Goal: Information Seeking & Learning: Learn about a topic

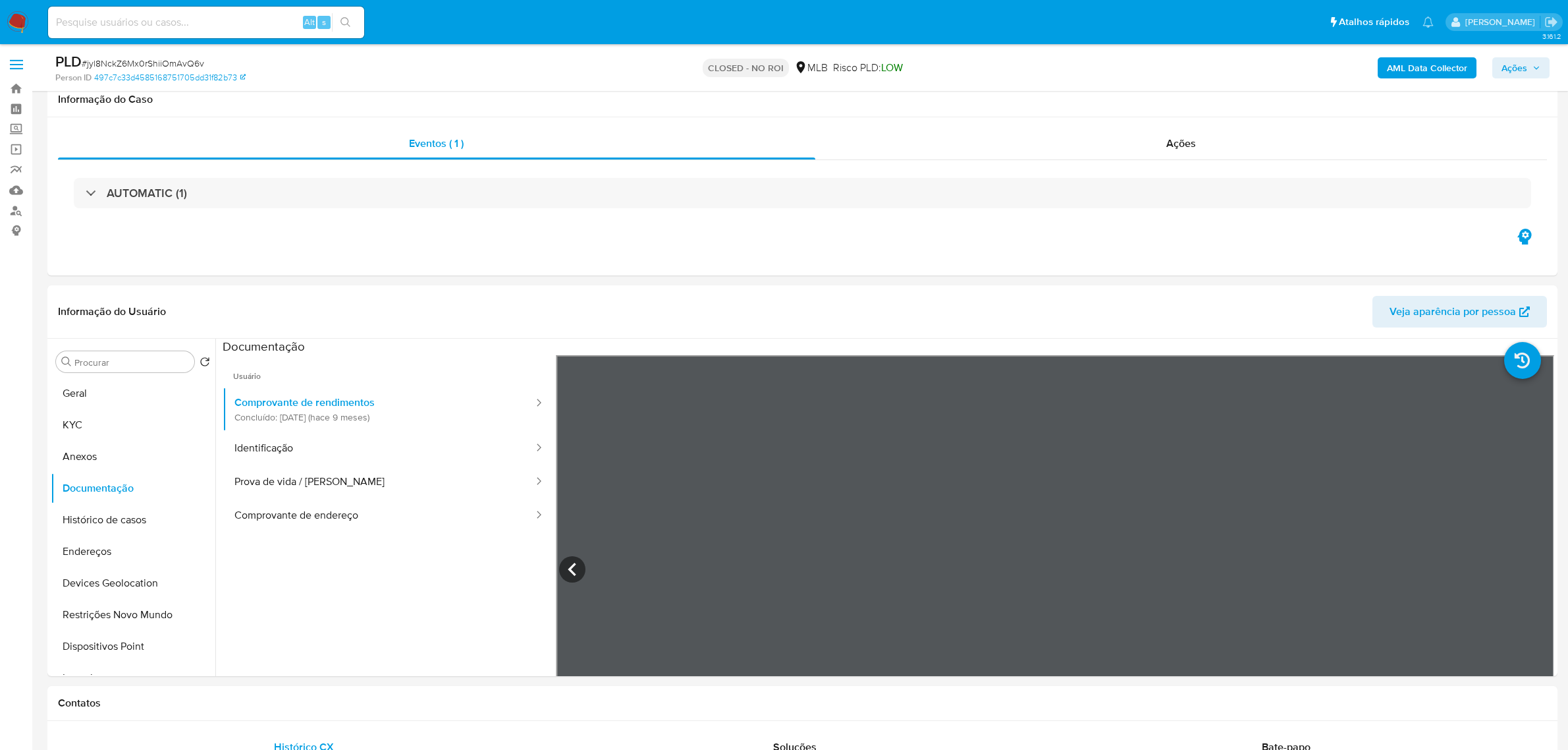
select select "10"
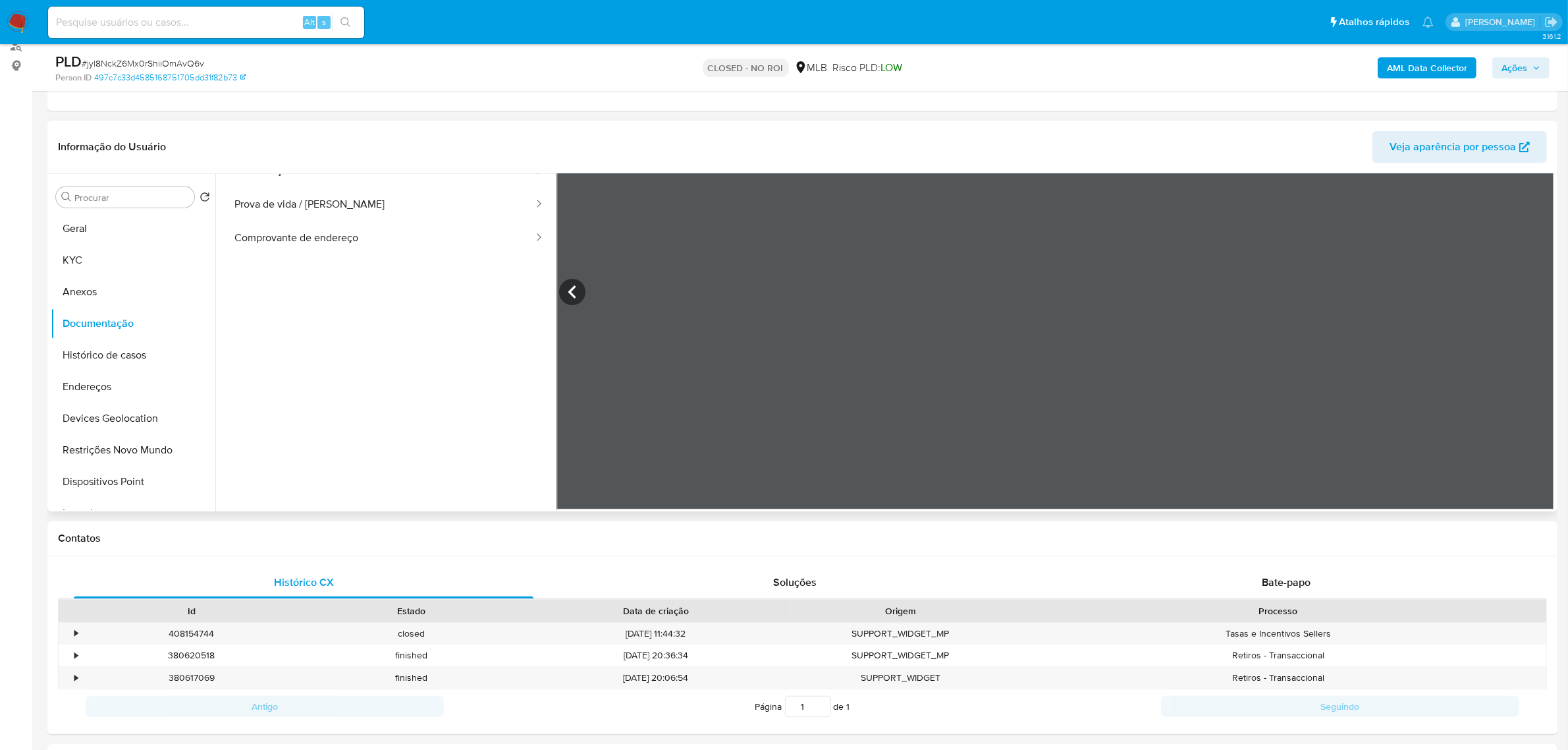
scroll to position [114, 0]
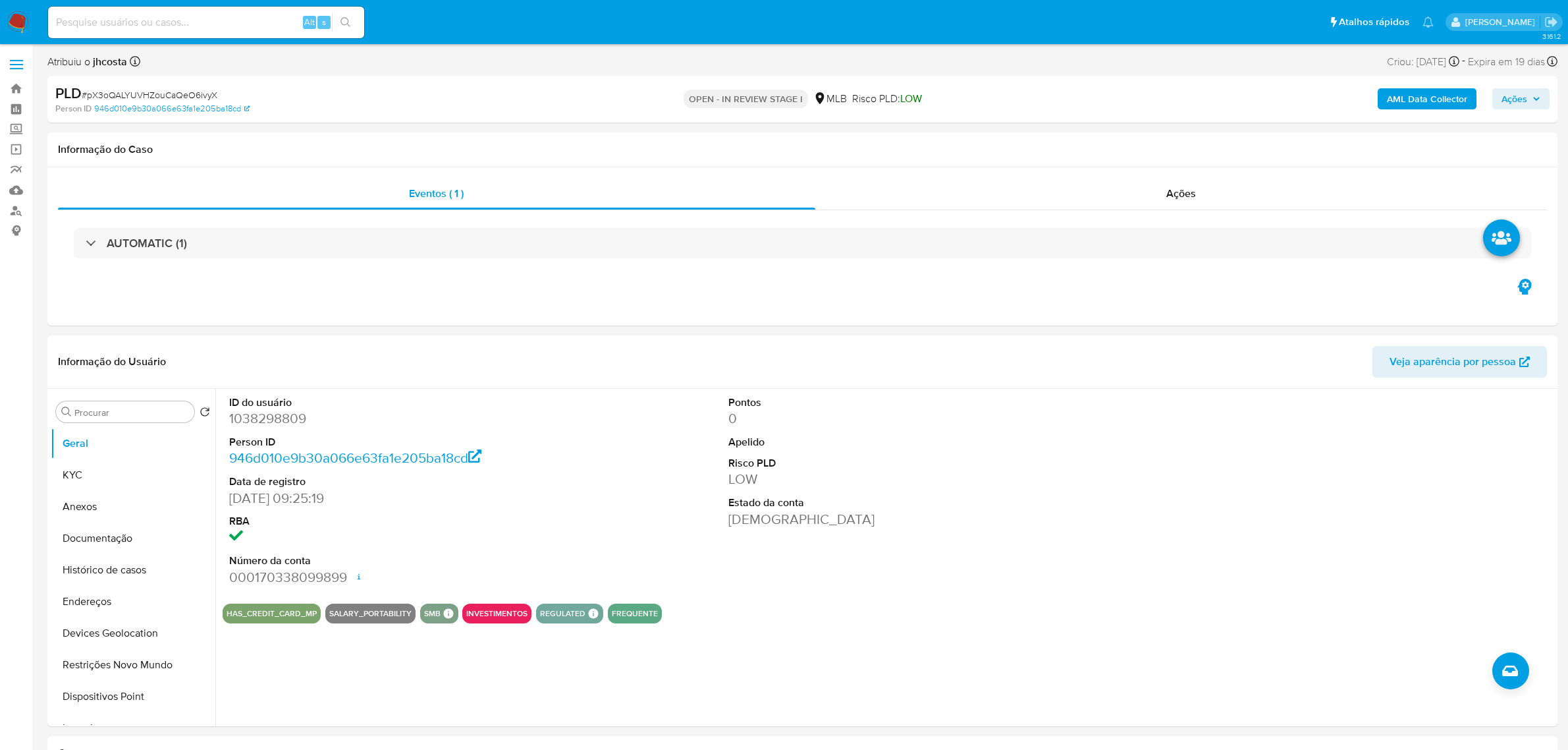
select select "10"
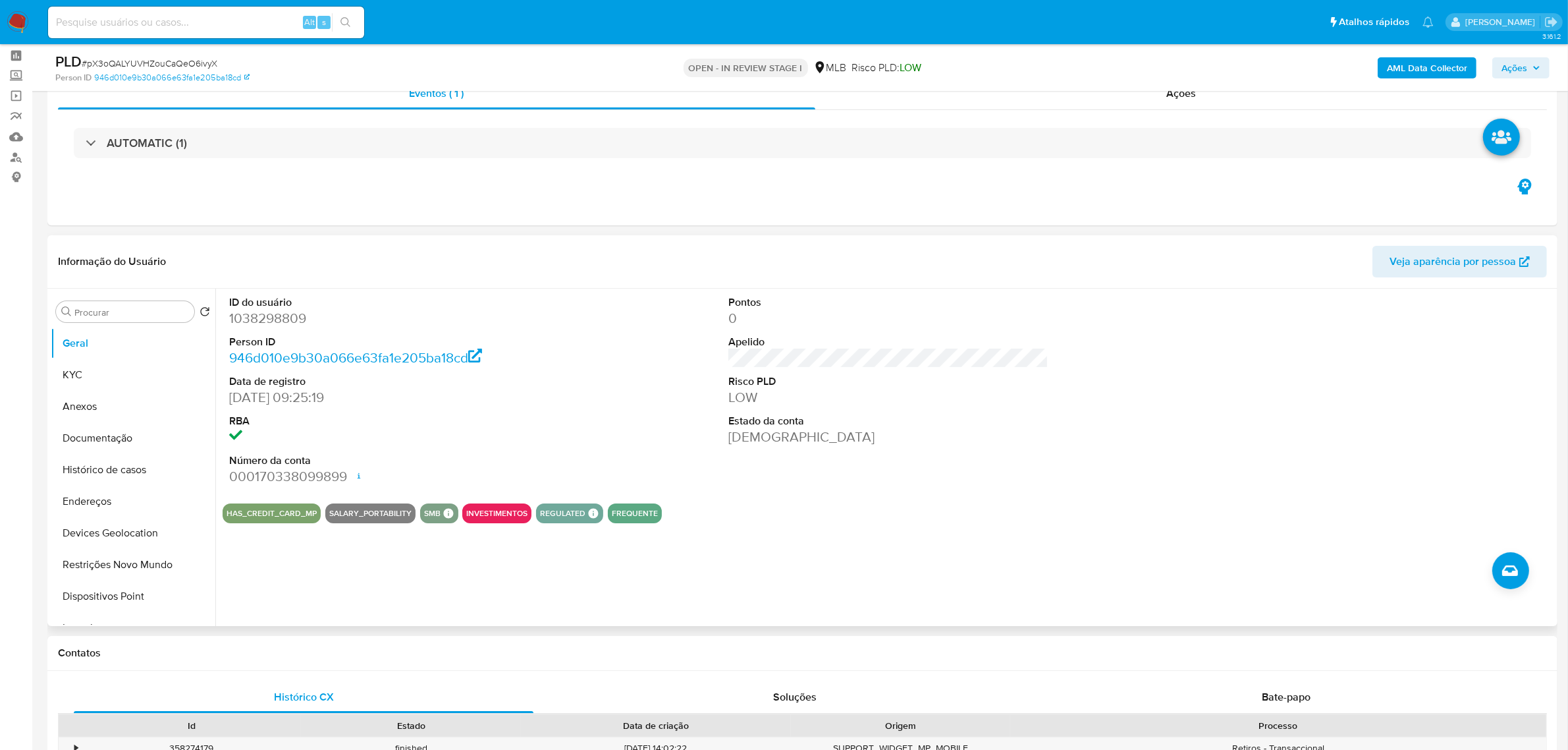
scroll to position [83, 0]
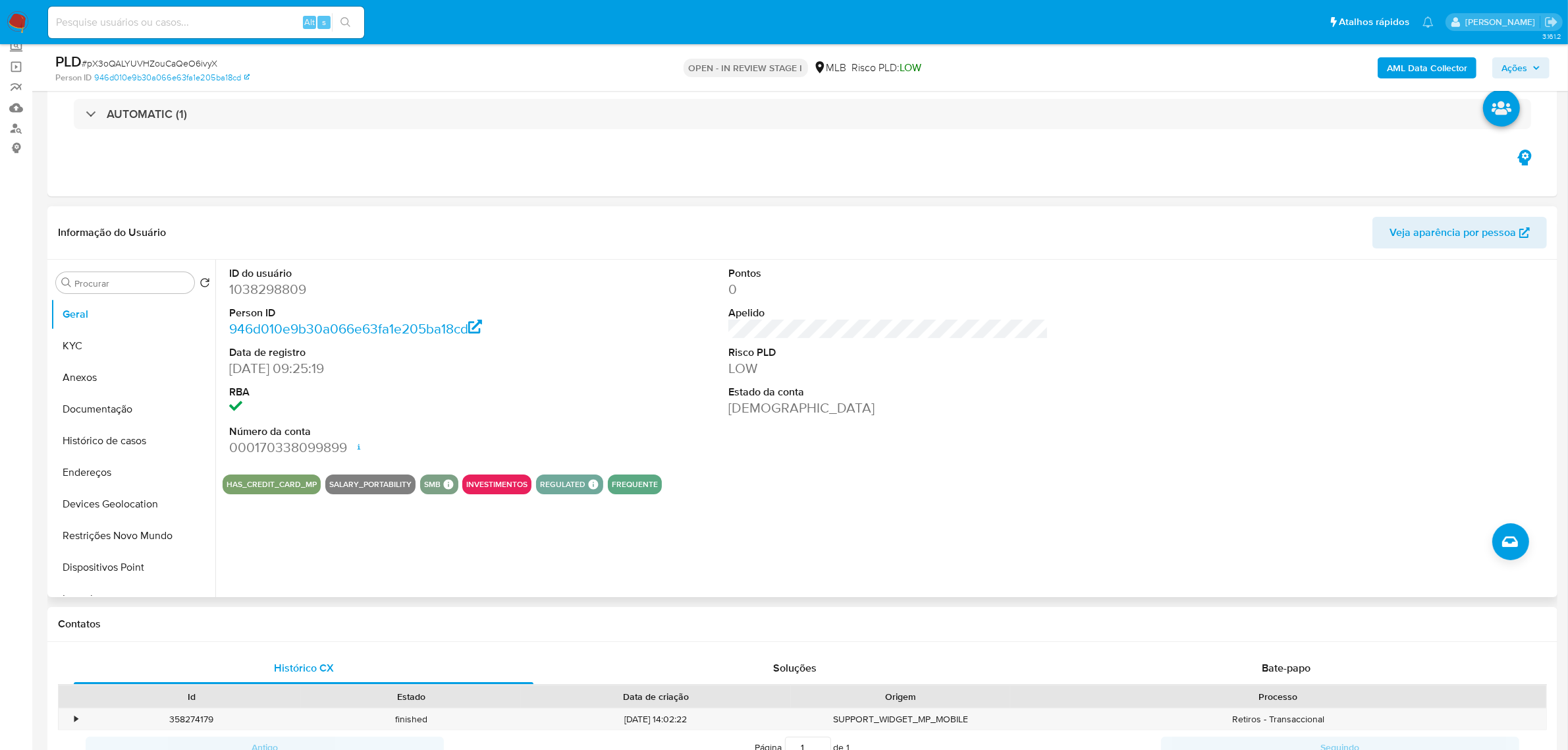
click at [290, 297] on dd "1038298809" at bounding box center [389, 289] width 320 height 18
copy dd "1038298809"
click at [292, 292] on dd "1038298809" at bounding box center [389, 289] width 320 height 18
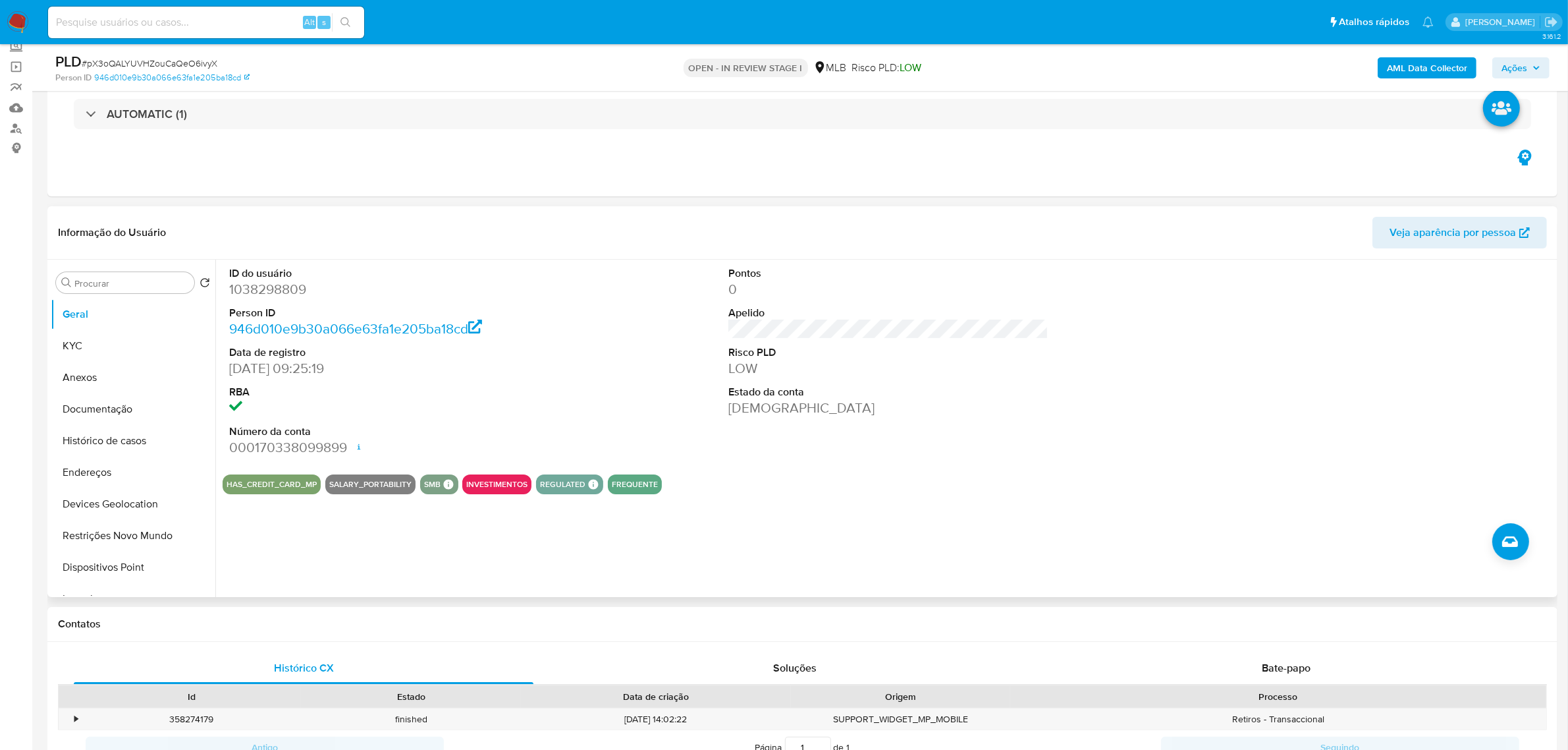
click at [291, 277] on dt "ID do usuário" at bounding box center [389, 273] width 320 height 14
click at [264, 296] on dd "1038298809" at bounding box center [389, 289] width 320 height 18
copy dd "1038298809"
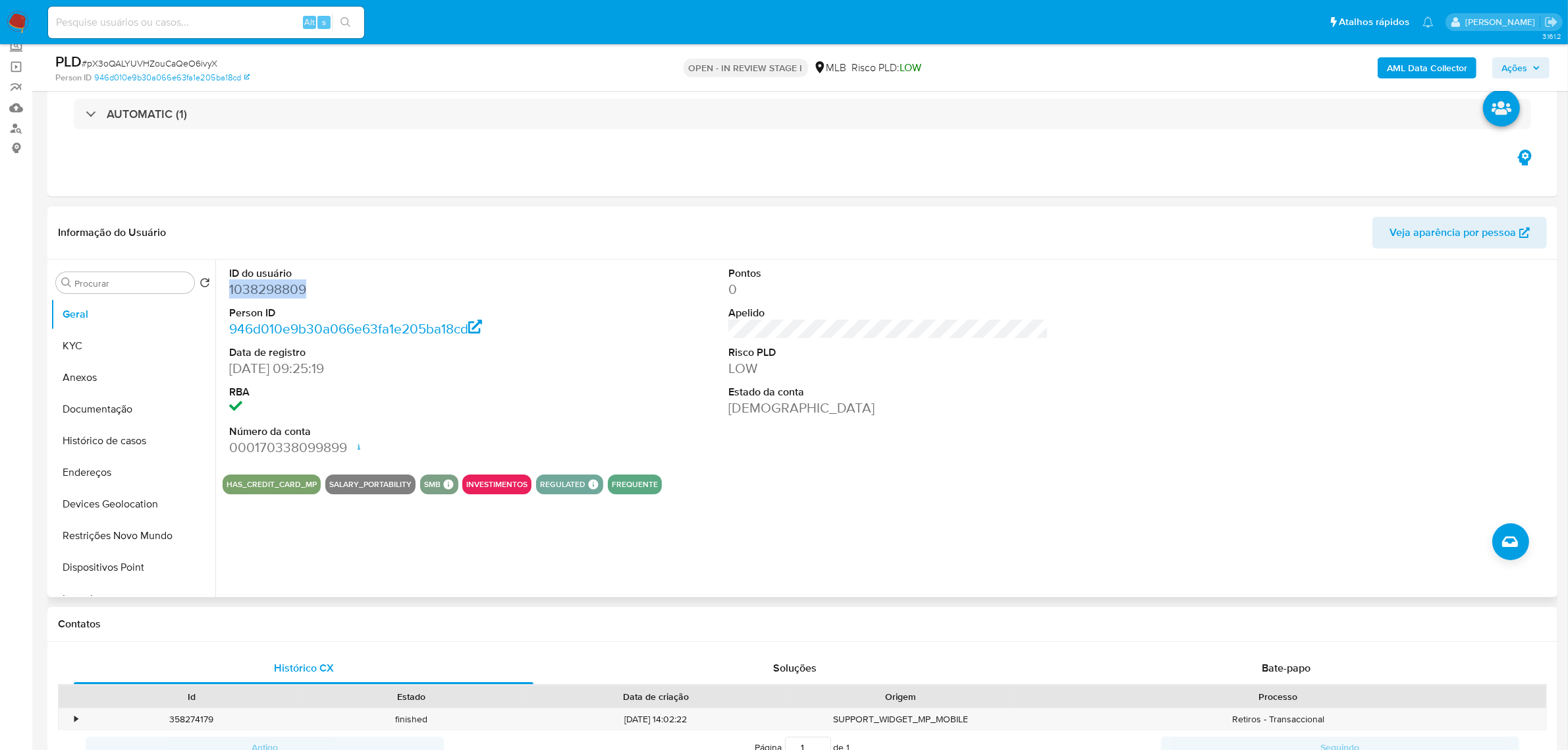
click at [260, 290] on dd "1038298809" at bounding box center [389, 289] width 320 height 18
click at [676, 275] on div "ID do usuário 1038298809 Person ID 946d010e9b30a066e63fa1e205ba18cd Data de reg…" at bounding box center [888, 361] width 1332 height 204
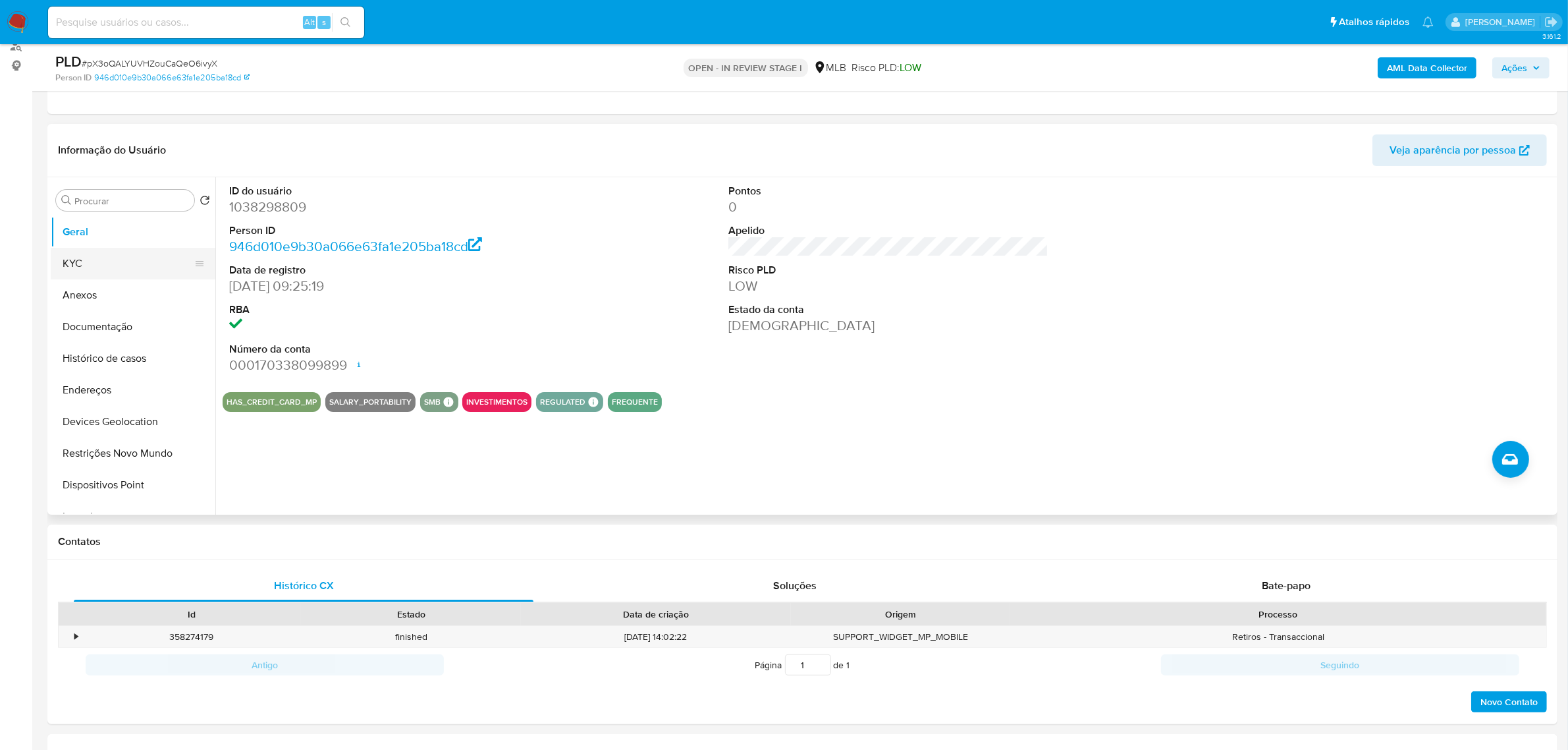
click at [94, 260] on button "KYC" at bounding box center [128, 264] width 154 height 31
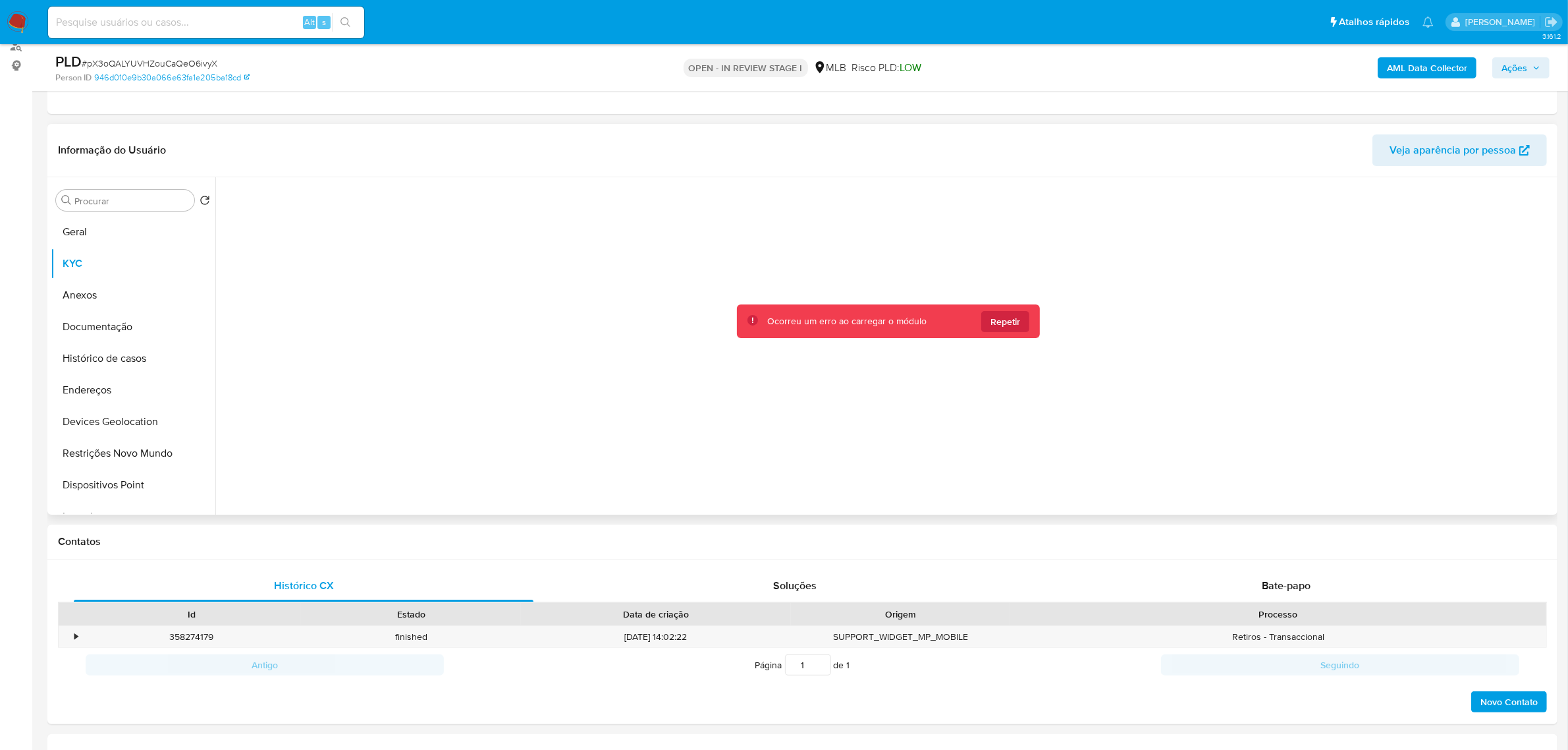
click at [1012, 323] on span "Repetir" at bounding box center [1005, 321] width 29 height 21
click at [1011, 321] on span "Repetir" at bounding box center [1005, 321] width 29 height 21
click at [993, 323] on span "Repetir" at bounding box center [1005, 321] width 29 height 21
click at [1008, 322] on span "Repetir" at bounding box center [1005, 321] width 29 height 21
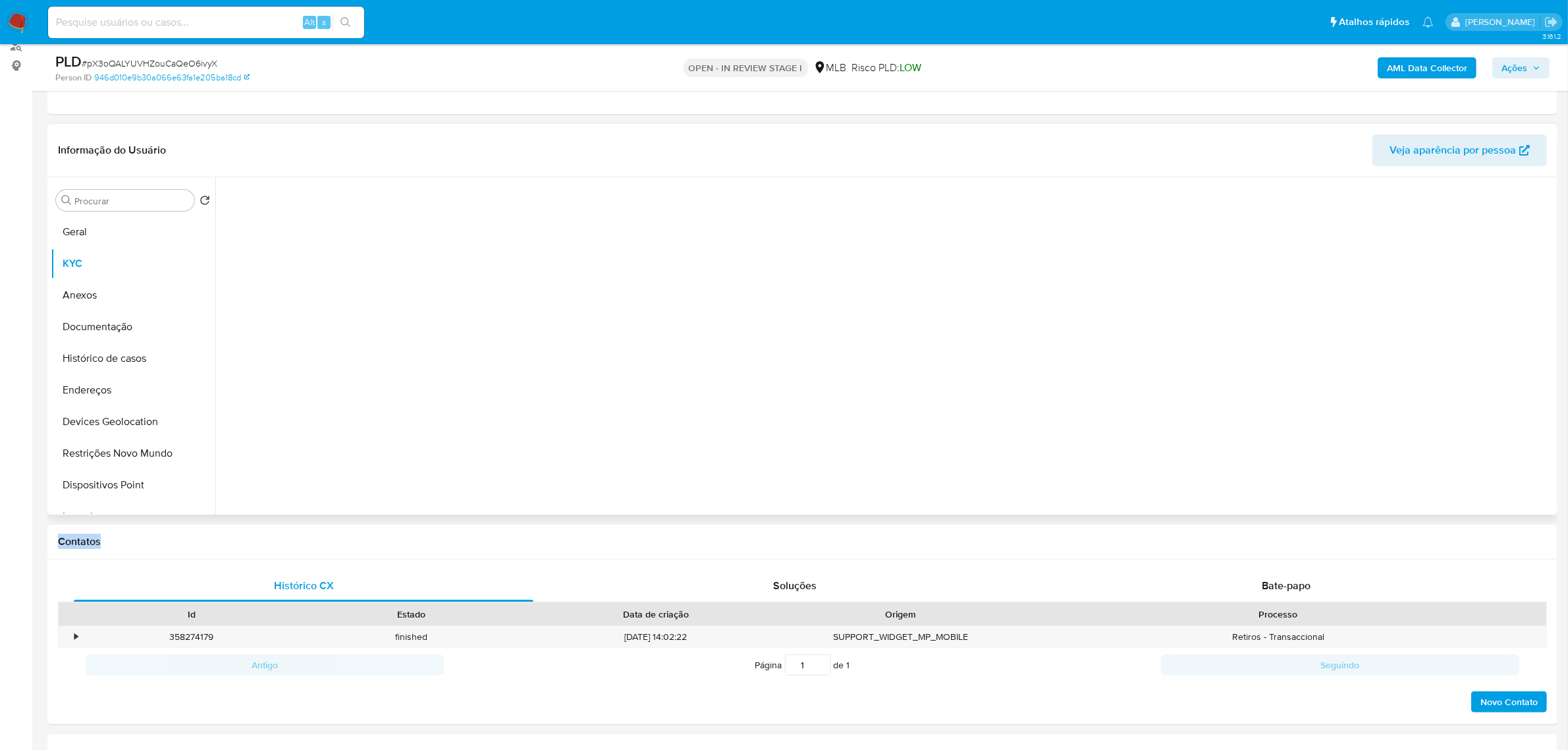
click at [1008, 322] on div at bounding box center [888, 342] width 1332 height 331
click at [1008, 322] on span "Repetir" at bounding box center [1005, 321] width 29 height 21
click at [1008, 321] on div "Ocorreu um erro ao carregar o módulo Repetir" at bounding box center [888, 342] width 1332 height 331
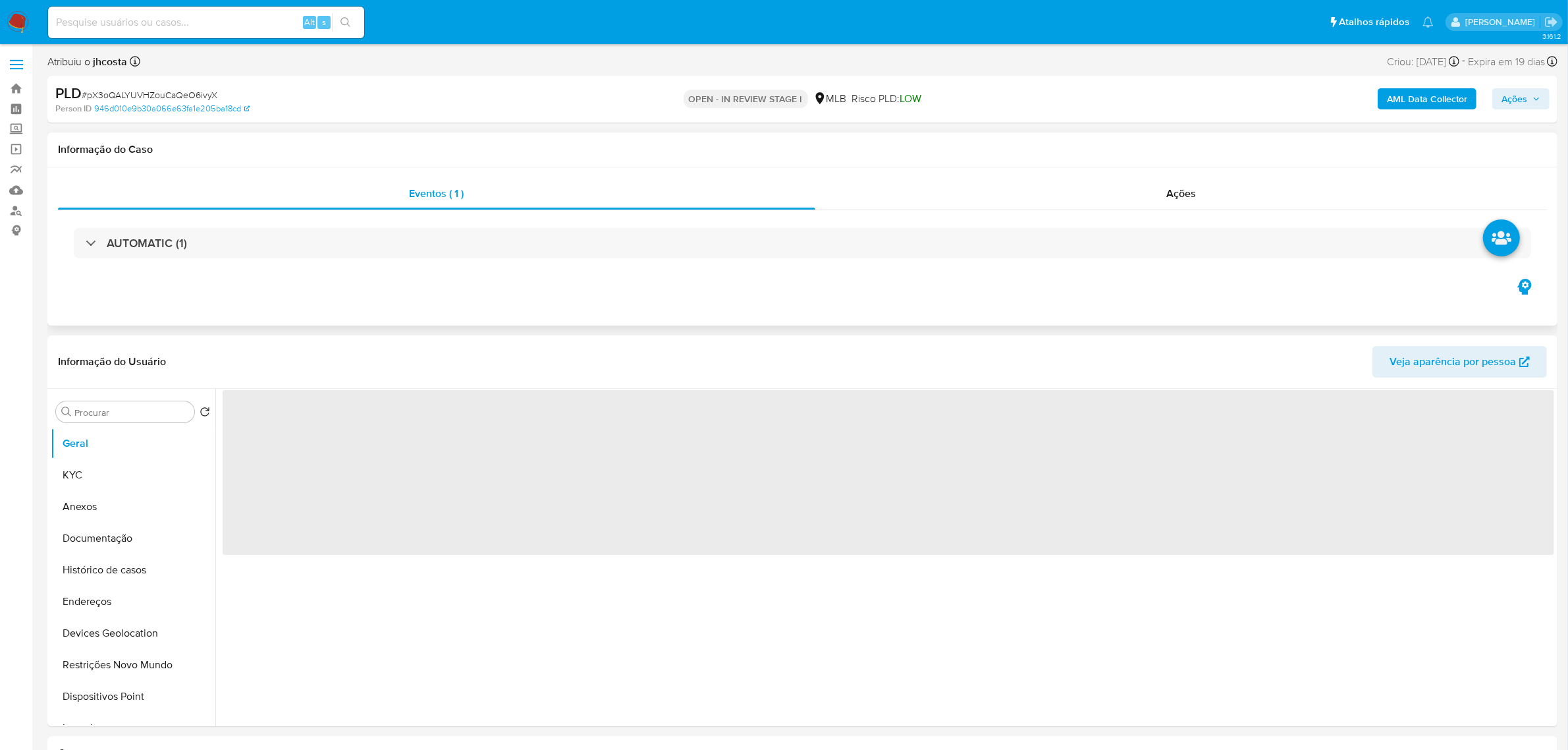
select select "10"
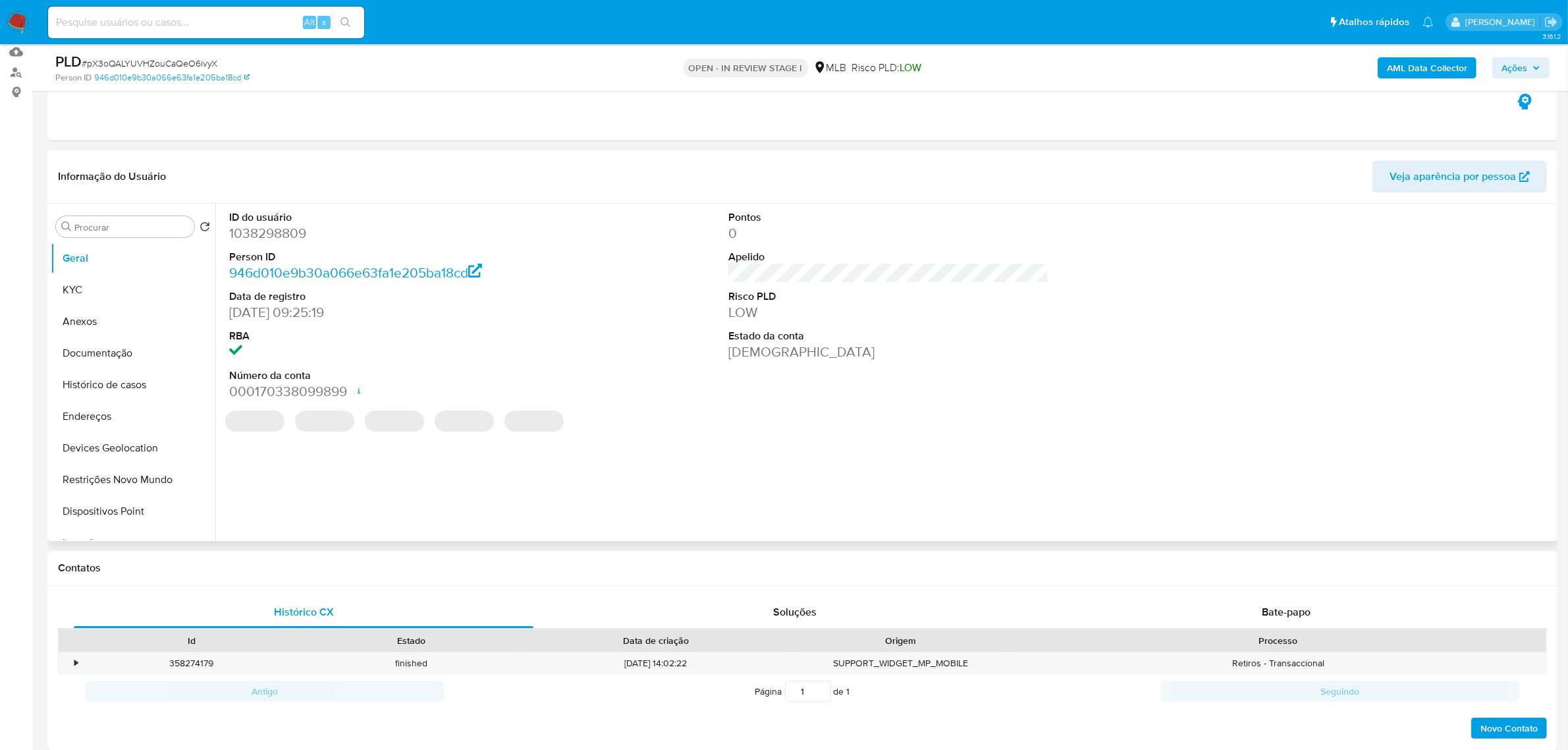
scroll to position [165, 0]
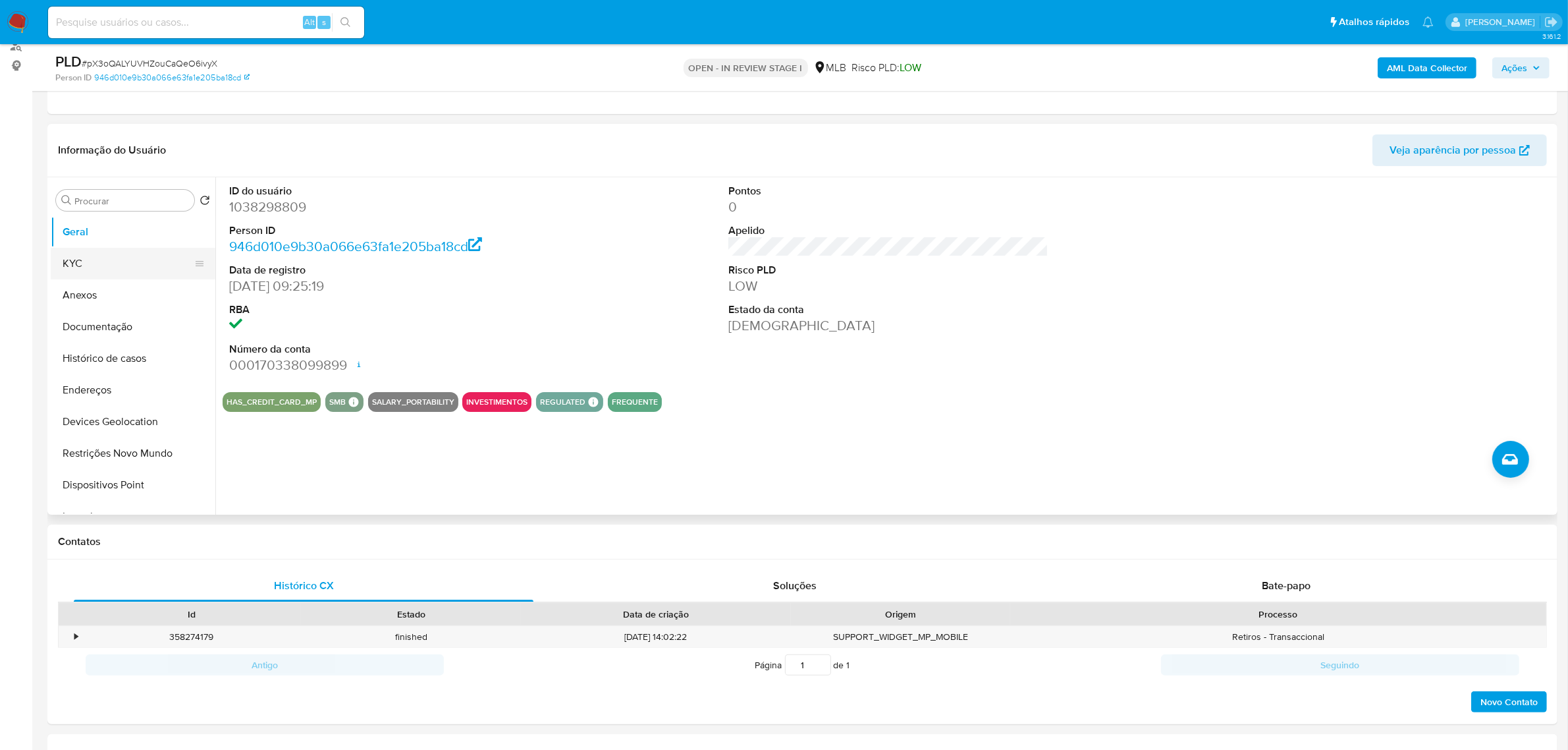
click at [147, 267] on button "KYC" at bounding box center [128, 264] width 154 height 31
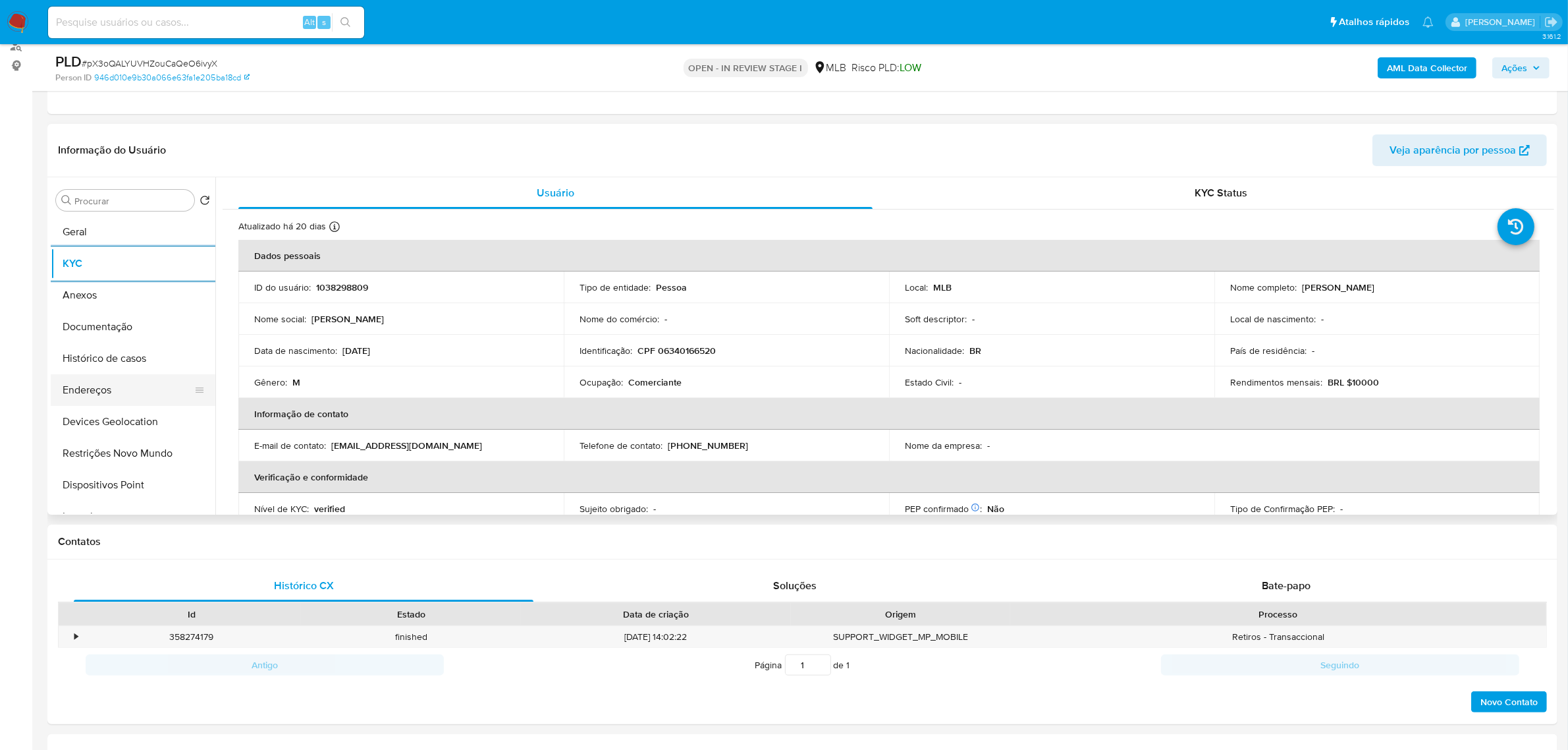
click at [142, 384] on button "Endereços" at bounding box center [128, 390] width 154 height 31
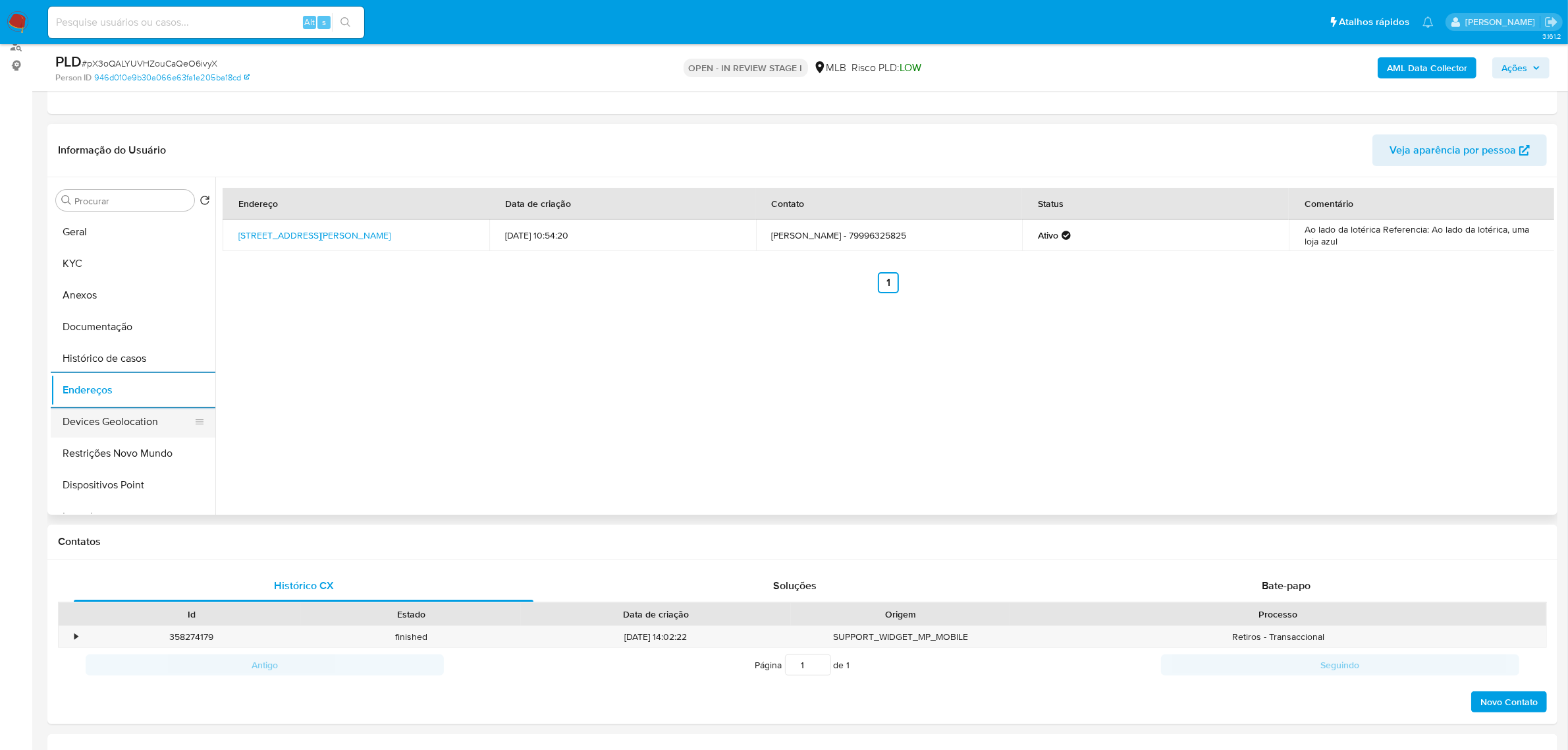
click at [156, 409] on button "Devices Geolocation" at bounding box center [128, 421] width 154 height 31
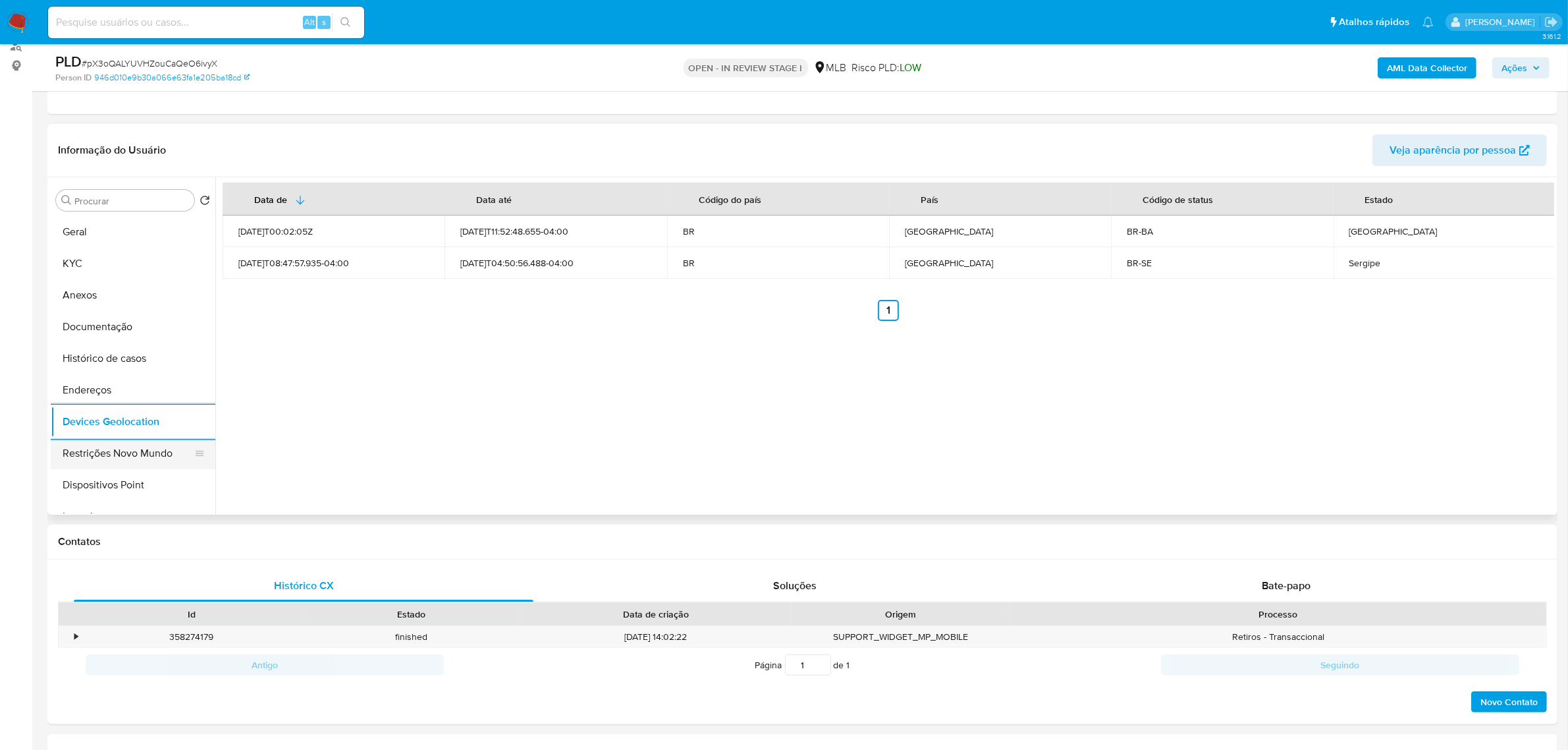
click at [139, 461] on button "Restrições Novo Mundo" at bounding box center [128, 453] width 154 height 31
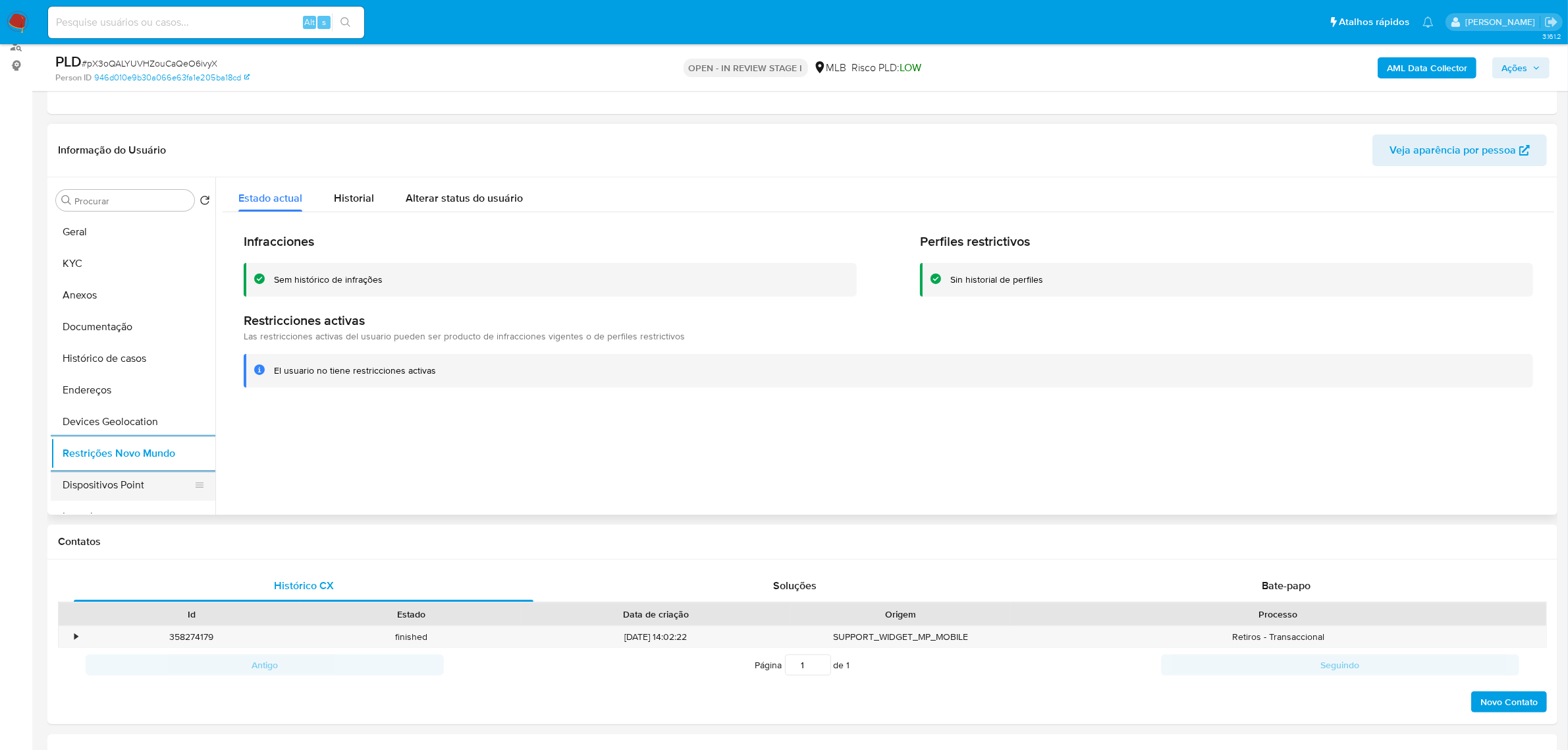
click at [139, 496] on button "Dispositivos Point" at bounding box center [128, 485] width 154 height 31
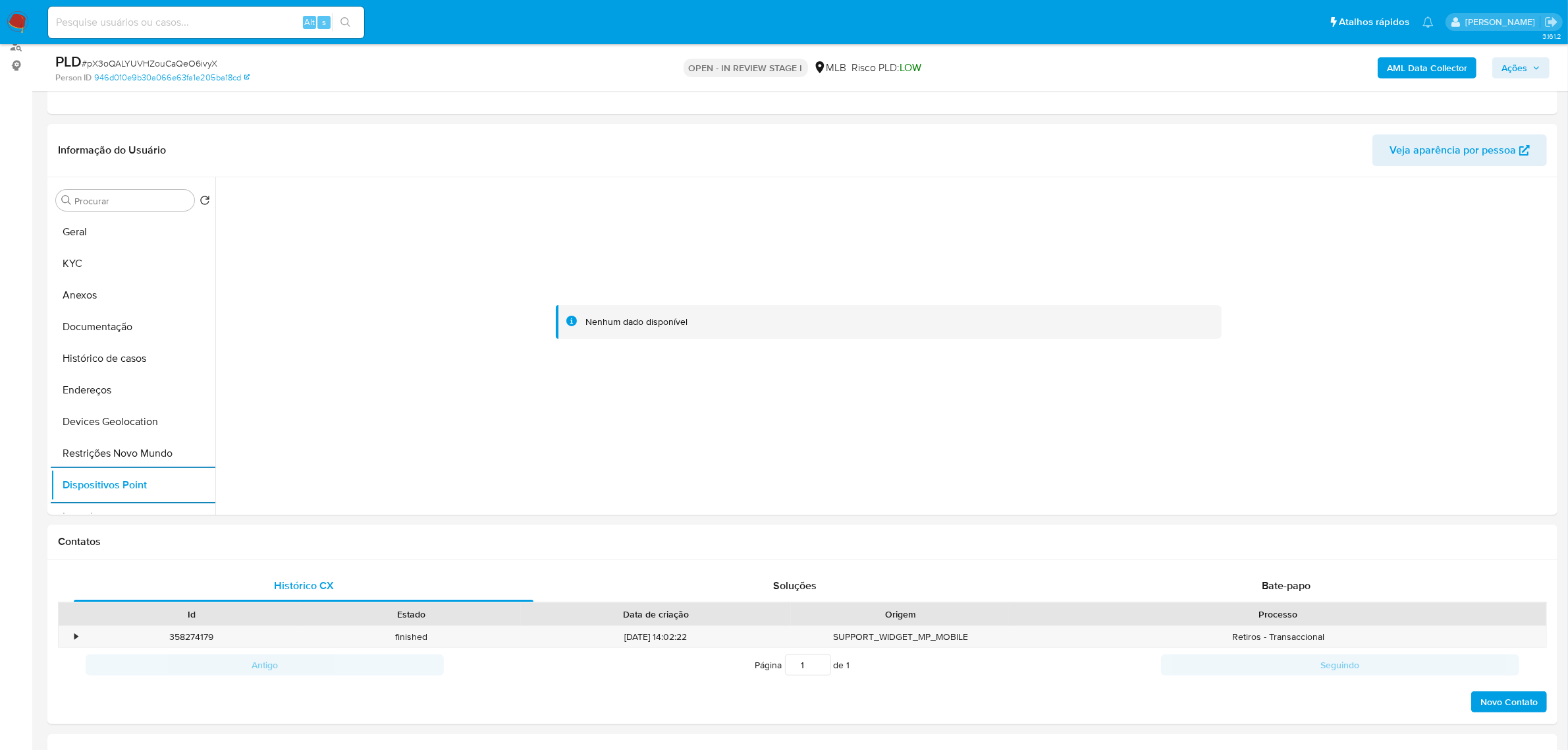
click at [1403, 77] on b "AML Data Collector" at bounding box center [1427, 68] width 81 height 21
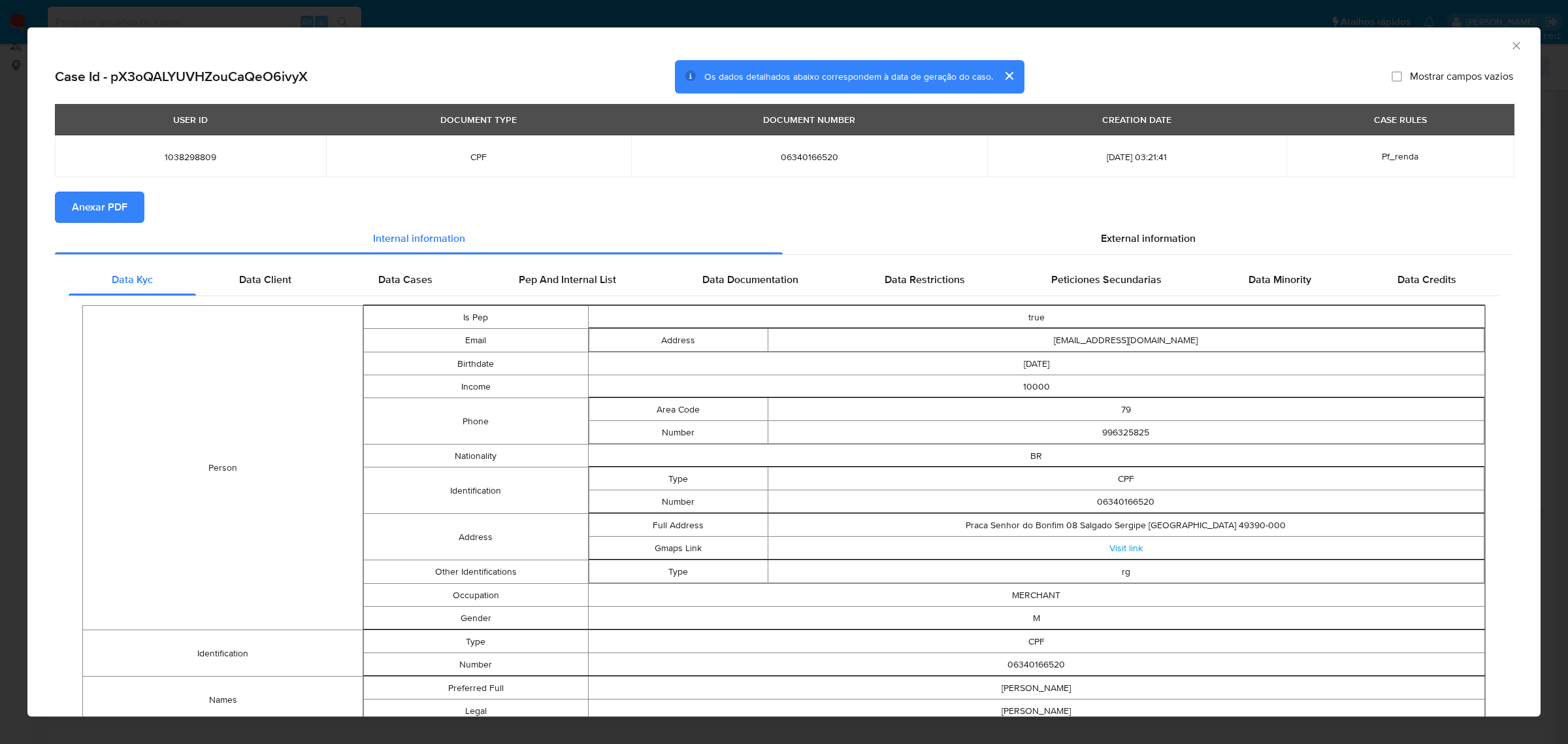
click at [100, 203] on span "Anexar PDF" at bounding box center [100, 207] width 56 height 28
click at [1165, 239] on span "External information" at bounding box center [1148, 241] width 95 height 15
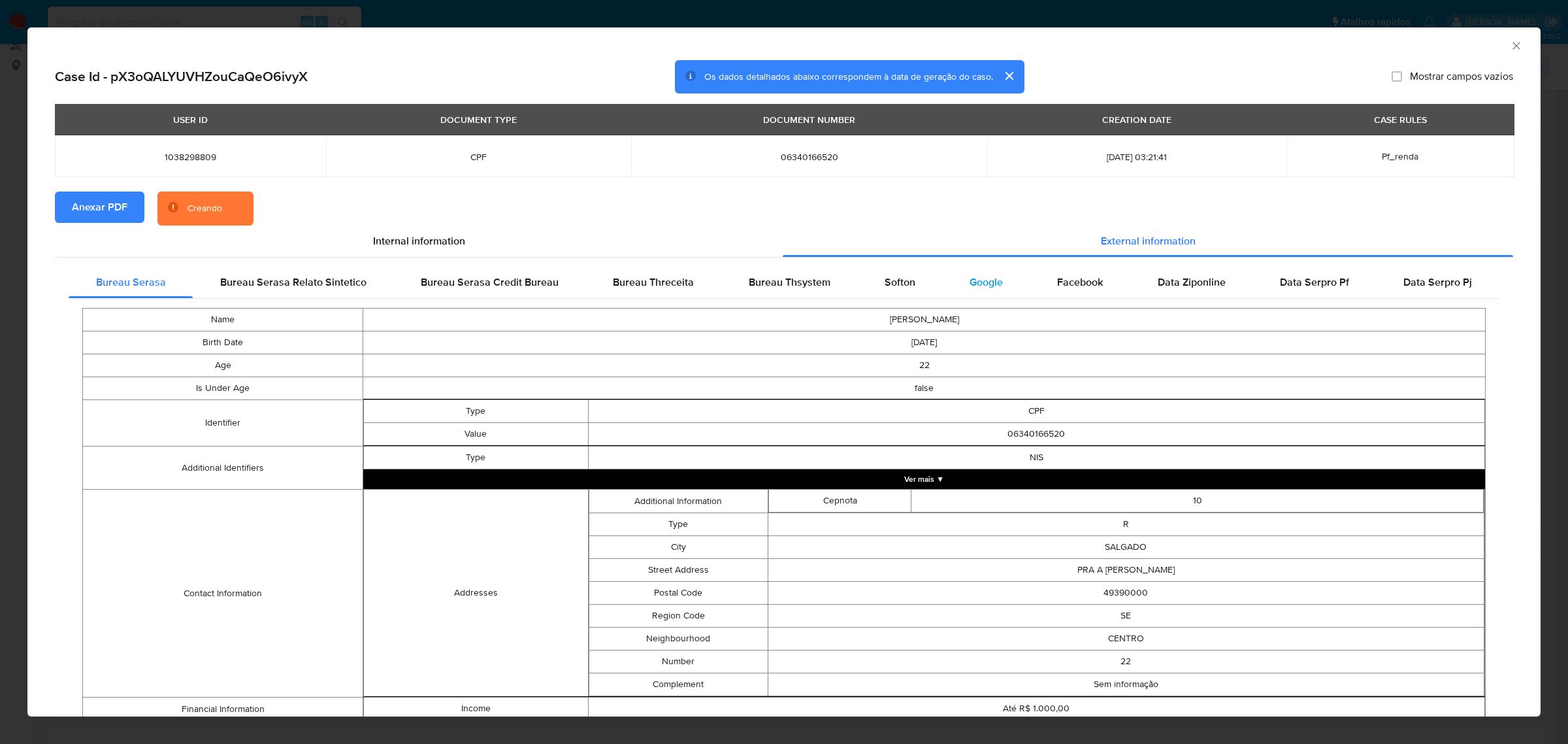
click at [956, 282] on div "Google" at bounding box center [986, 282] width 87 height 31
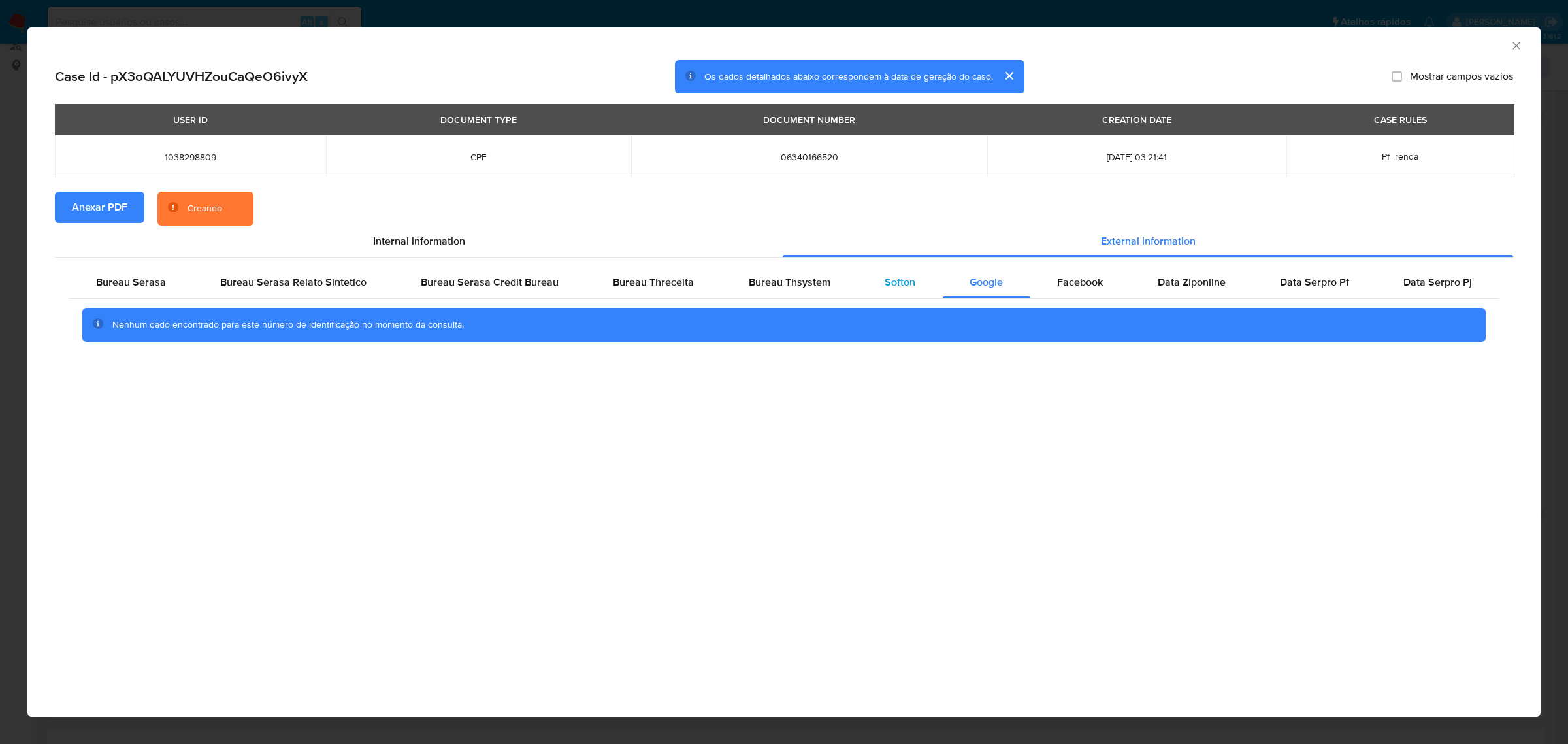
click at [911, 276] on span "Softon" at bounding box center [899, 282] width 30 height 15
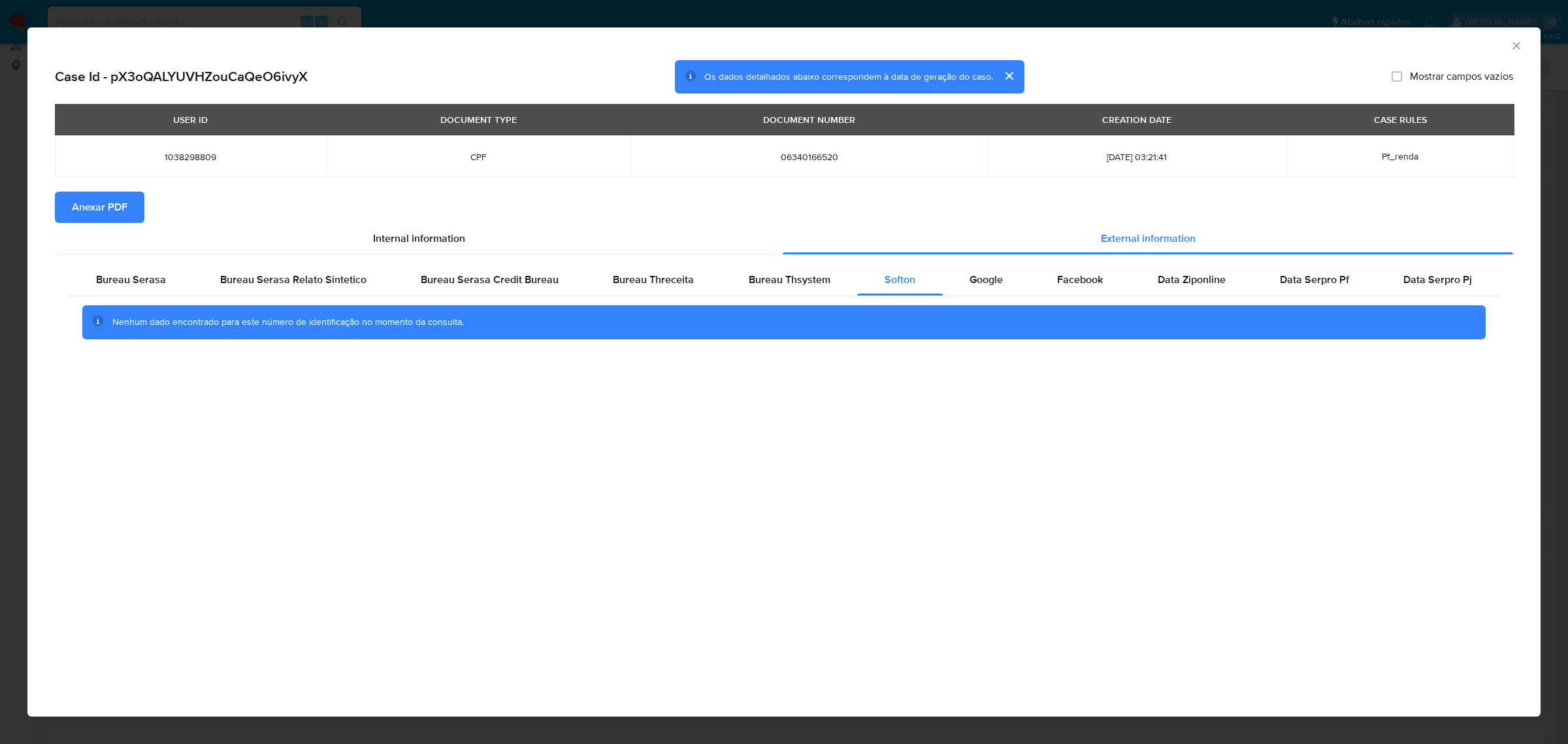
click at [454, 21] on div "AML Data Collector Case Id - pX3oQALYUVHZouCaQeO6ivyX Os dados detalhados abaix…" at bounding box center [784, 372] width 1568 height 744
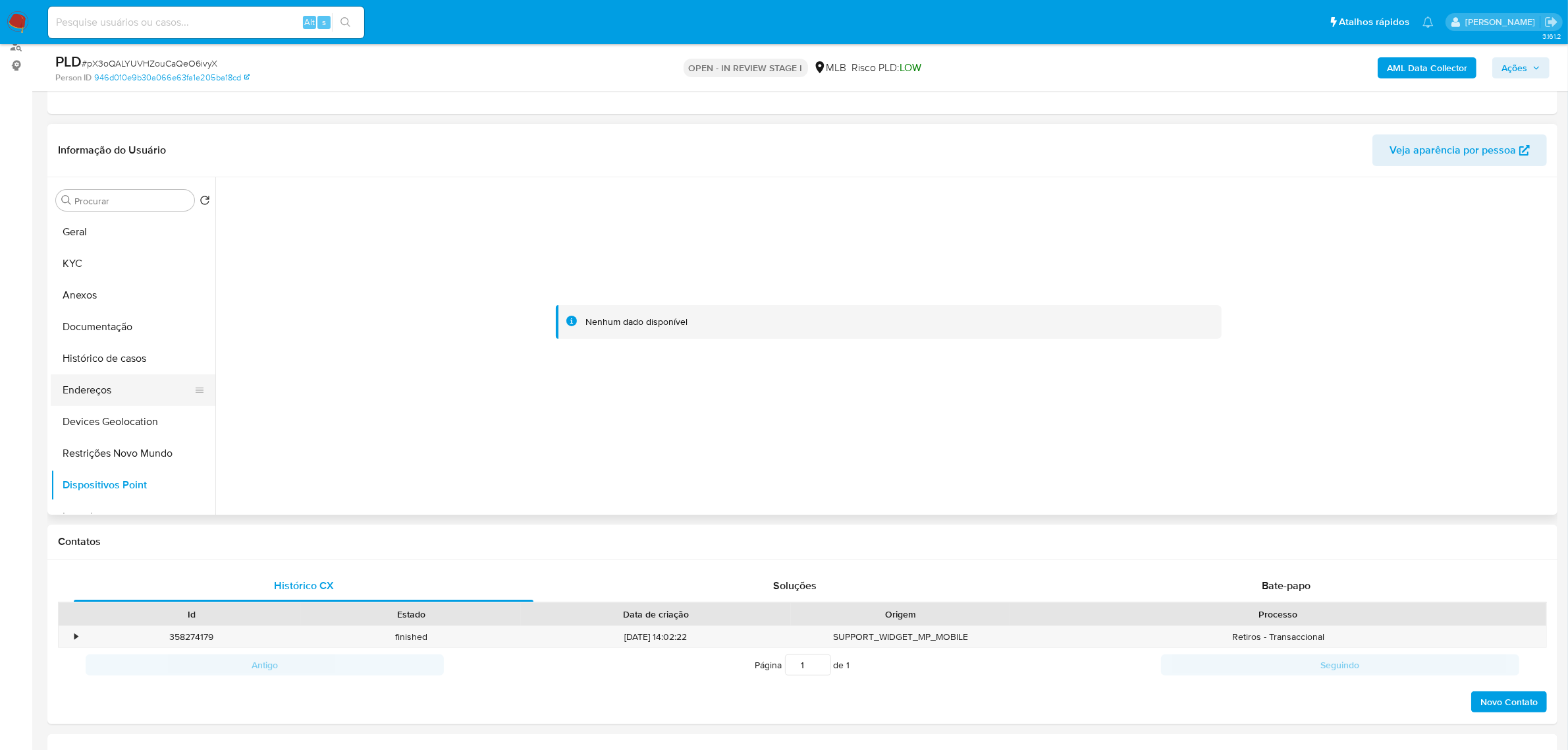
click at [81, 390] on button "Endereços" at bounding box center [128, 390] width 154 height 31
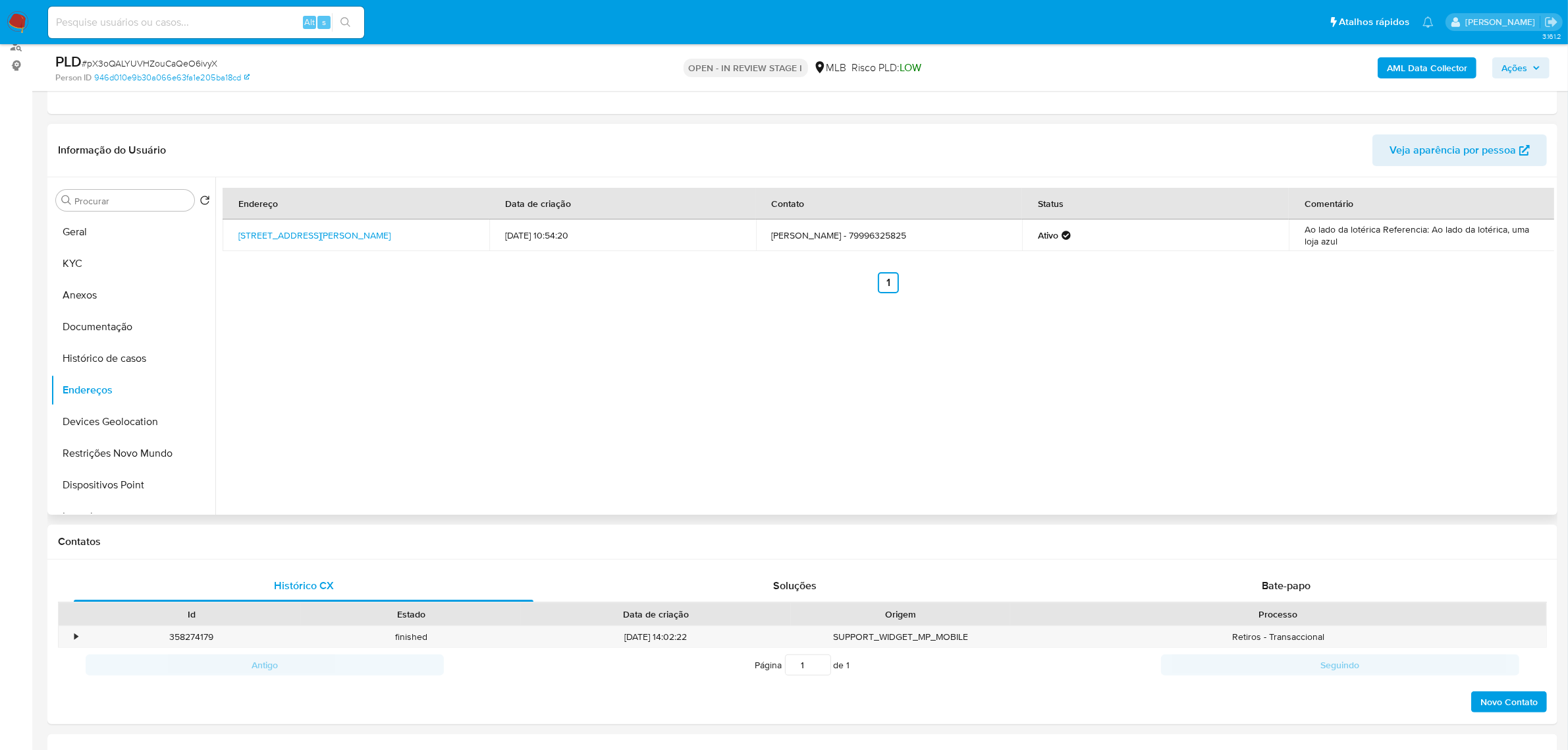
scroll to position [137, 0]
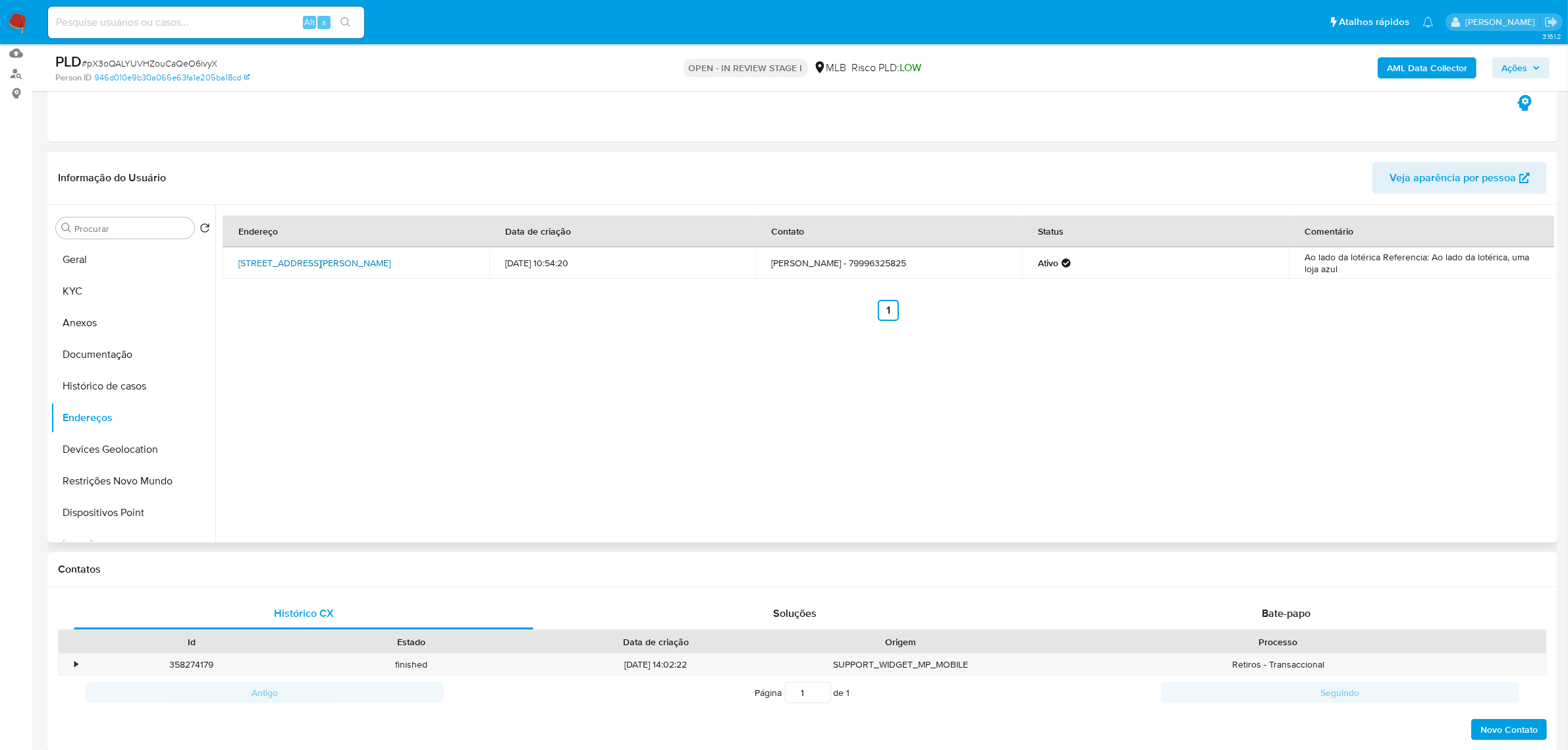
drag, startPoint x: 229, startPoint y: 251, endPoint x: 459, endPoint y: 255, distance: 230.0
click at [459, 255] on td "Rua Antônio Carvalho 16, Salgado, Sergipe, 49390000, Brasil 16" at bounding box center [356, 263] width 267 height 31
copy link "Rua Antônio Carvalho 16, Salgado, Sergipe, 49390000"
click at [391, 256] on link "Rua Antônio Carvalho 16, Salgado, Sergipe, 49390000, Brasil 16" at bounding box center [314, 262] width 152 height 13
click at [68, 290] on button "KYC" at bounding box center [128, 291] width 154 height 31
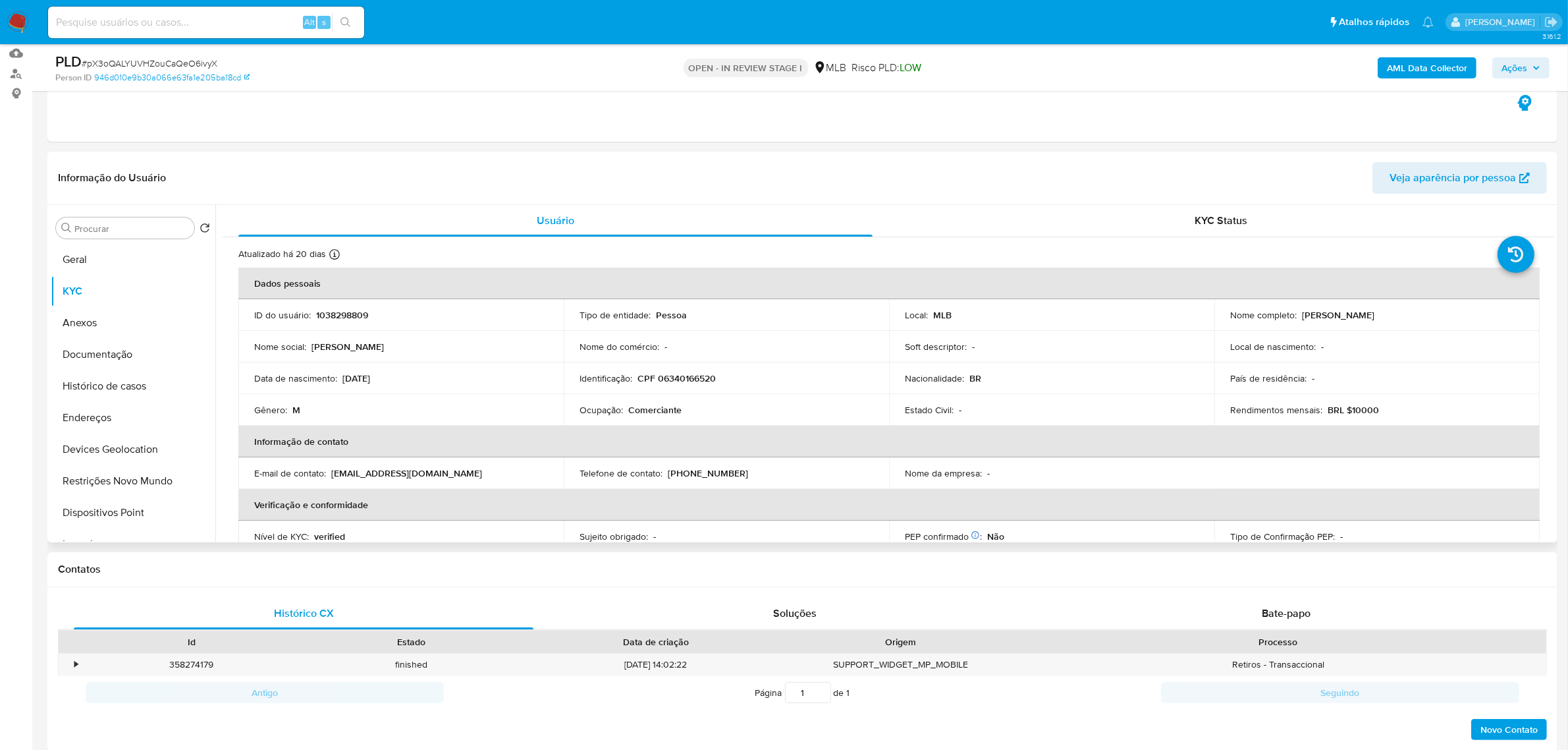
click at [676, 380] on p "CPF 06340166520" at bounding box center [677, 378] width 79 height 12
copy p "06340166520"
click at [667, 367] on td "Identificação : CPF 06340166520" at bounding box center [727, 378] width 325 height 31
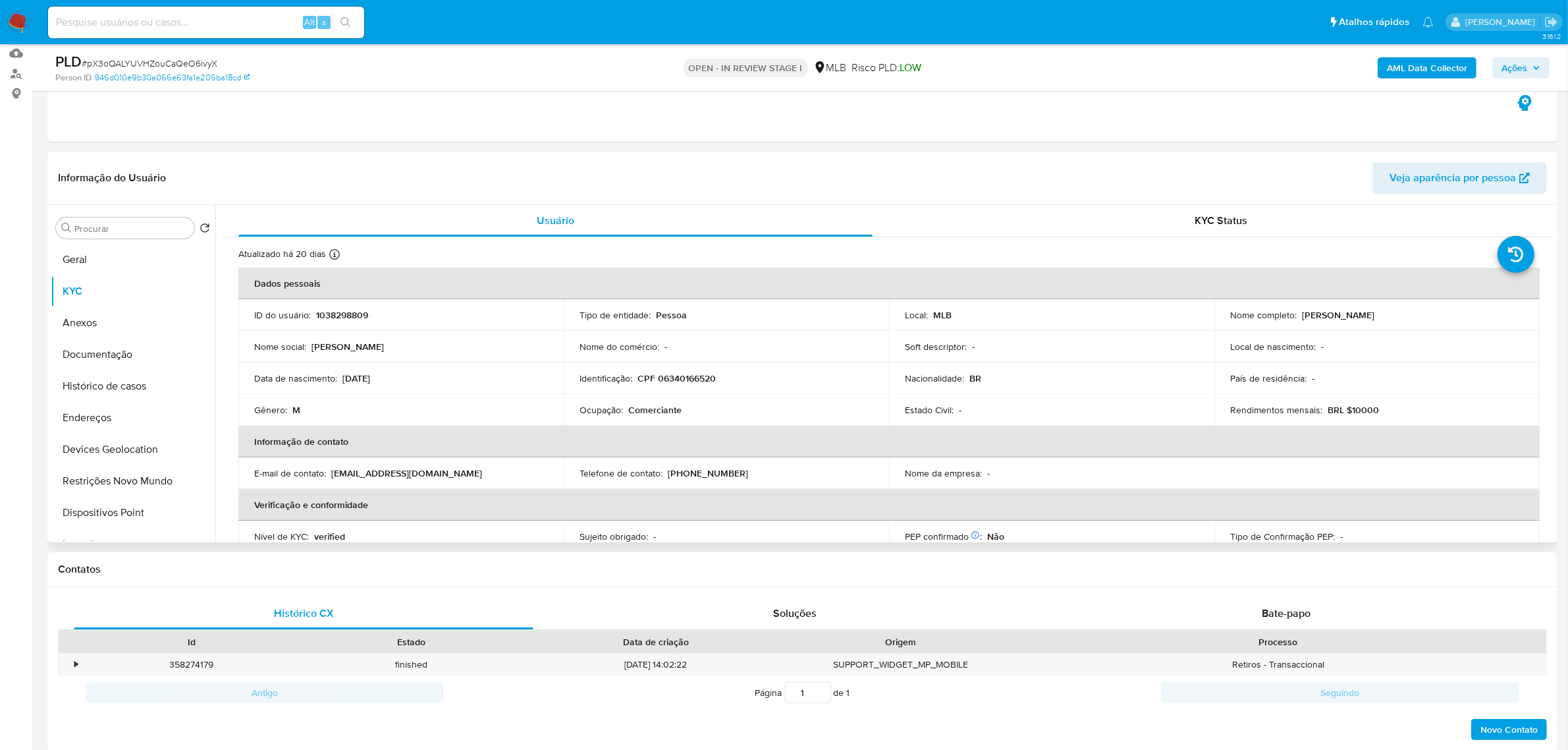
click at [669, 373] on p "CPF 06340166520" at bounding box center [677, 378] width 79 height 12
copy p "06340166520"
click at [111, 363] on button "Documentação" at bounding box center [128, 355] width 154 height 31
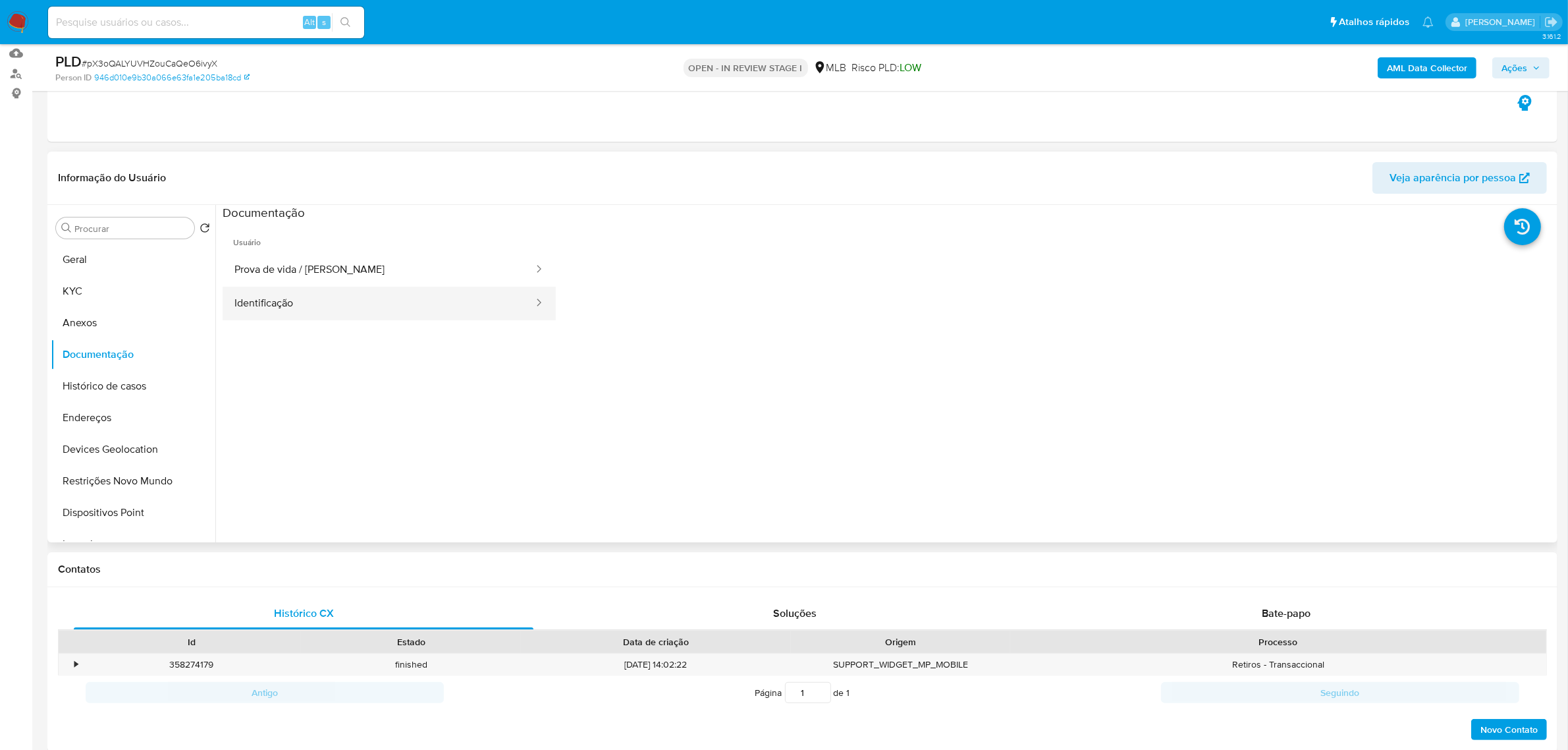
click at [348, 305] on button "Identificação" at bounding box center [378, 303] width 312 height 33
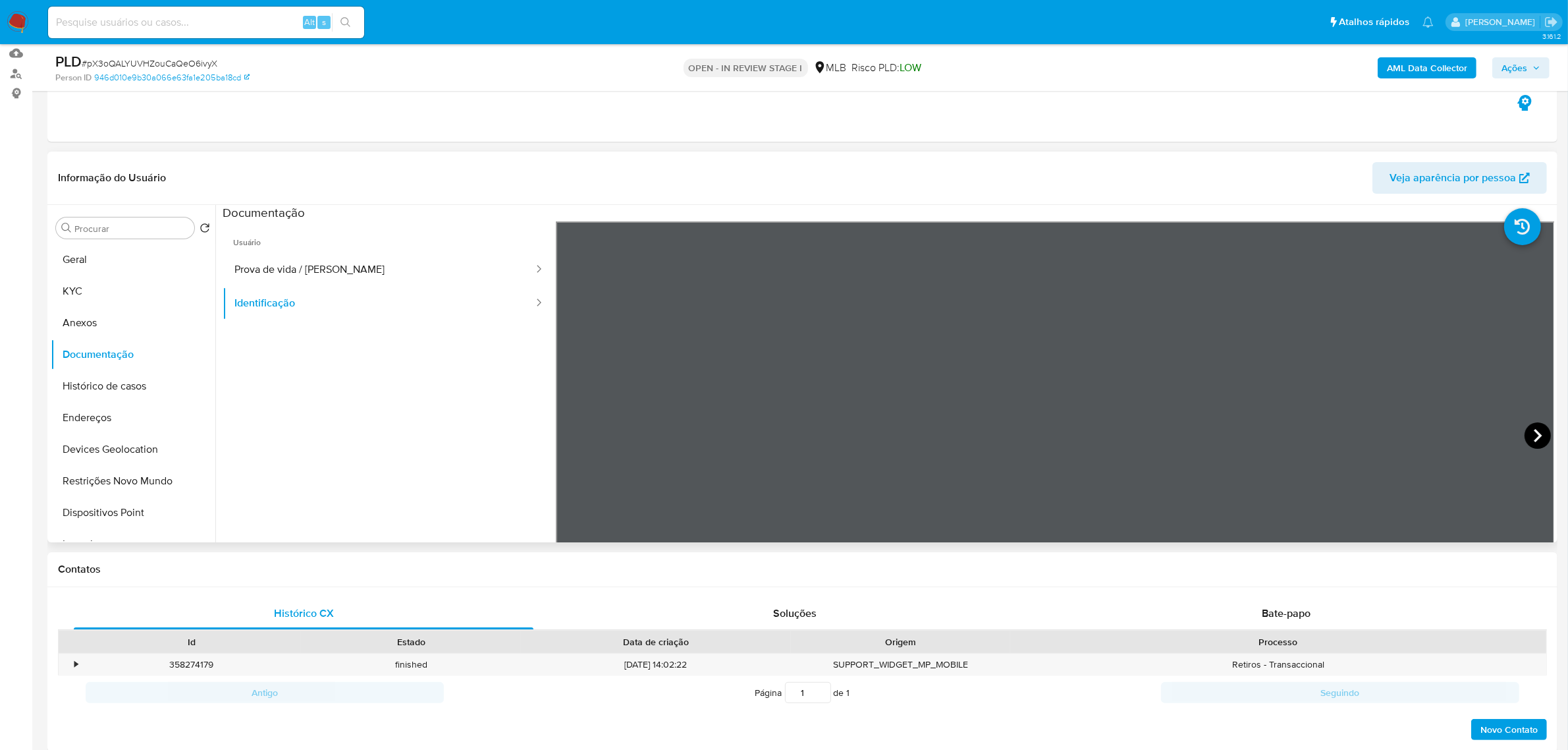
click at [1525, 435] on icon at bounding box center [1538, 435] width 27 height 27
click at [105, 286] on button "KYC" at bounding box center [128, 291] width 154 height 31
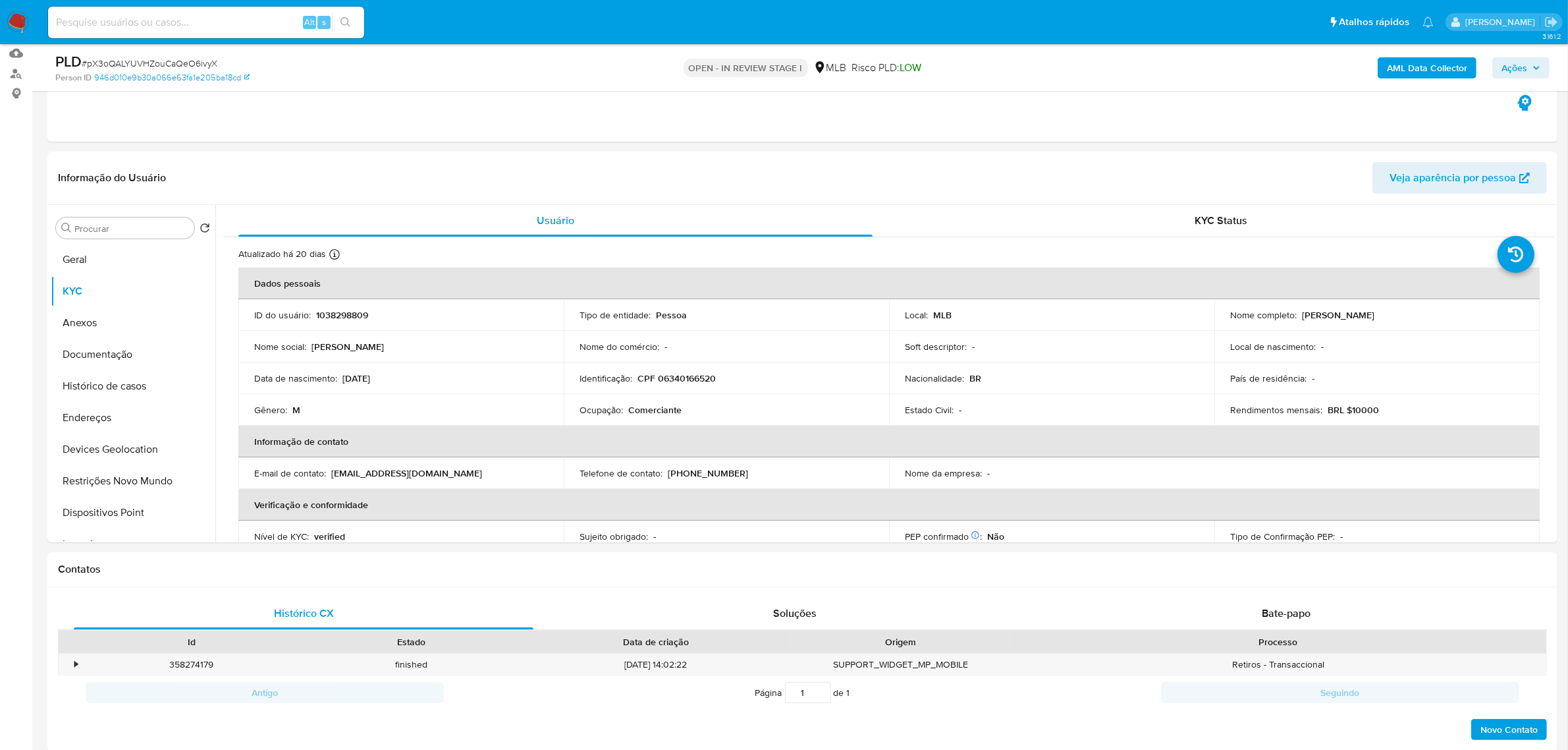
click at [690, 379] on p "CPF 06340166520" at bounding box center [677, 378] width 79 height 12
copy p "06340166520"
drag, startPoint x: 1298, startPoint y: 317, endPoint x: 1405, endPoint y: 308, distance: 107.4
click at [1405, 309] on div "Nome completo : Luis Antonio Freitas Lima" at bounding box center [1377, 314] width 294 height 12
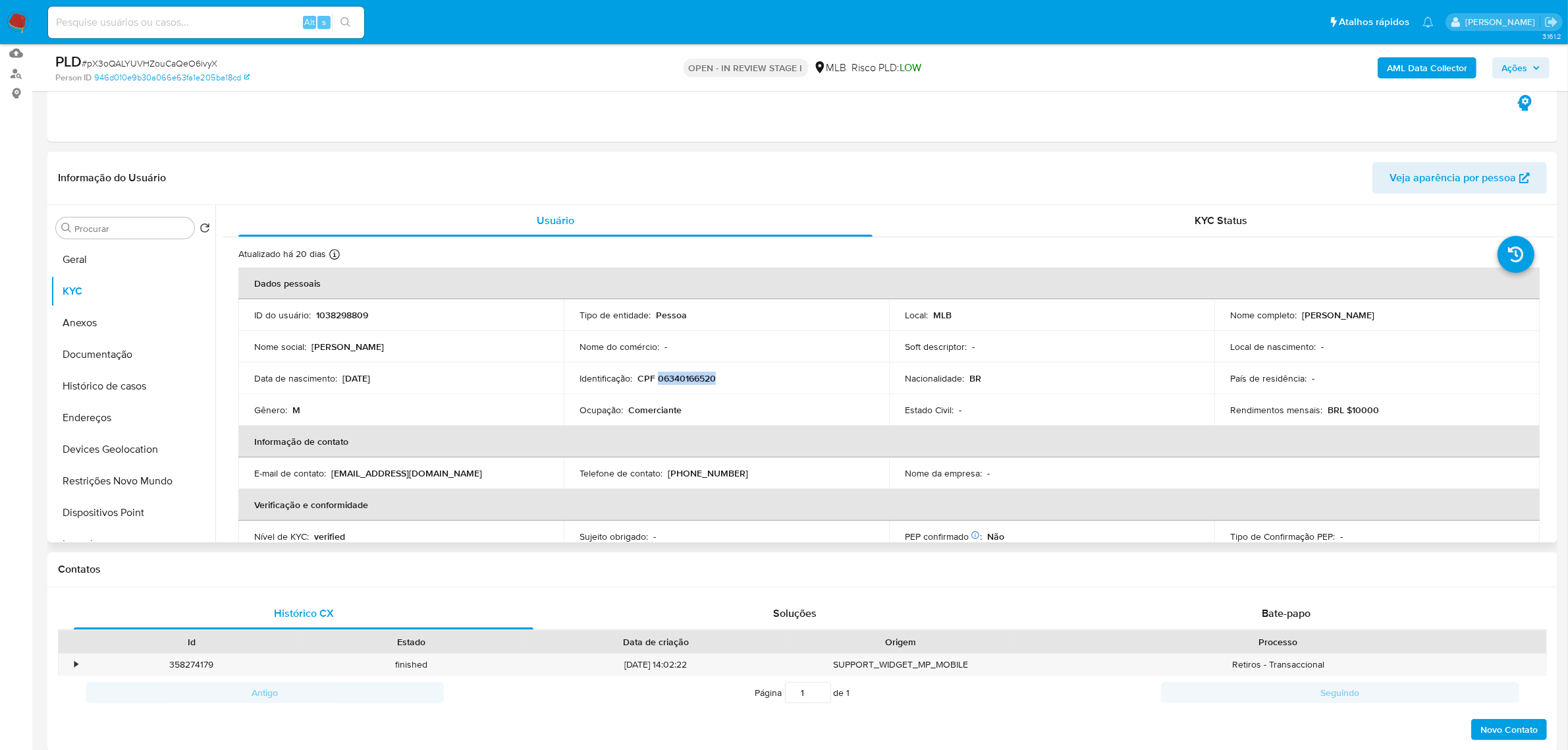
copy p "Luis Antonio Freitas Lima"
click at [100, 357] on button "Documentação" at bounding box center [128, 355] width 154 height 31
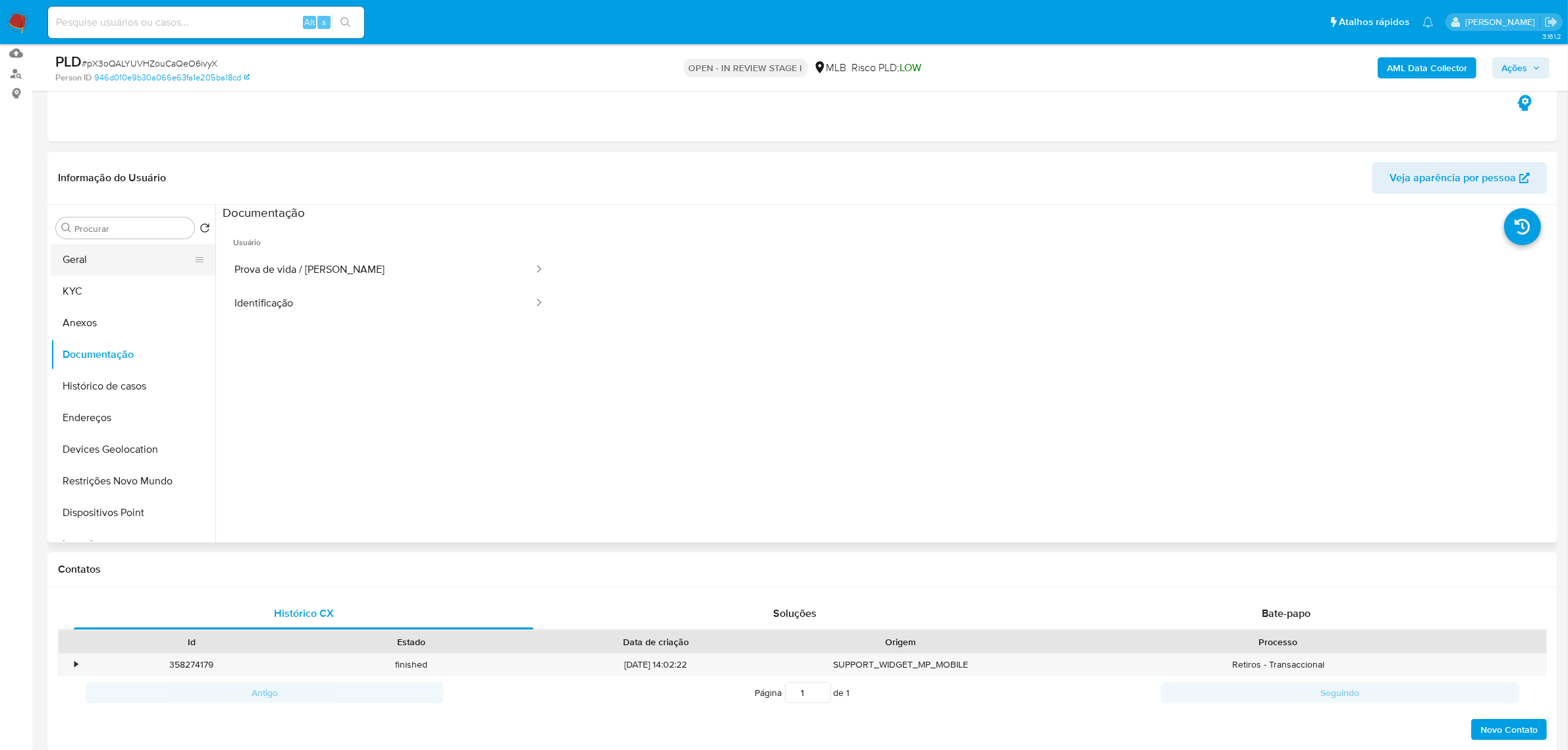
click at [137, 258] on button "Geral" at bounding box center [128, 260] width 154 height 31
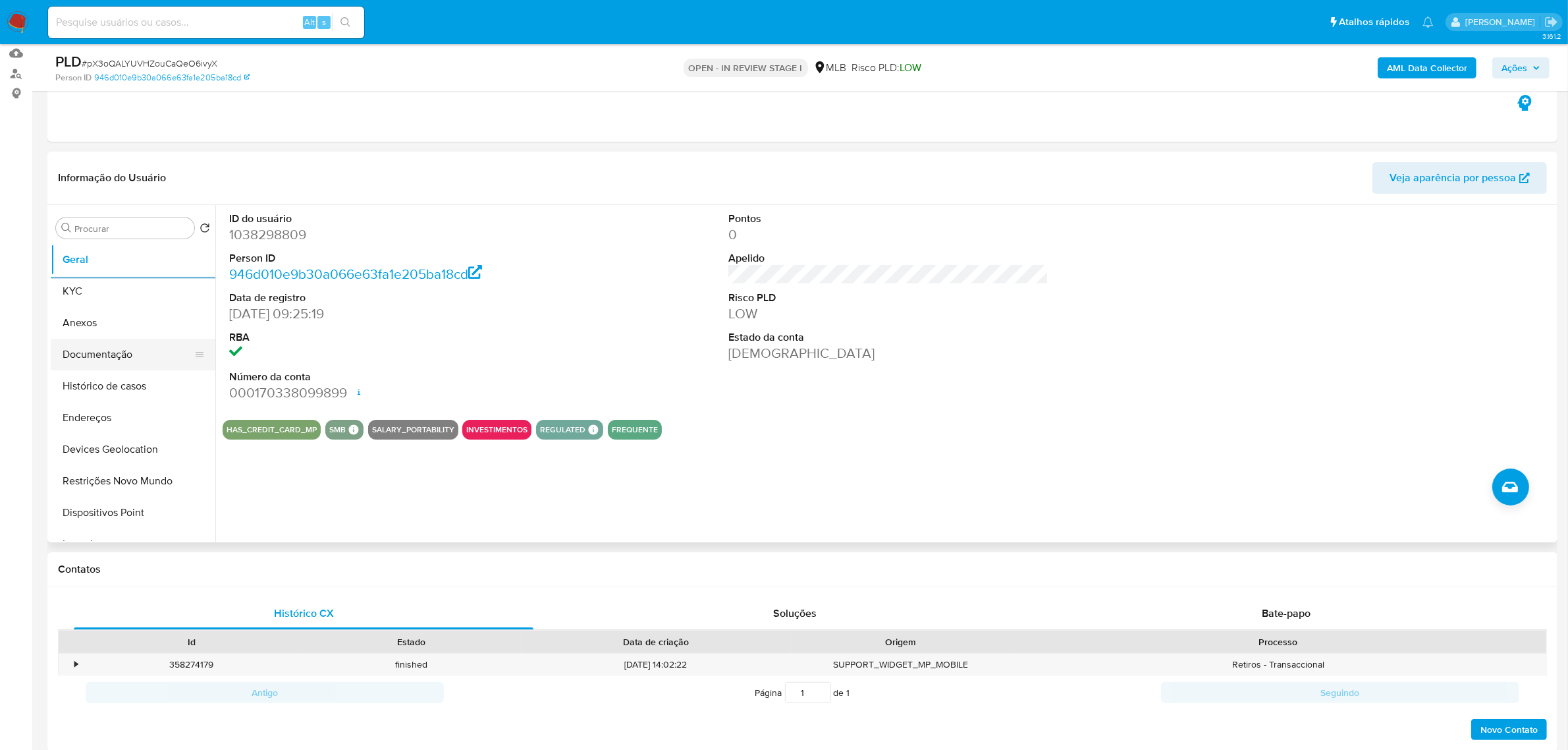
click at [109, 360] on button "Documentação" at bounding box center [128, 355] width 154 height 31
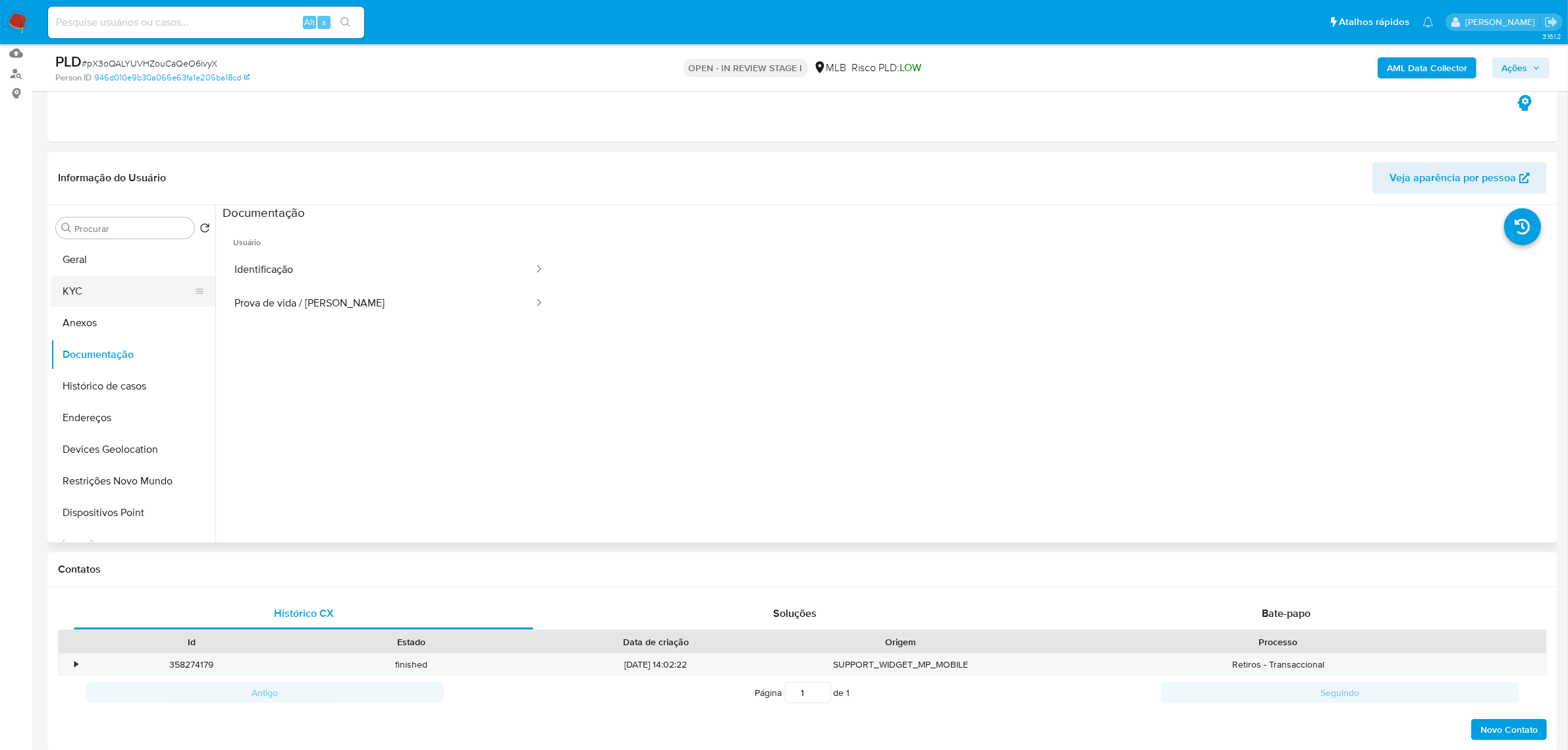
click at [106, 290] on button "KYC" at bounding box center [128, 291] width 154 height 31
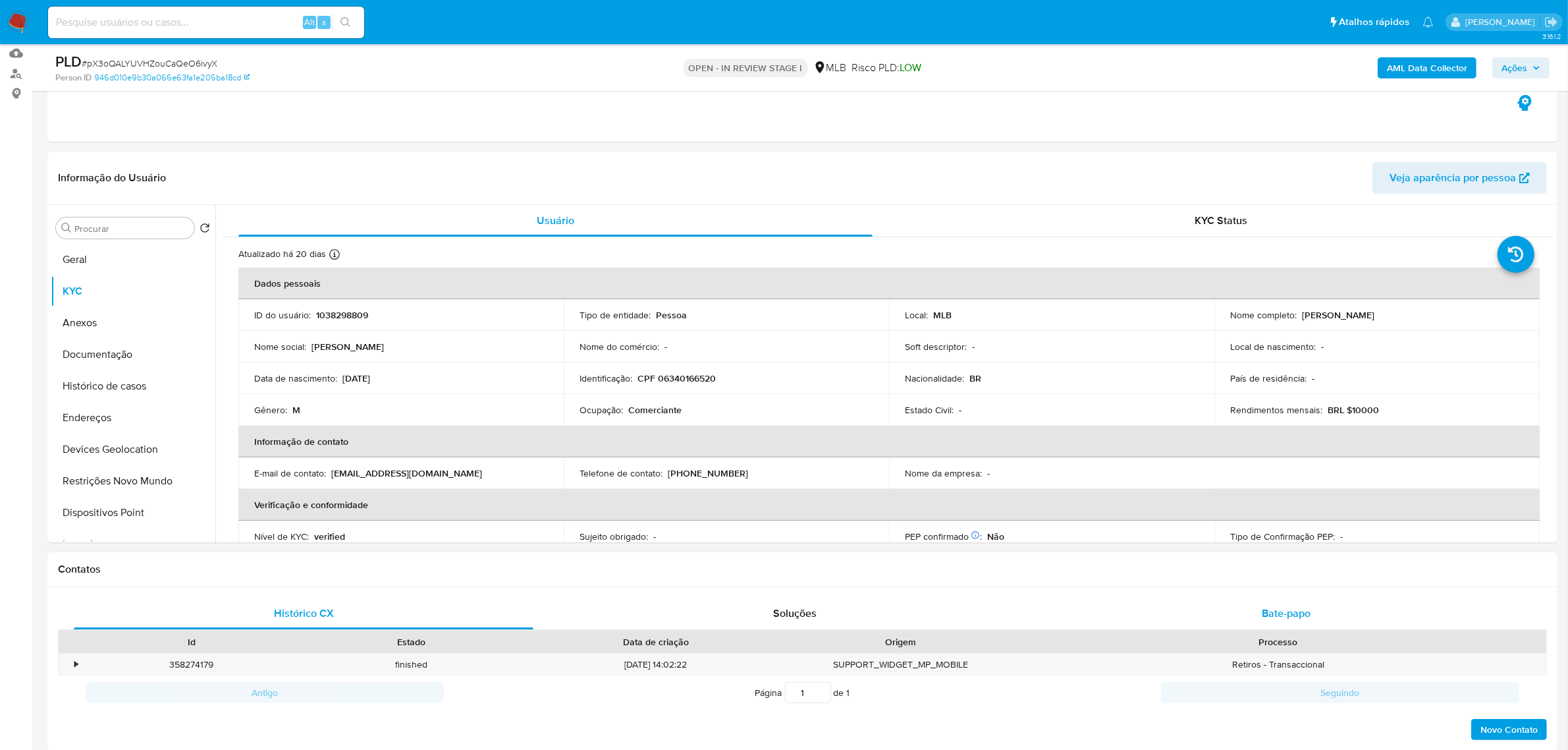
click at [1292, 611] on span "Bate-papo" at bounding box center [1286, 613] width 48 height 15
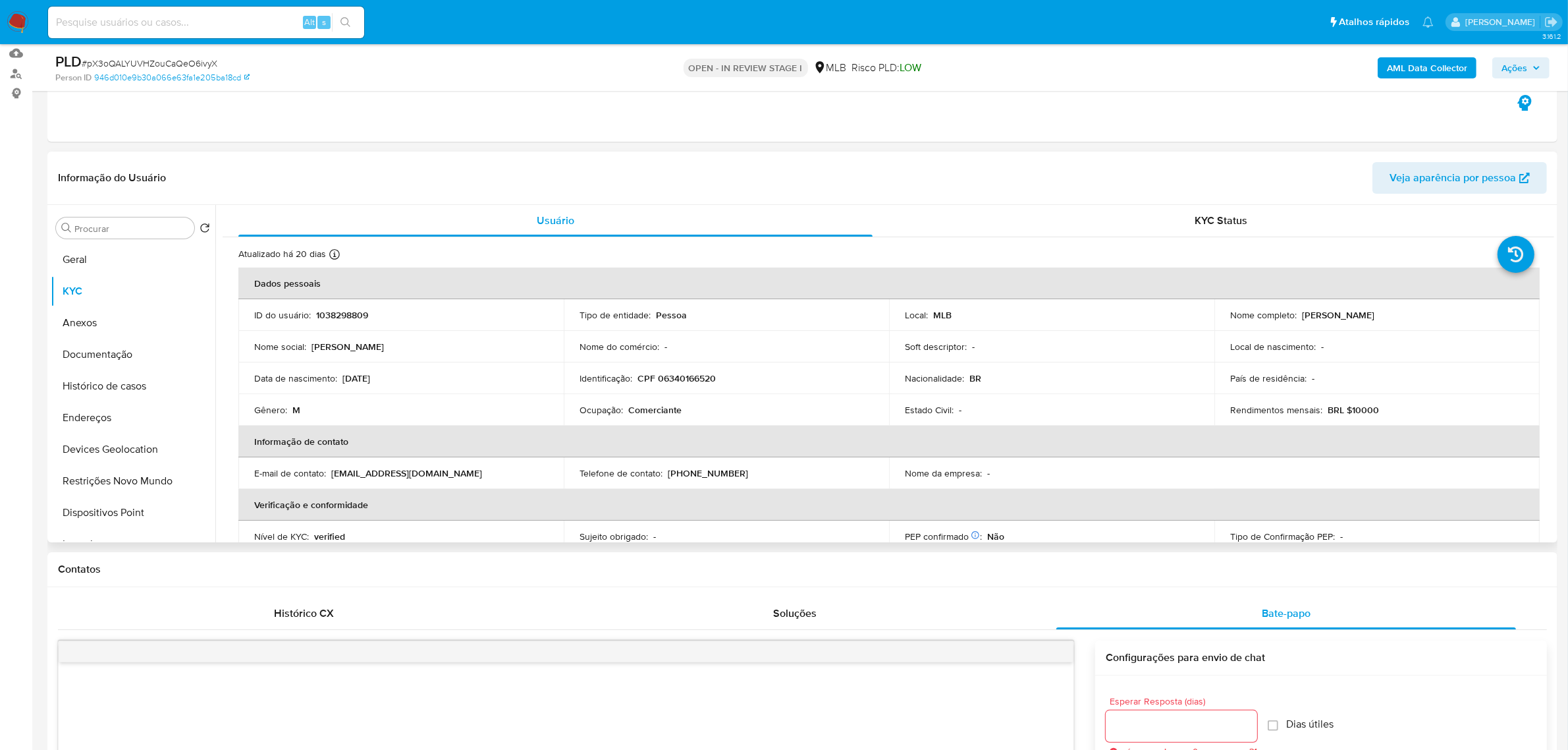
click at [656, 415] on p "Comerciante" at bounding box center [655, 409] width 53 height 12
copy p "Comerciante"
click at [680, 377] on p "CPF 06340166520" at bounding box center [677, 378] width 79 height 12
click at [682, 377] on p "CPF 06340166520" at bounding box center [677, 378] width 79 height 12
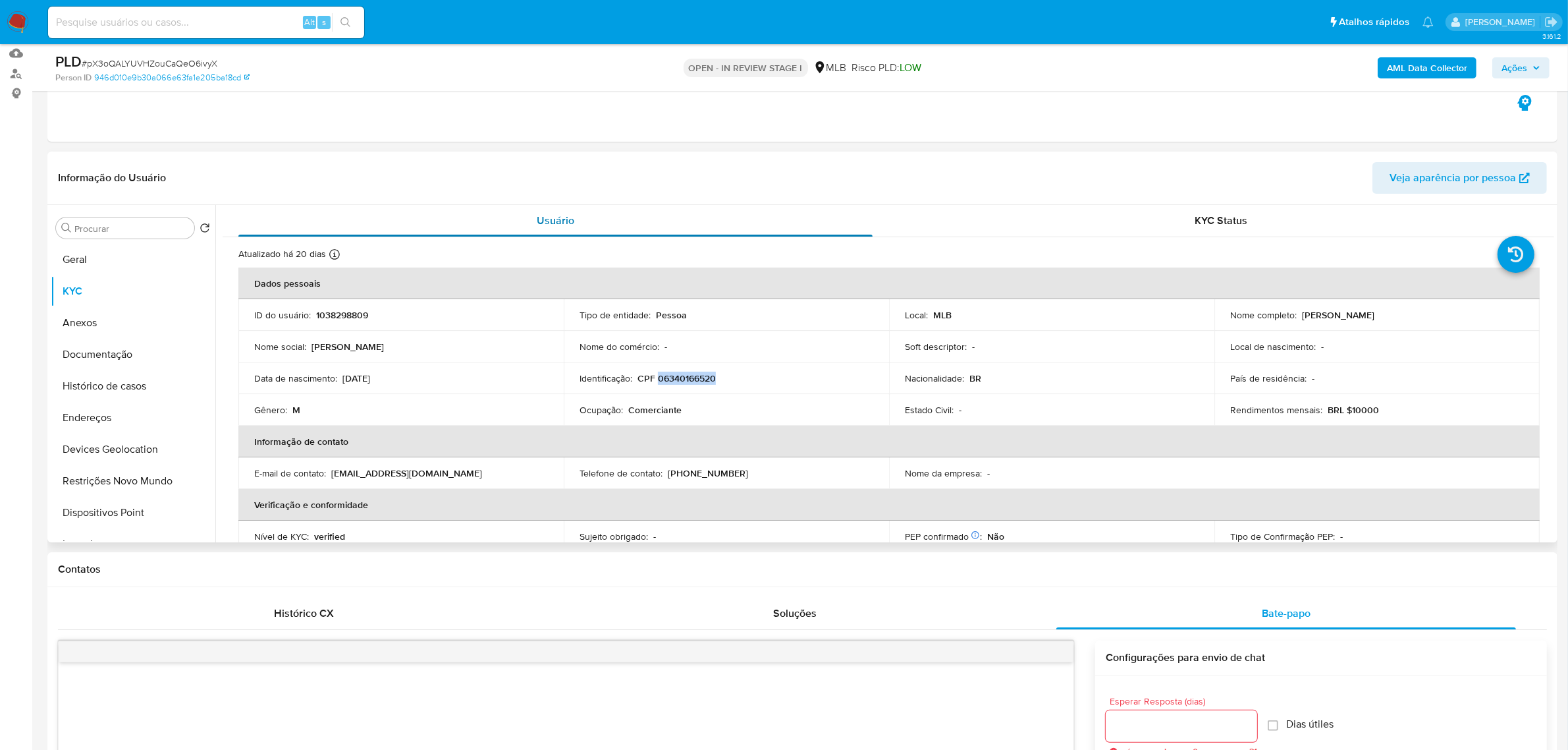
copy p "06340166520"
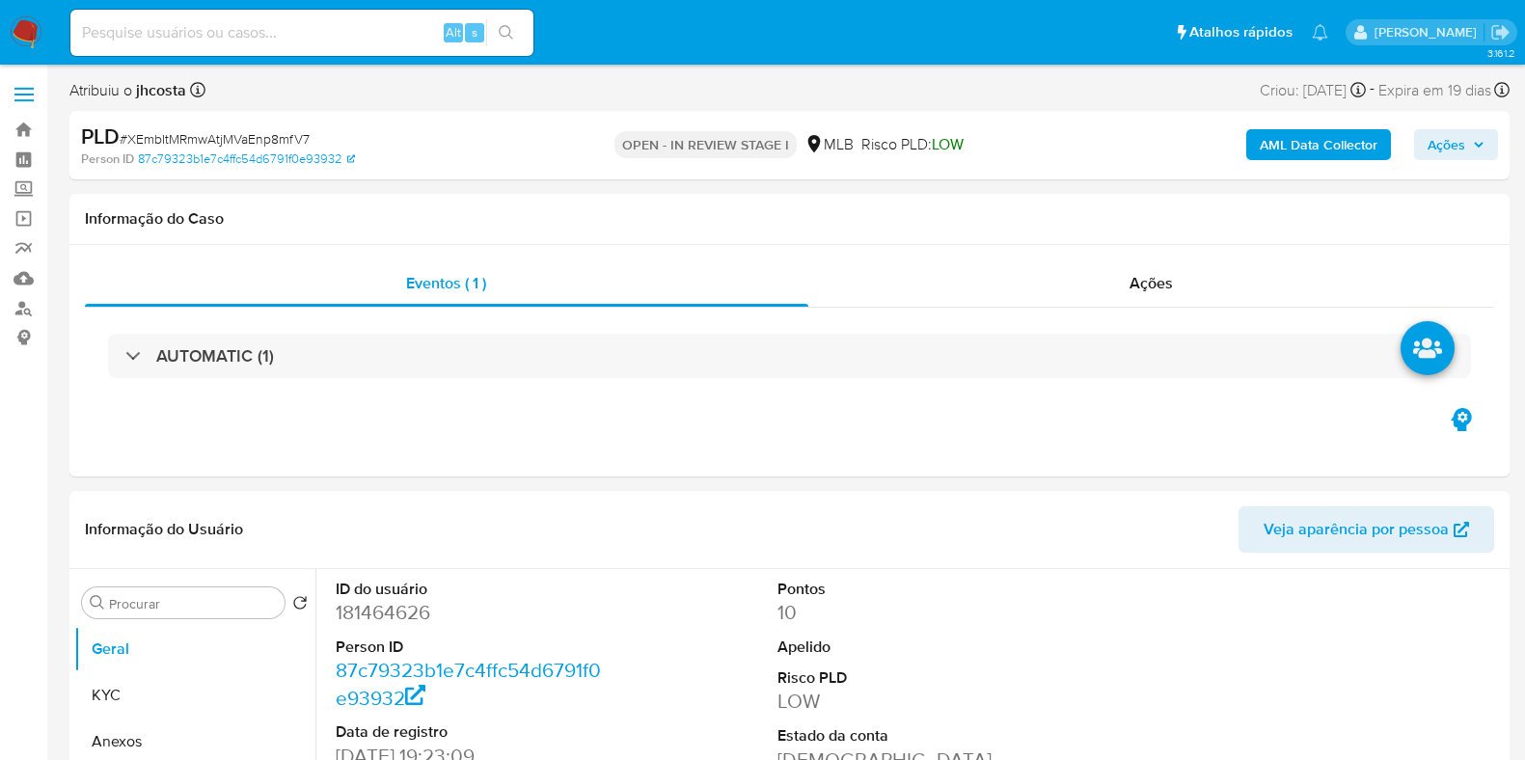
select select "10"
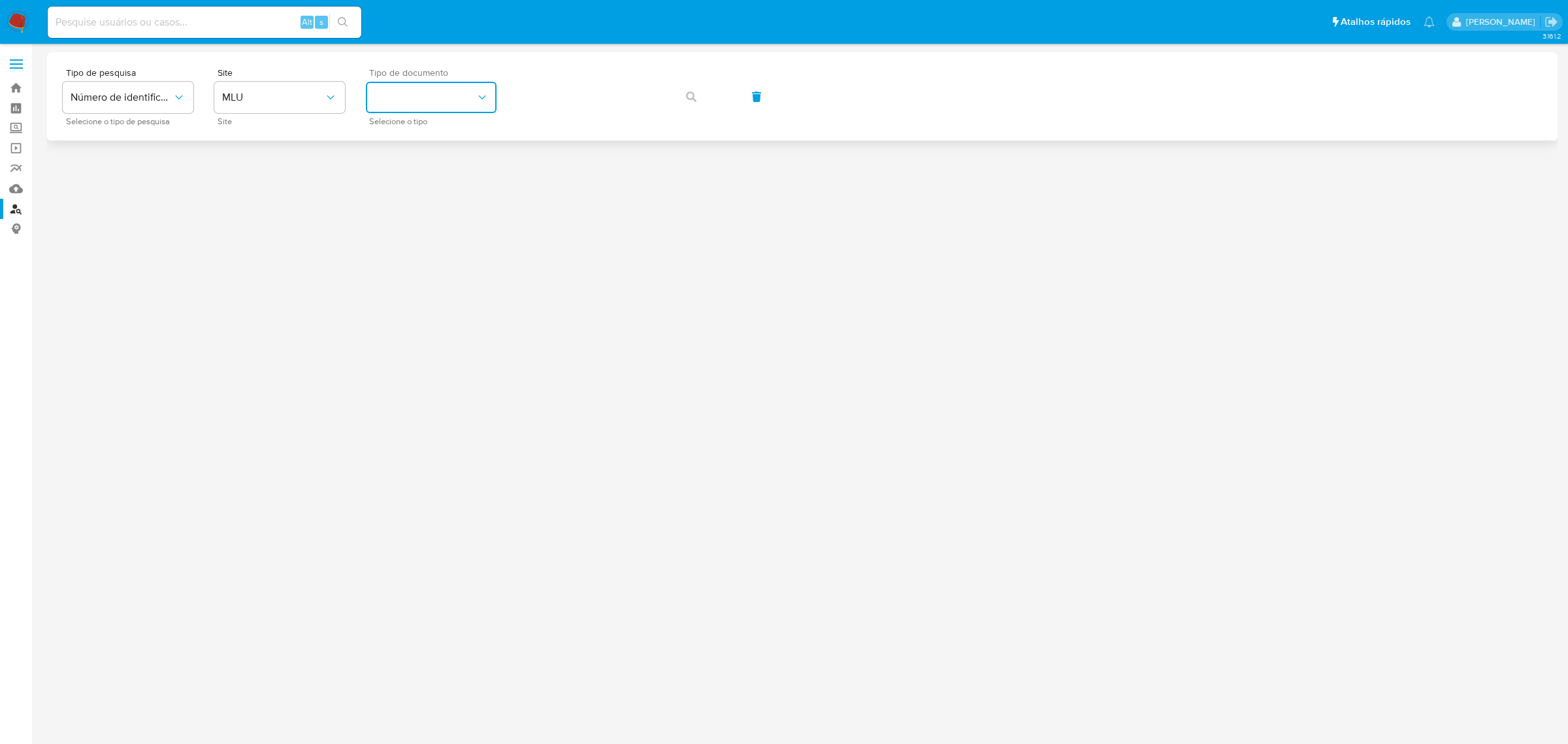
click at [465, 91] on button "identificationType" at bounding box center [431, 98] width 131 height 31
click at [315, 100] on span "MLU" at bounding box center [273, 97] width 102 height 13
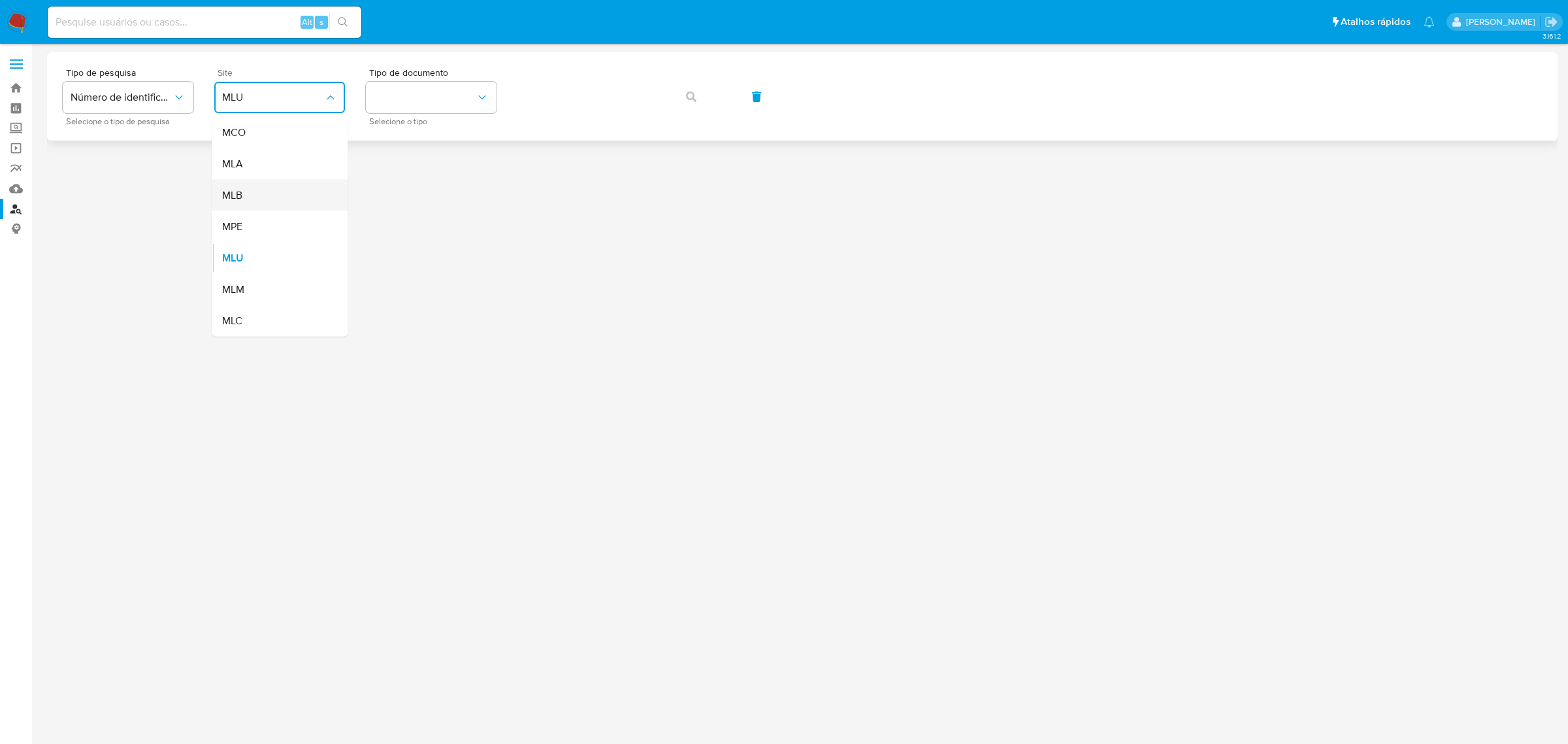
drag, startPoint x: 266, startPoint y: 213, endPoint x: 259, endPoint y: 197, distance: 17.5
click at [259, 197] on ul "MCO MLA MLB MPE MLU MLM MLC" at bounding box center [279, 227] width 136 height 220
click at [259, 197] on div "MLB" at bounding box center [276, 195] width 107 height 31
click at [452, 106] on button "identificationType" at bounding box center [431, 98] width 131 height 31
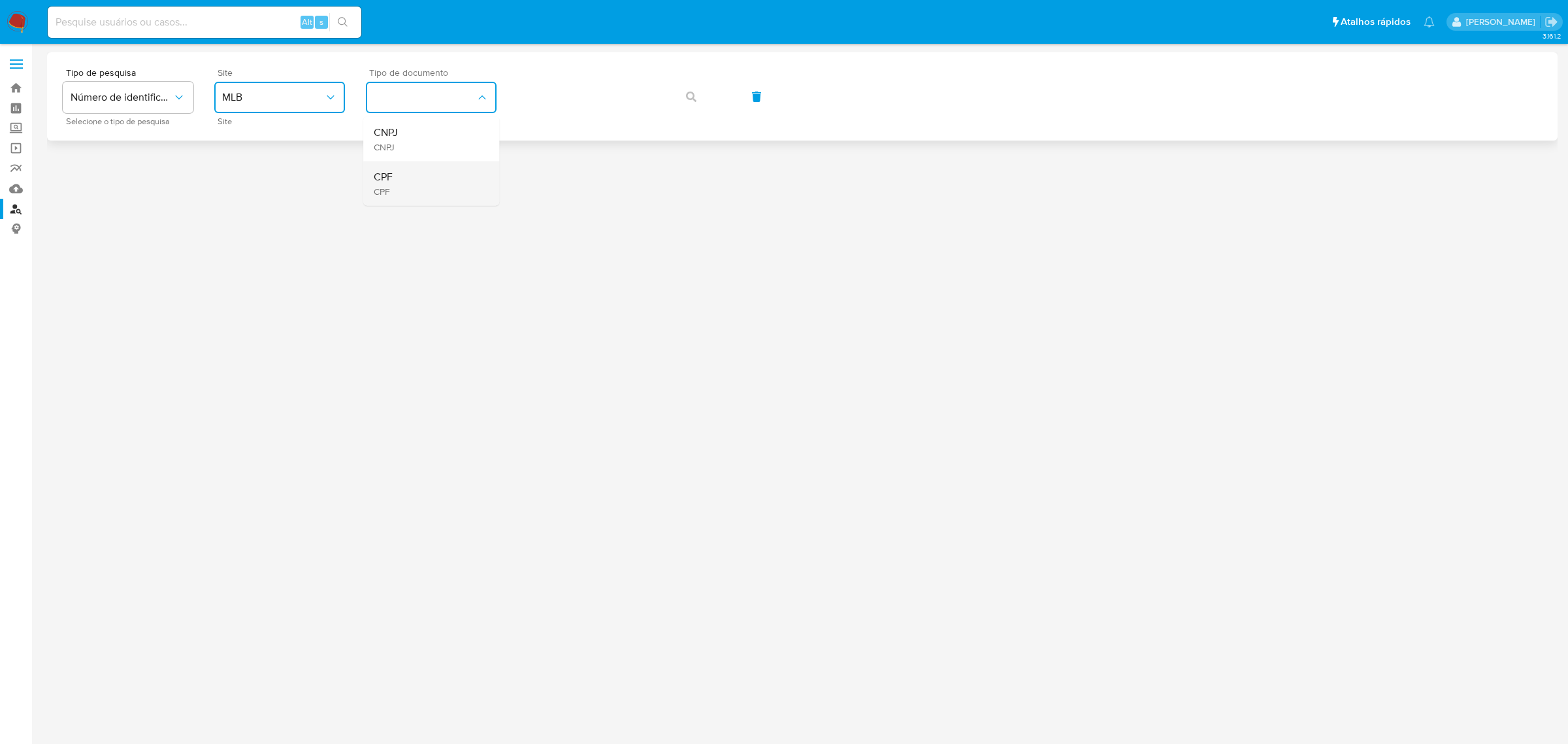
click at [436, 178] on div "CPF CPF" at bounding box center [427, 184] width 107 height 45
click at [673, 102] on button "button" at bounding box center [692, 97] width 45 height 31
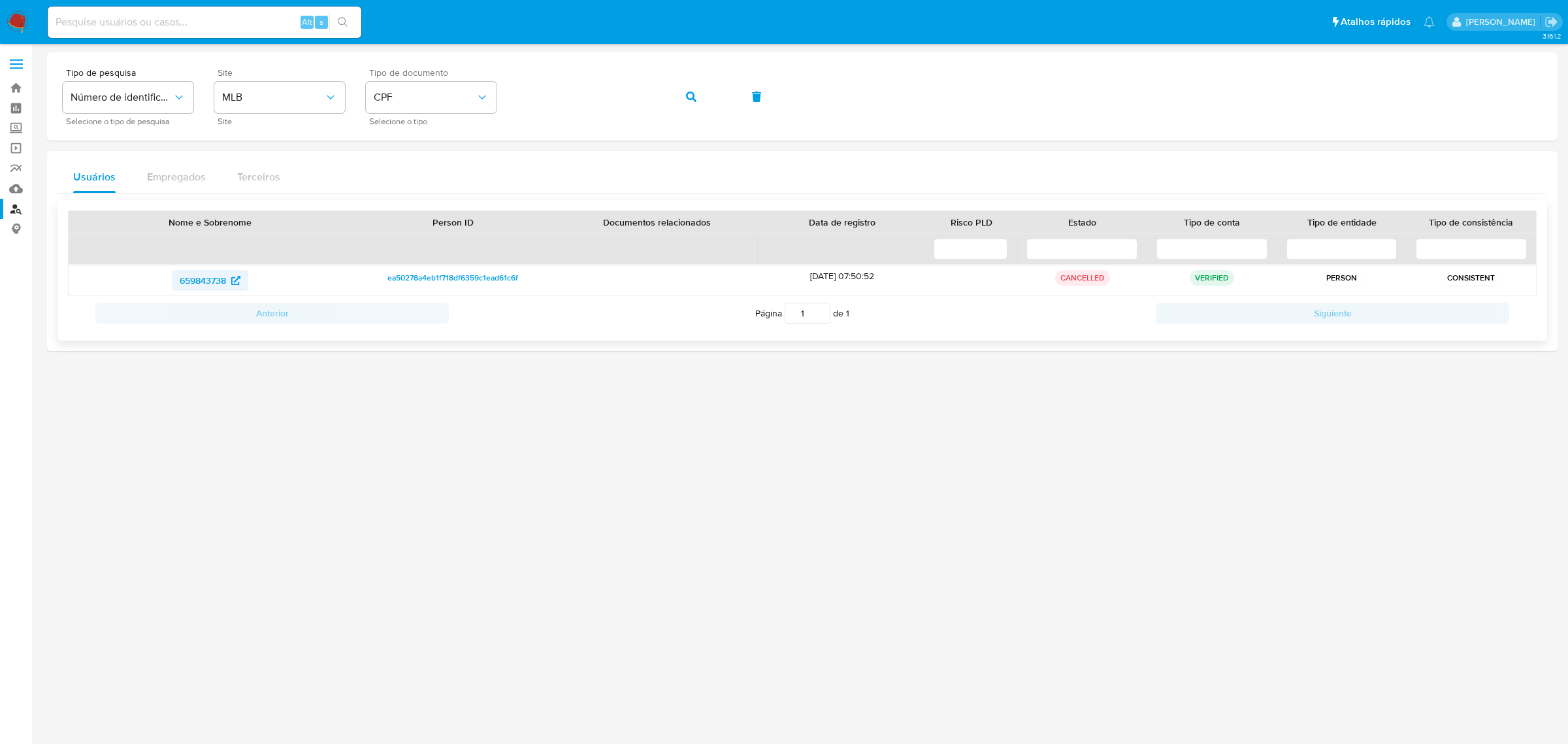
click at [212, 283] on span "659843738" at bounding box center [203, 280] width 46 height 21
click at [693, 94] on icon "button" at bounding box center [691, 96] width 10 height 10
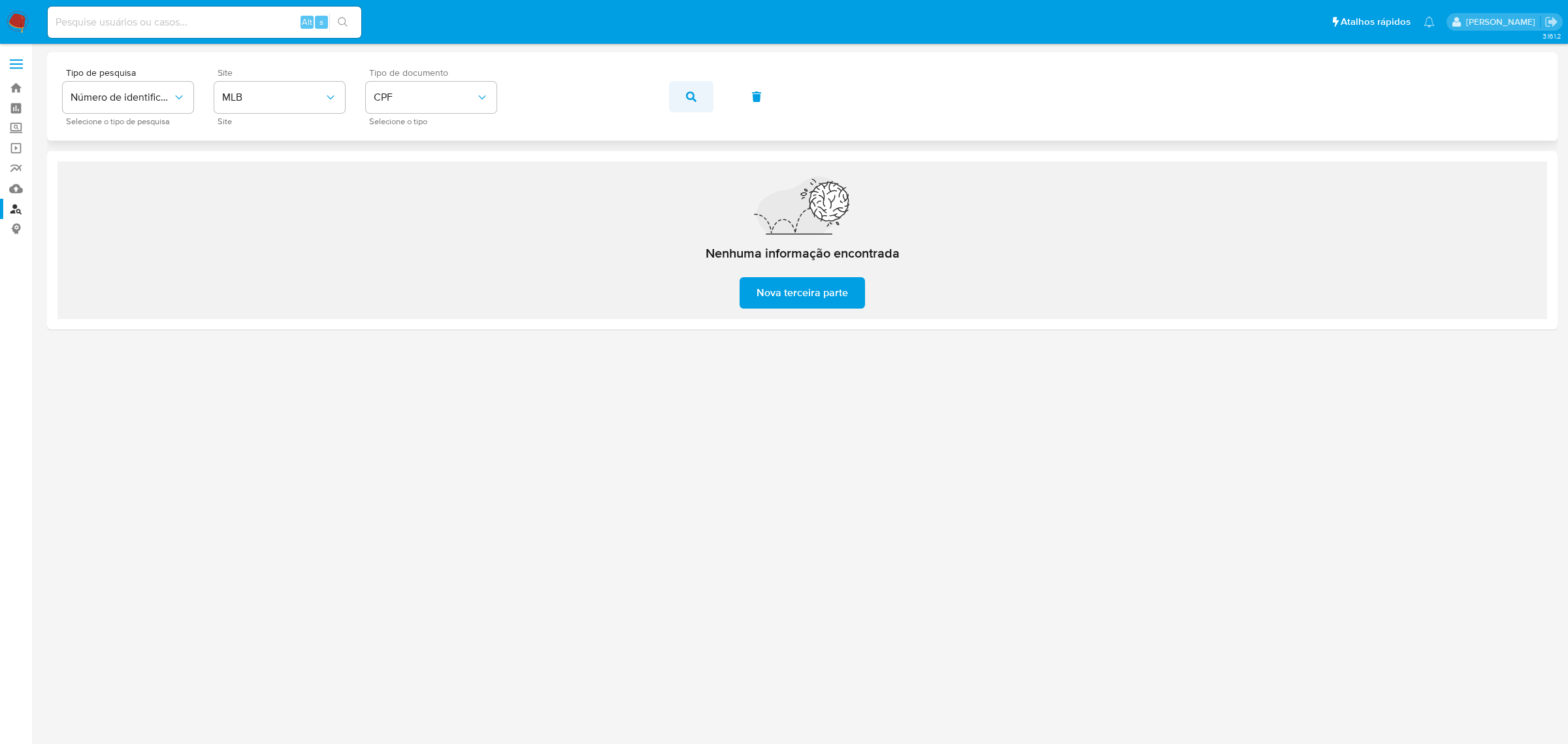
click at [686, 99] on icon "button" at bounding box center [691, 96] width 10 height 10
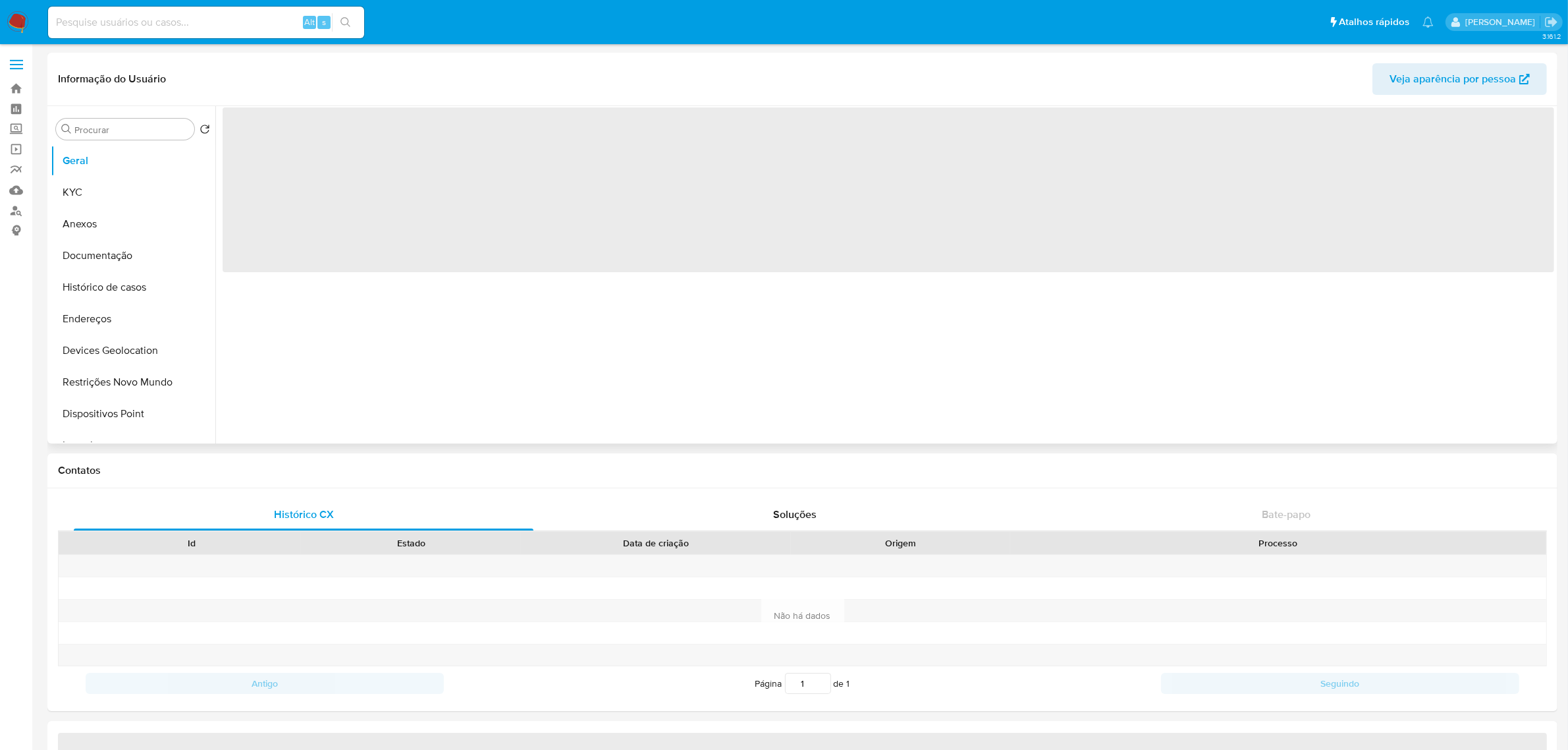
select select "10"
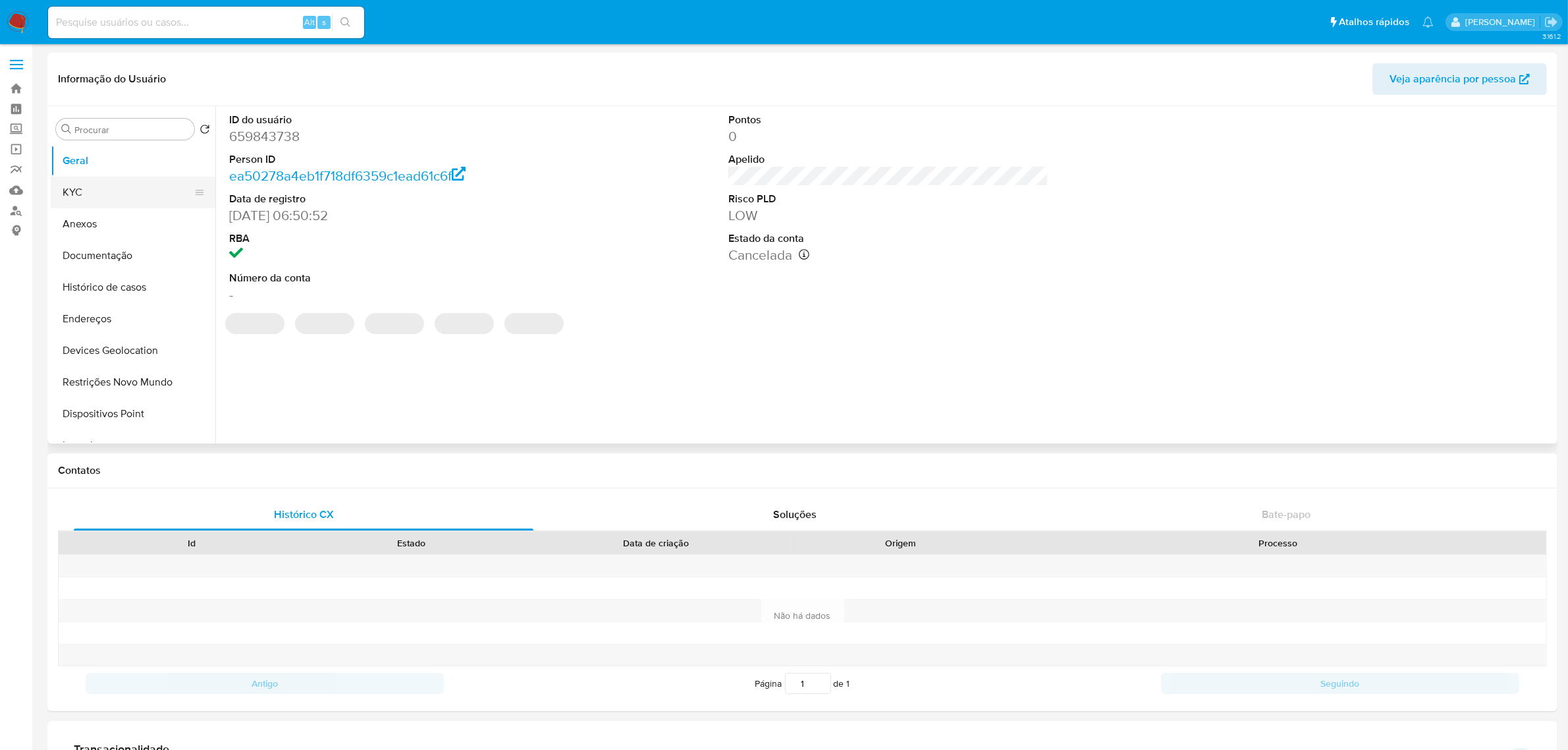
click at [156, 195] on button "KYC" at bounding box center [128, 192] width 154 height 31
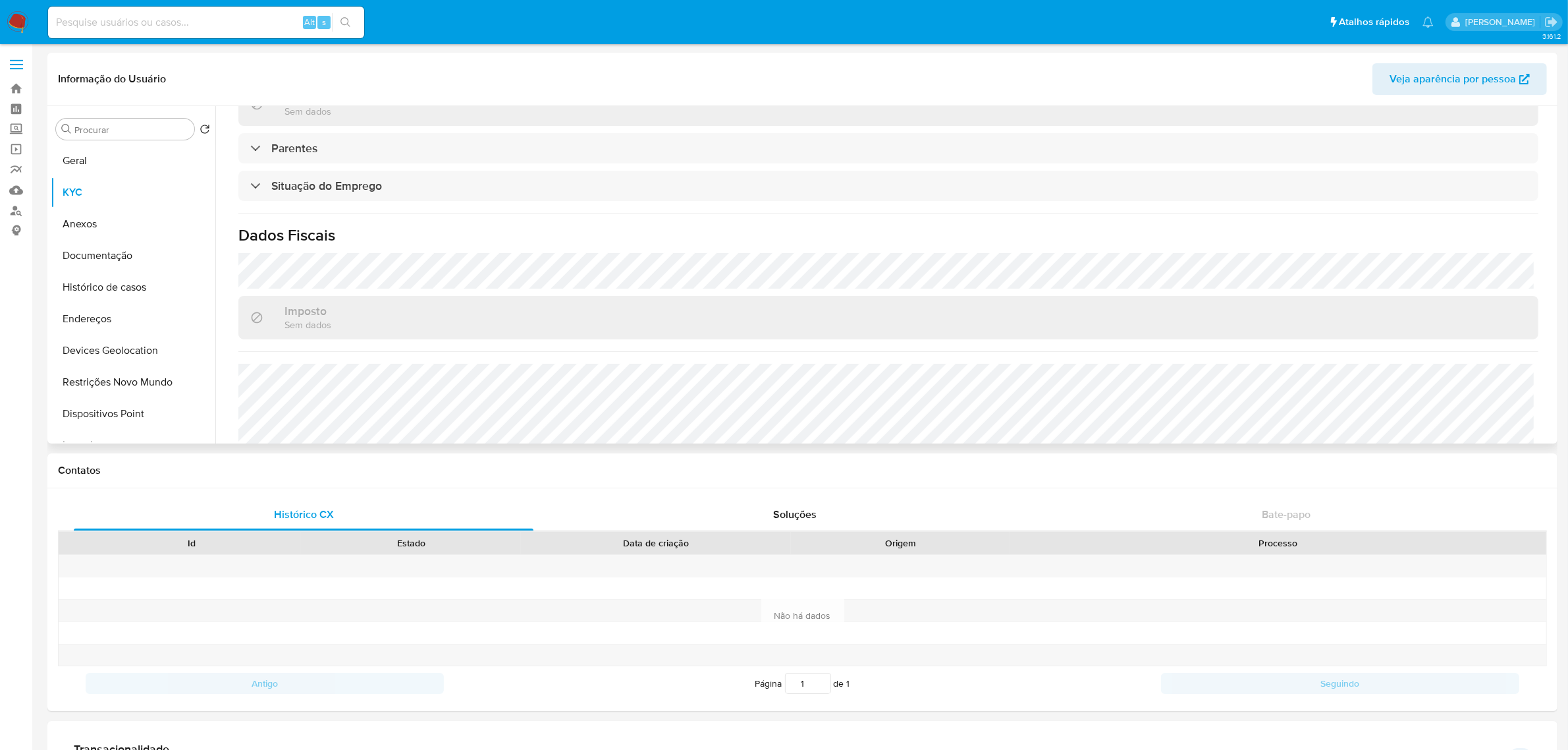
scroll to position [561, 0]
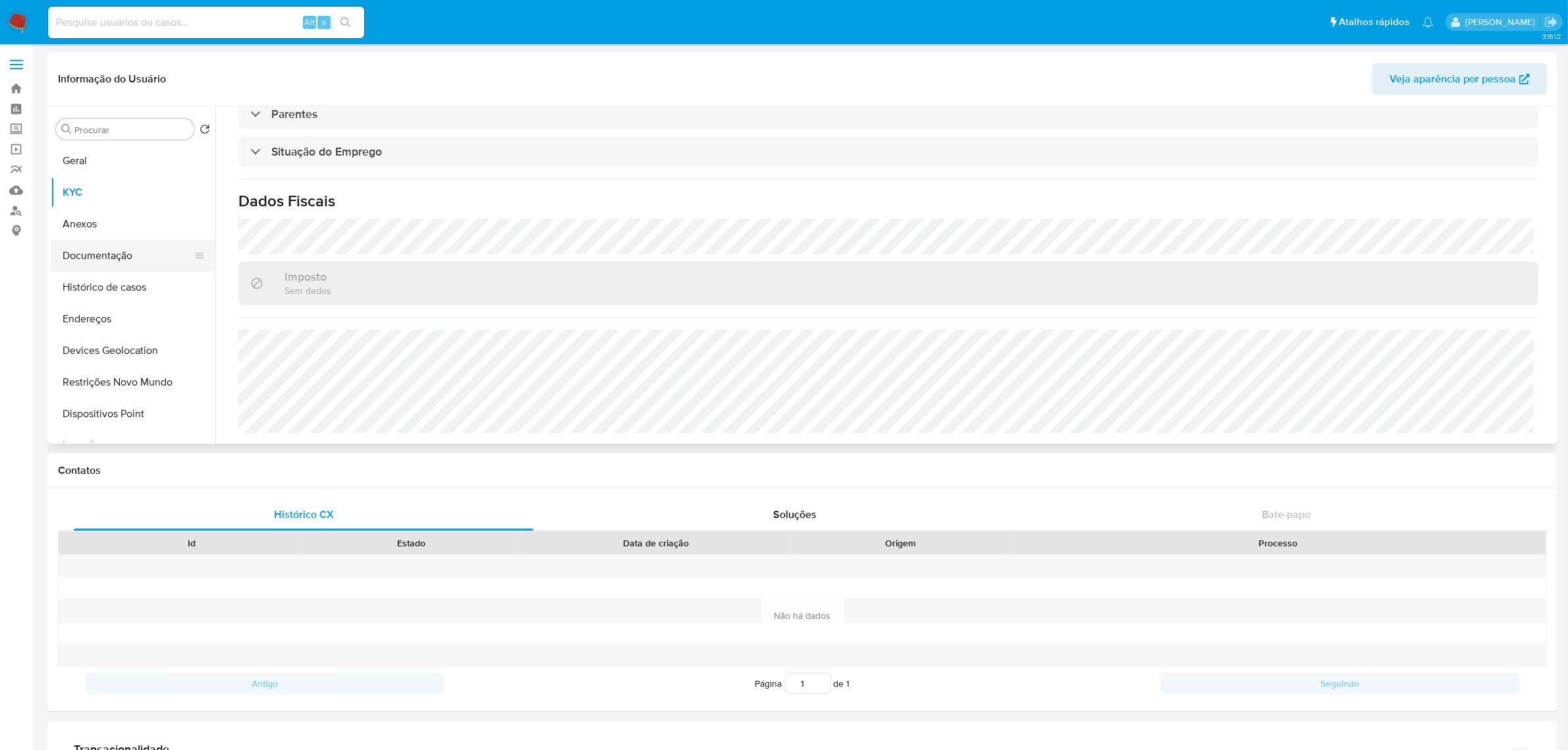
click at [117, 250] on button "Documentação" at bounding box center [128, 255] width 154 height 31
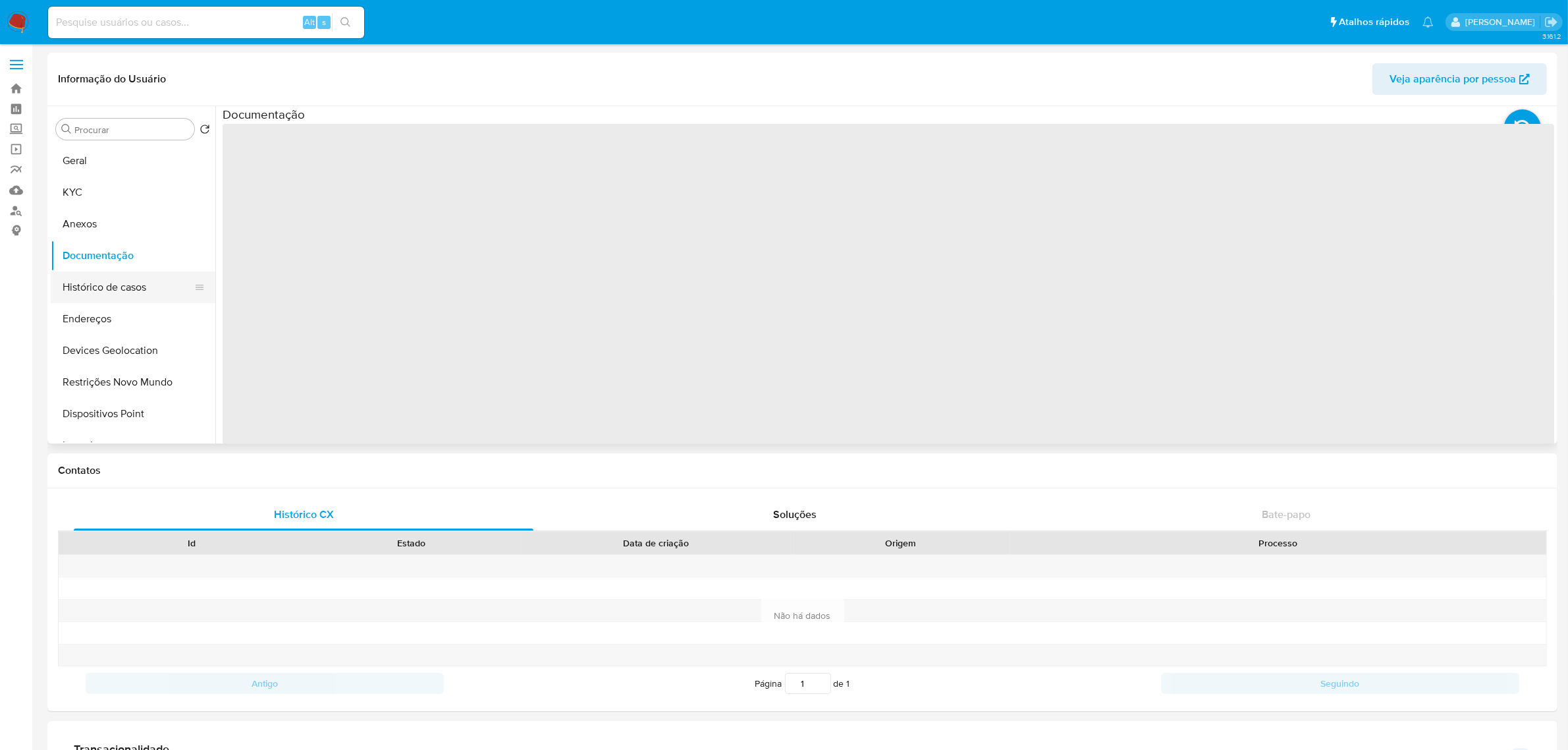
click at [122, 282] on button "Histórico de casos" at bounding box center [128, 287] width 154 height 31
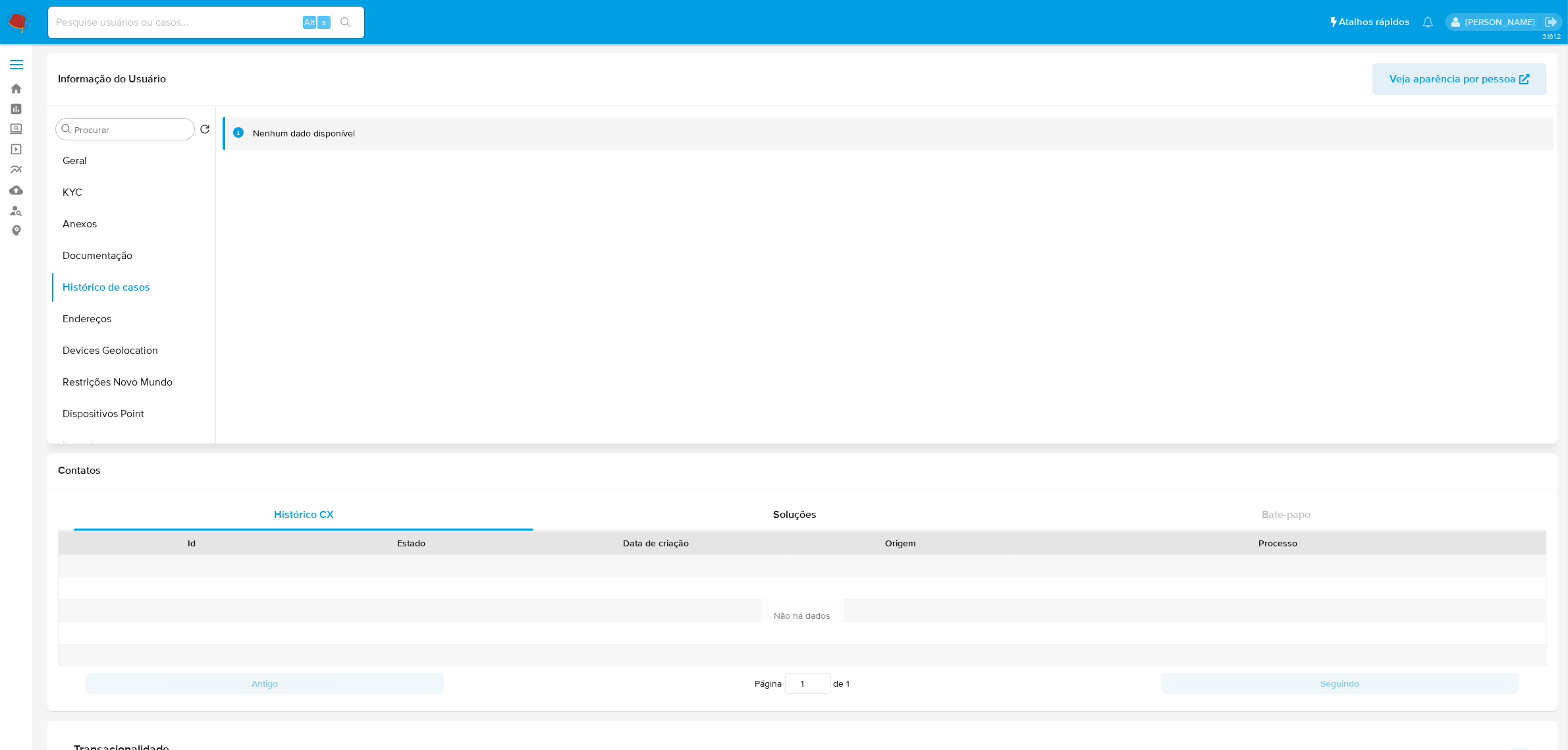
click at [372, 238] on div at bounding box center [884, 275] width 1339 height 337
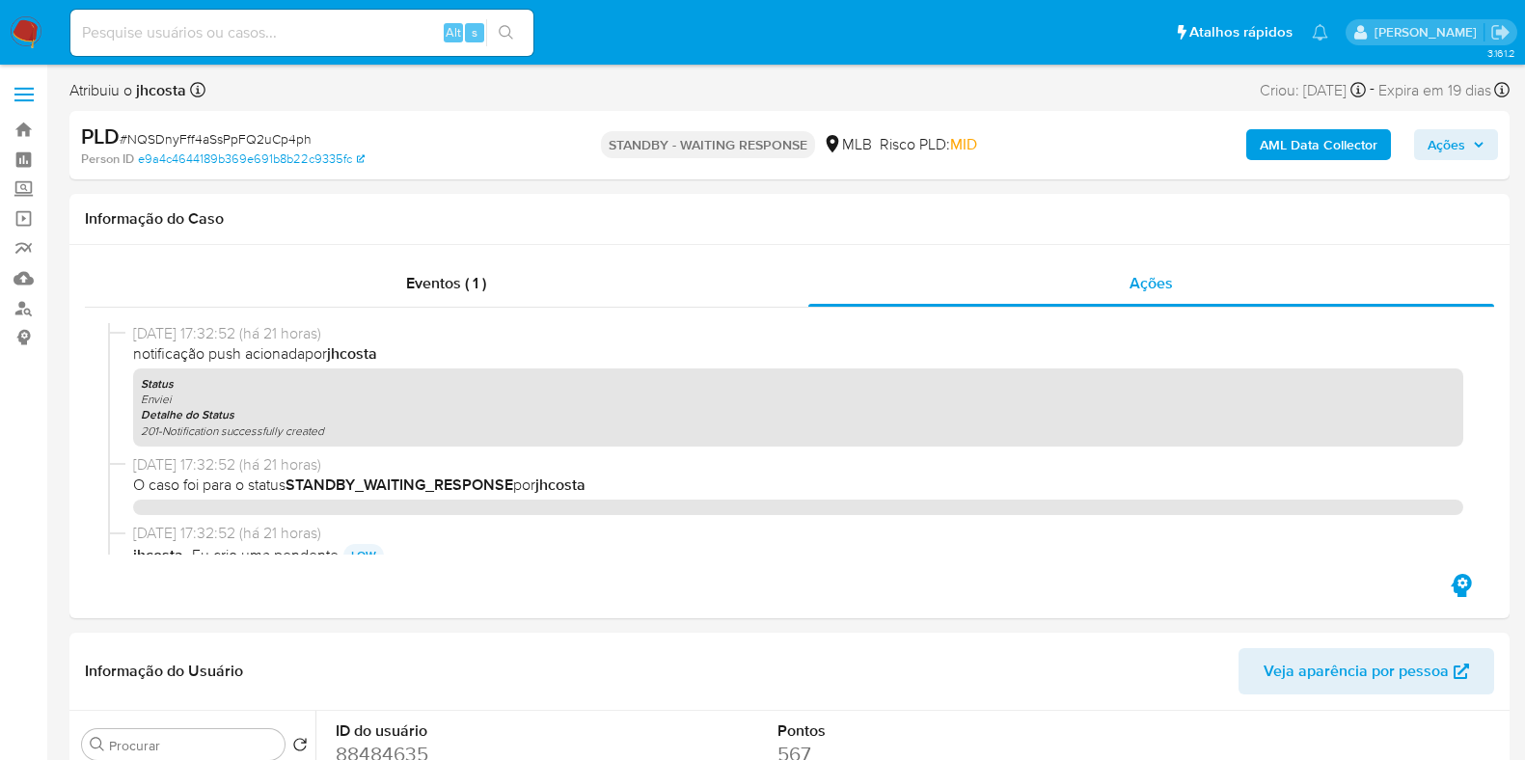
select select "10"
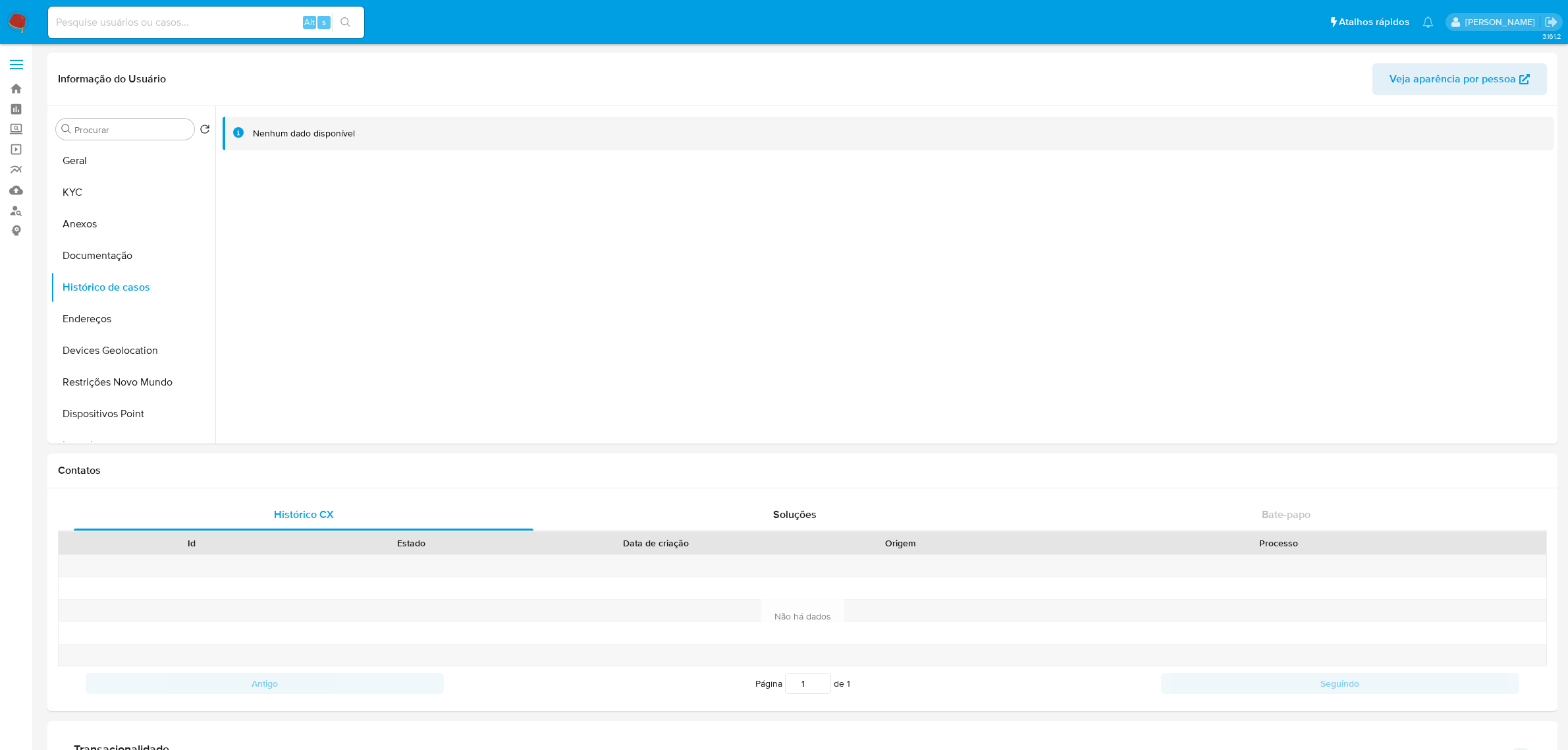
select select "10"
click at [18, 25] on img at bounding box center [18, 22] width 23 height 23
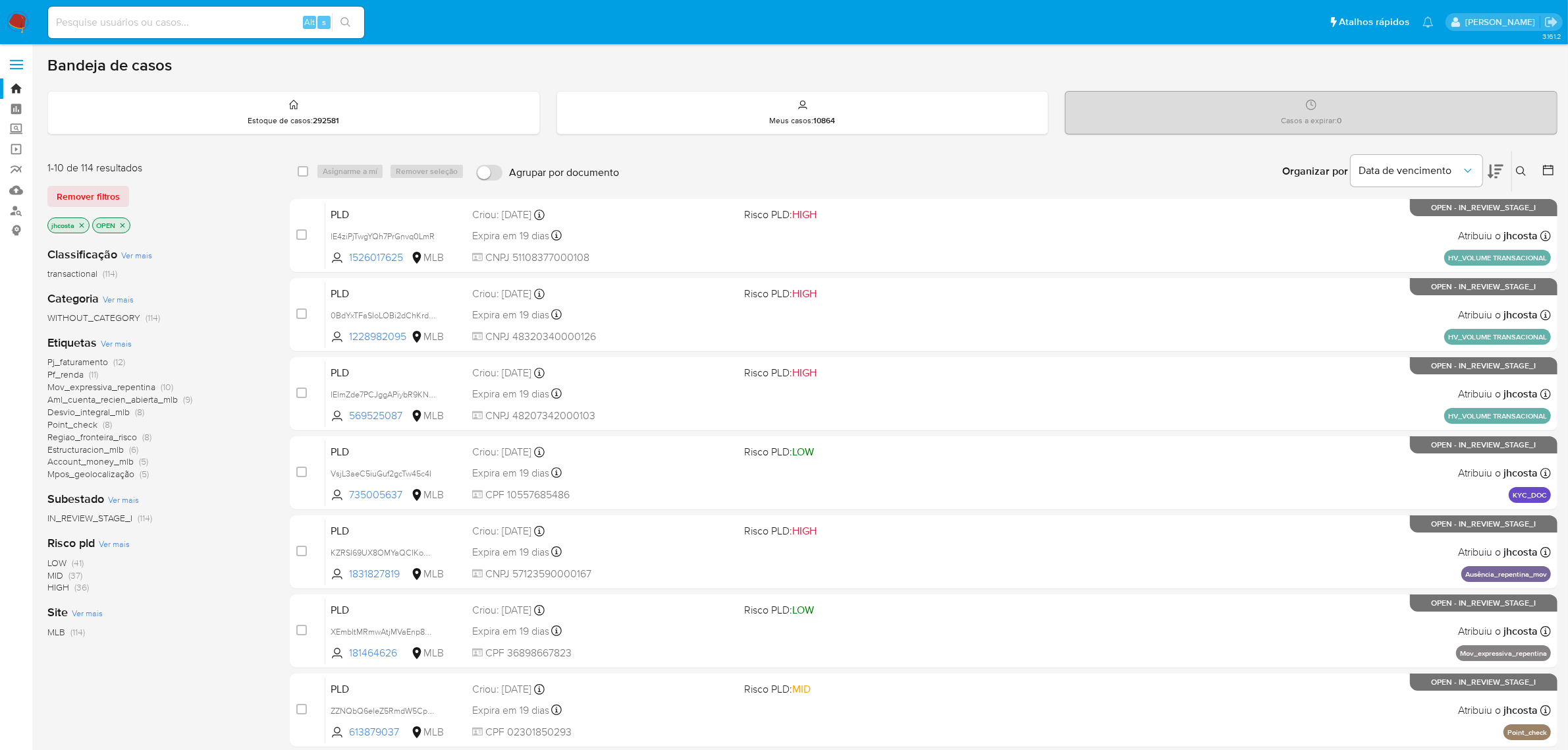
drag, startPoint x: 40, startPoint y: 384, endPoint x: 155, endPoint y: 386, distance: 115.0
click at [155, 386] on main "3.161.2" at bounding box center [784, 544] width 1568 height 1087
click at [154, 386] on span "Mov_expressiva_repentina" at bounding box center [101, 386] width 108 height 13
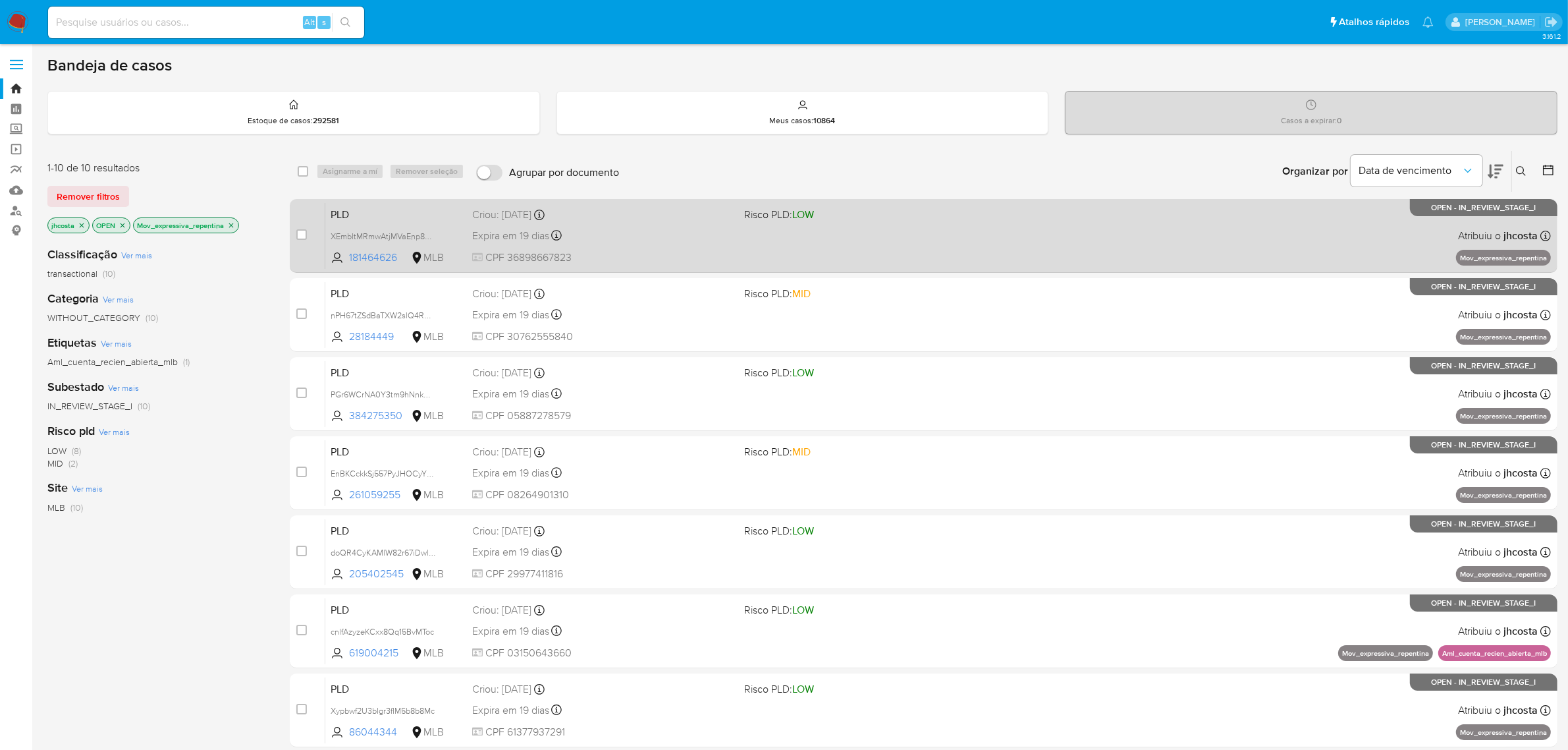
drag, startPoint x: 1459, startPoint y: 255, endPoint x: 1552, endPoint y: 255, distance: 93.0
click at [1552, 255] on div "case-item-checkbox Incapaz de atribuir o caso PLD XEmbItMRmwAtjMVaEnp8mfV7 1814…" at bounding box center [923, 236] width 1268 height 74
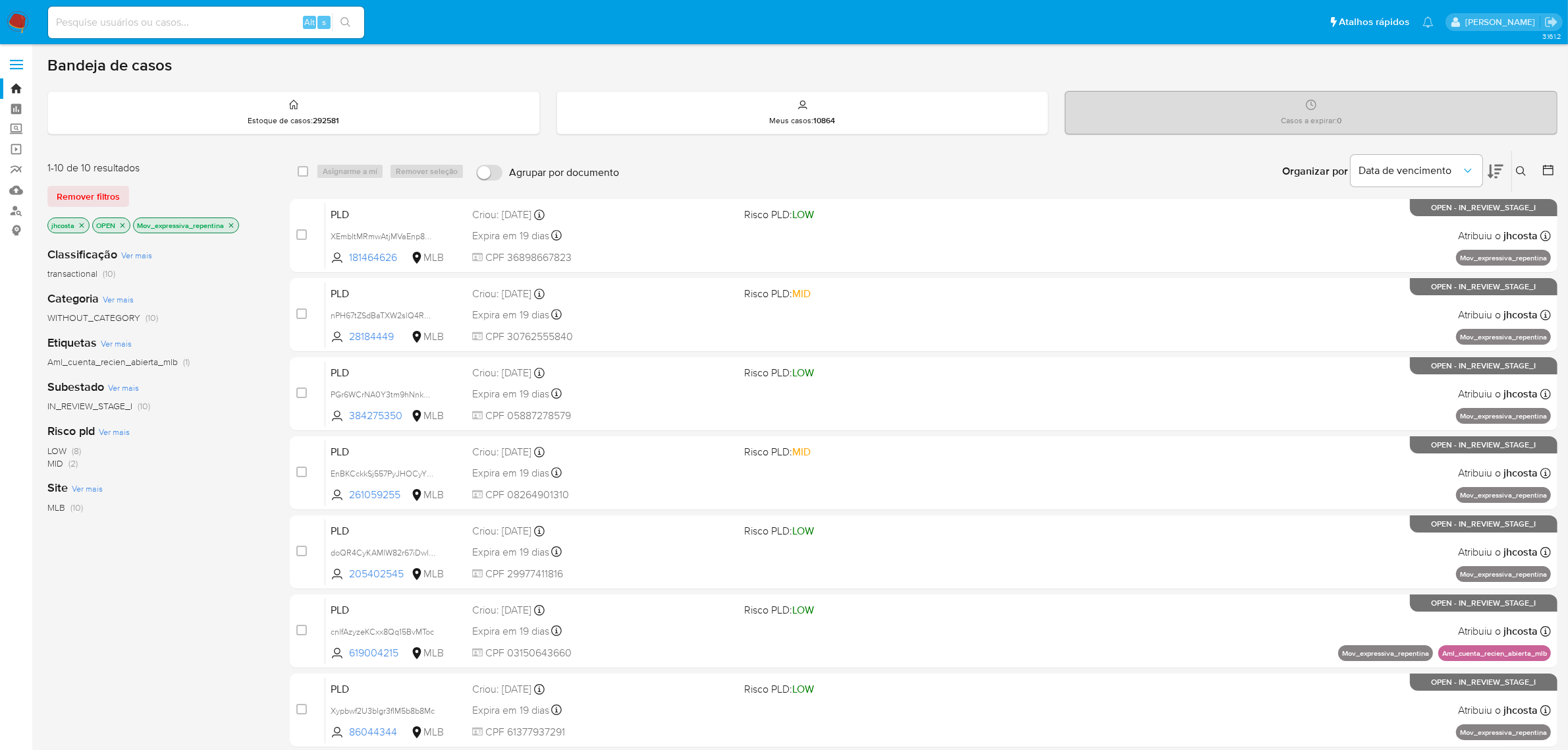
click at [125, 225] on icon "close-filter" at bounding box center [123, 225] width 8 height 8
click at [87, 461] on span "(23)" at bounding box center [93, 462] width 14 height 13
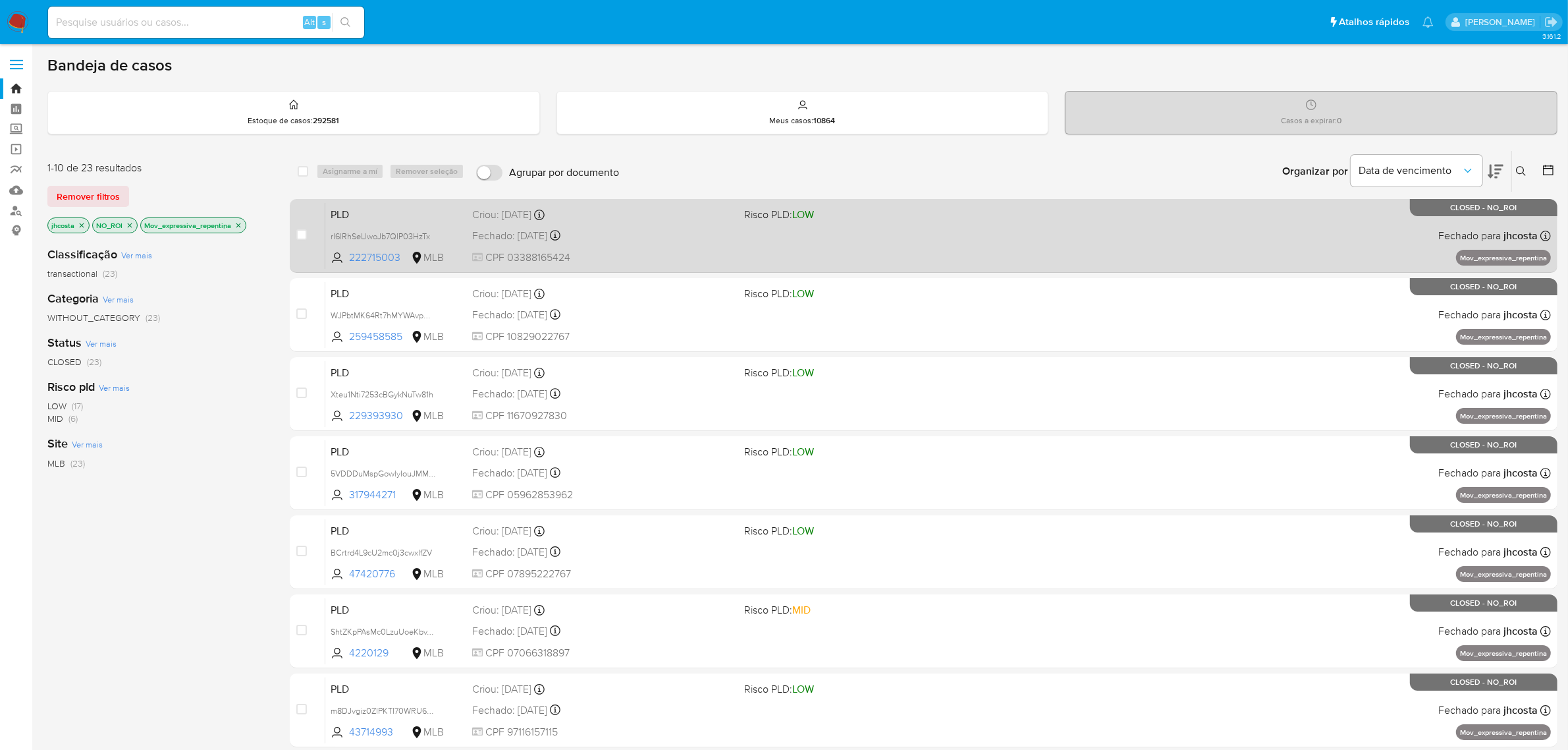
click at [863, 258] on div "PLD rI6lRhSeLlwoJb7QIP03HzTx 222715003 MLB Risco PLD: LOW Criou: 12/08/2025 Cri…" at bounding box center [938, 235] width 1226 height 66
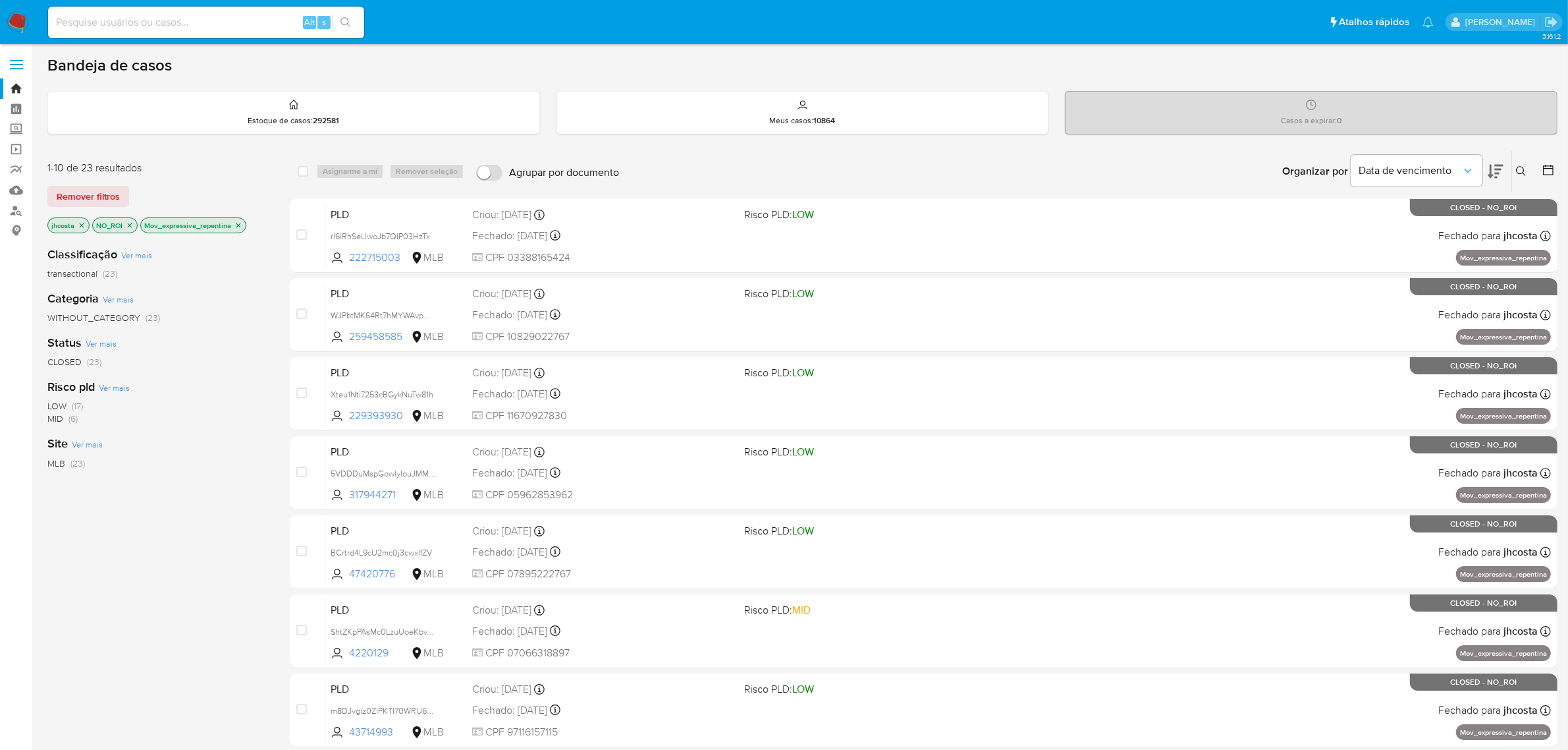
click at [238, 225] on icon "close-filter" at bounding box center [238, 225] width 8 height 8
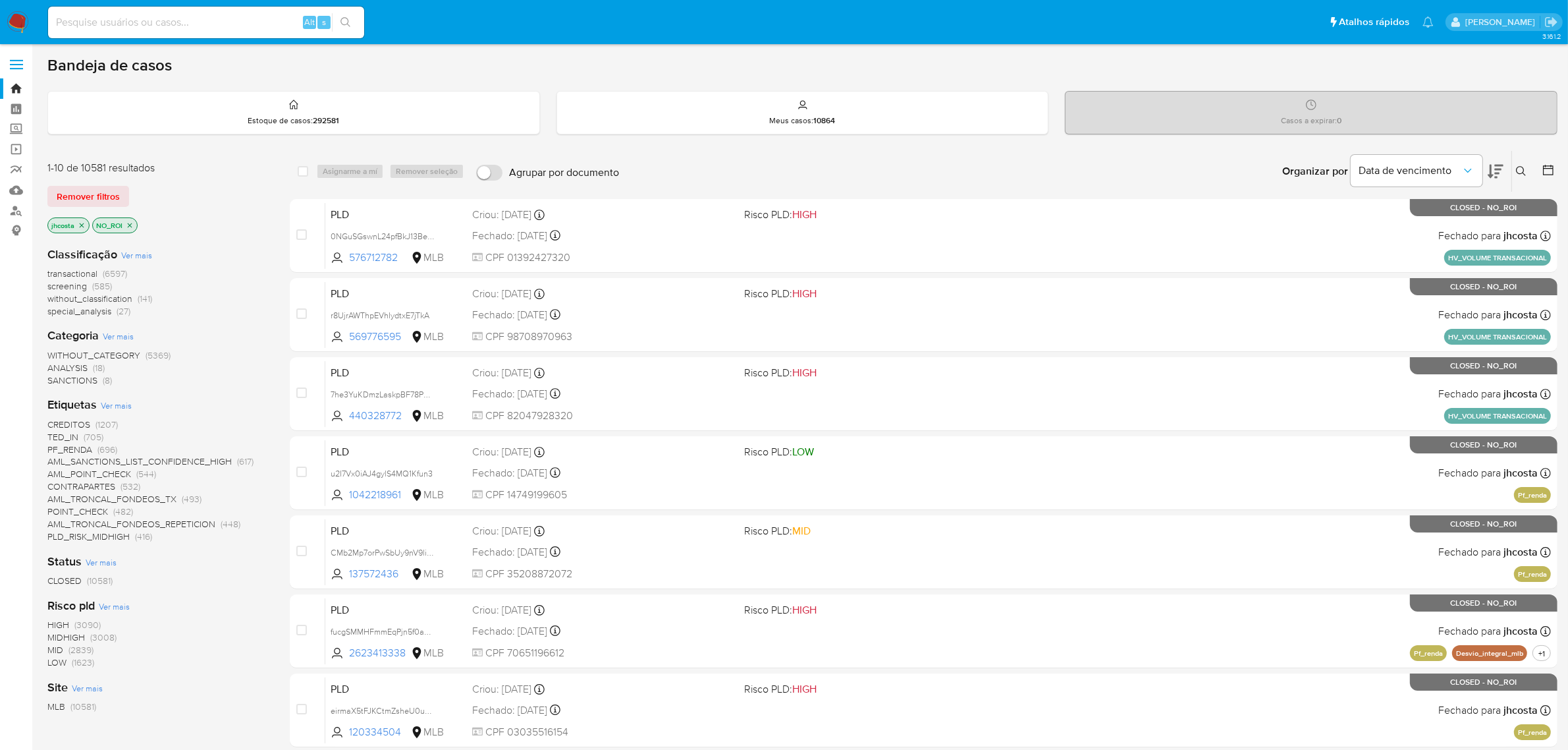
click at [25, 22] on img at bounding box center [18, 22] width 23 height 23
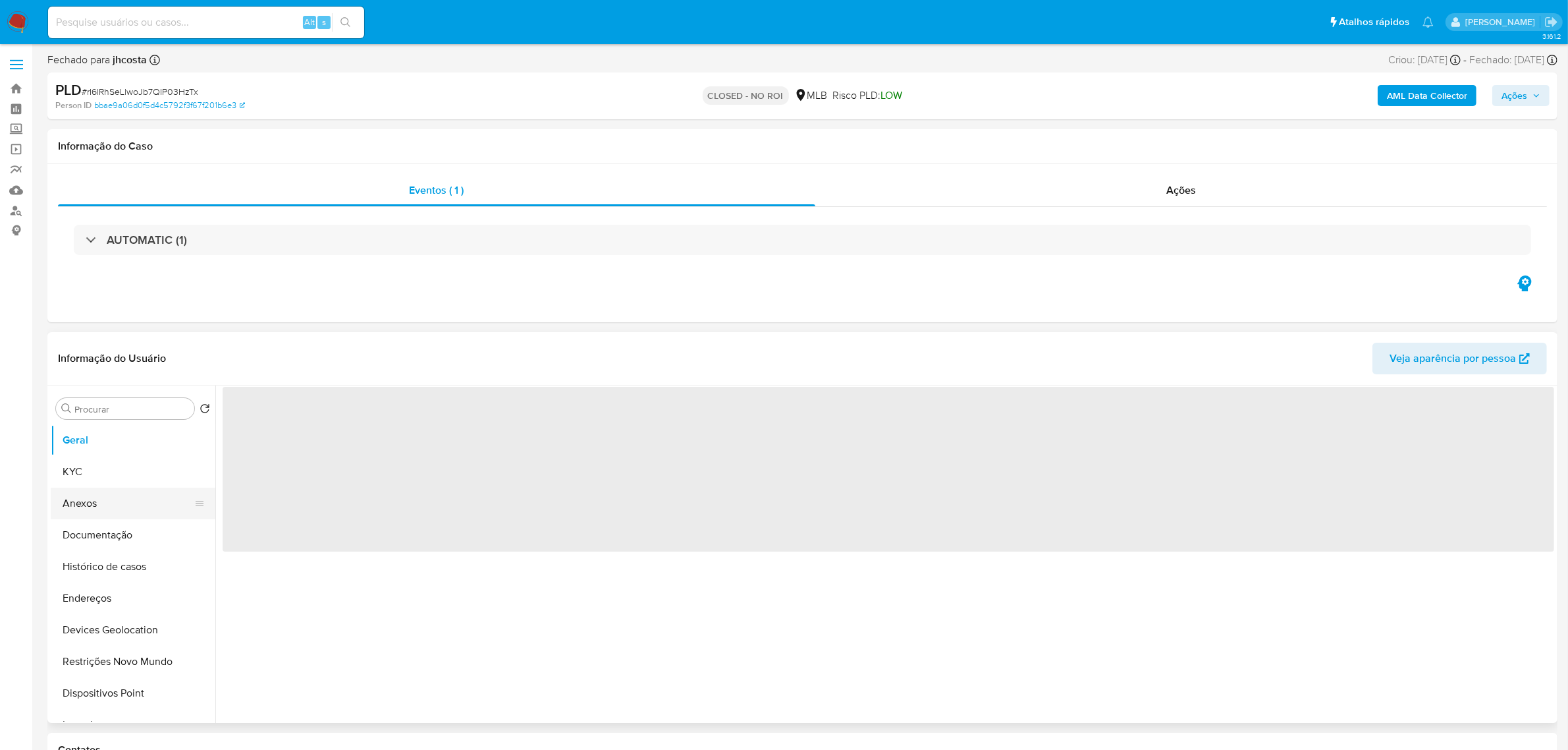
select select "10"
click at [126, 508] on button "Anexos" at bounding box center [128, 503] width 154 height 31
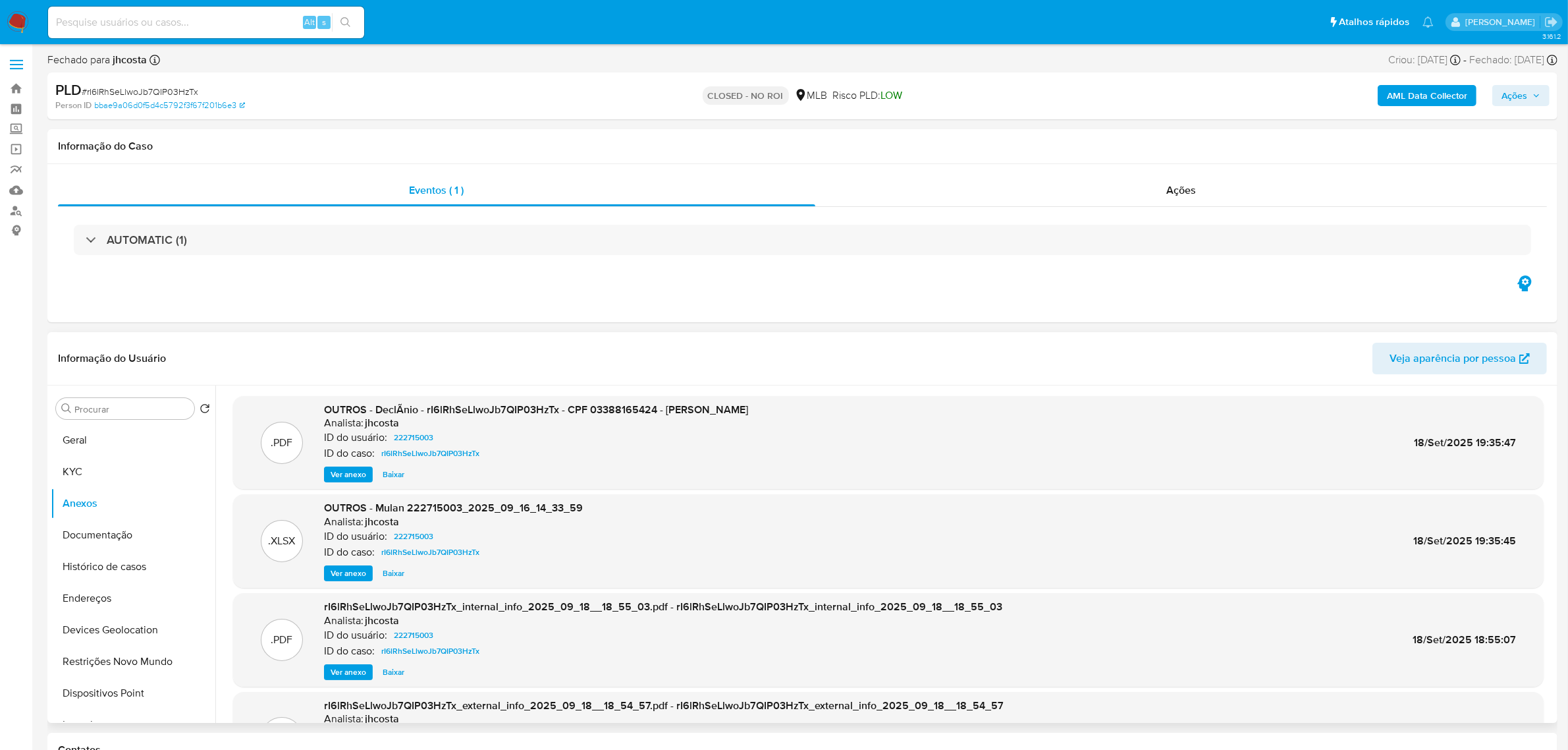
click at [351, 475] on span "Ver anexo" at bounding box center [348, 474] width 36 height 13
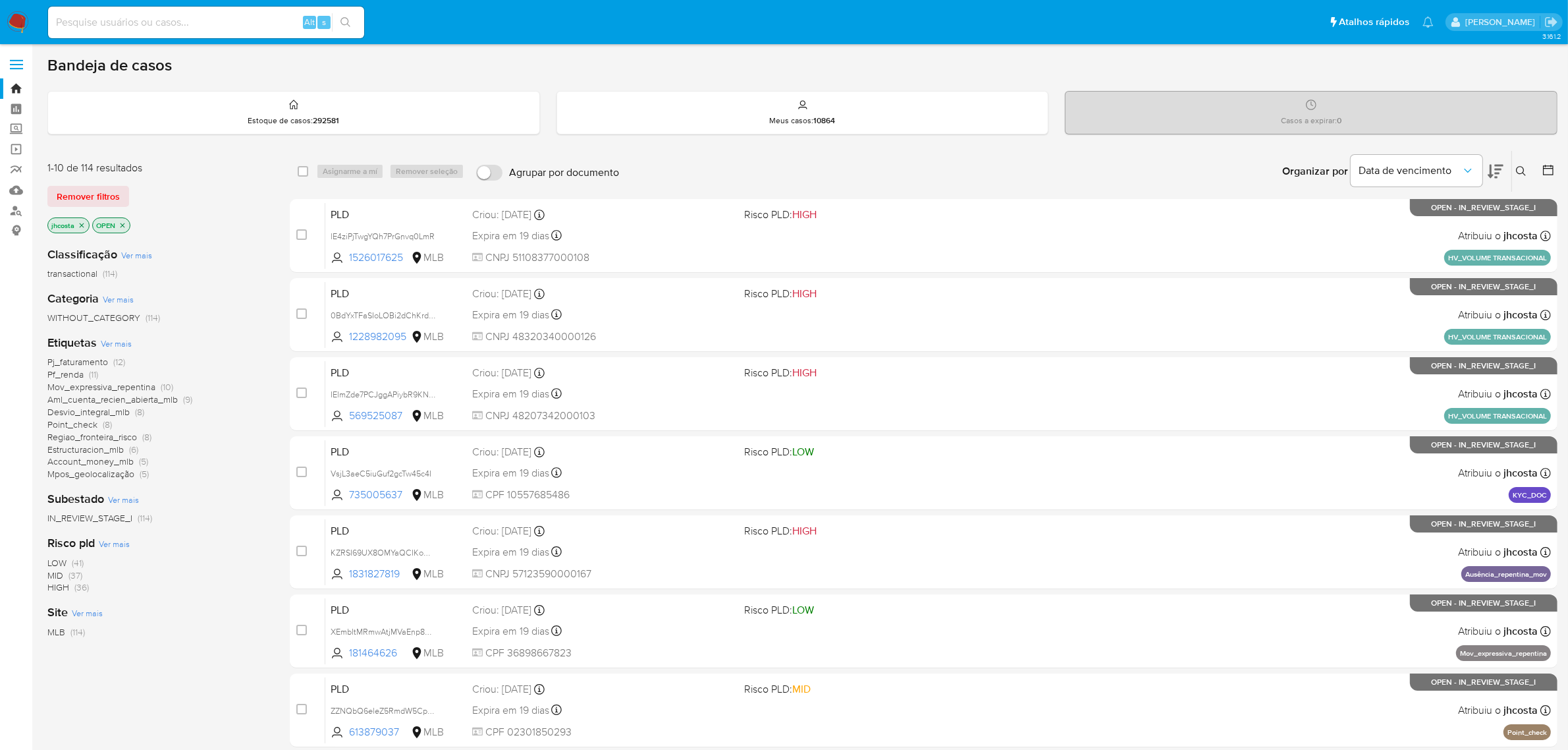
click at [123, 223] on icon "close-filter" at bounding box center [123, 225] width 8 height 8
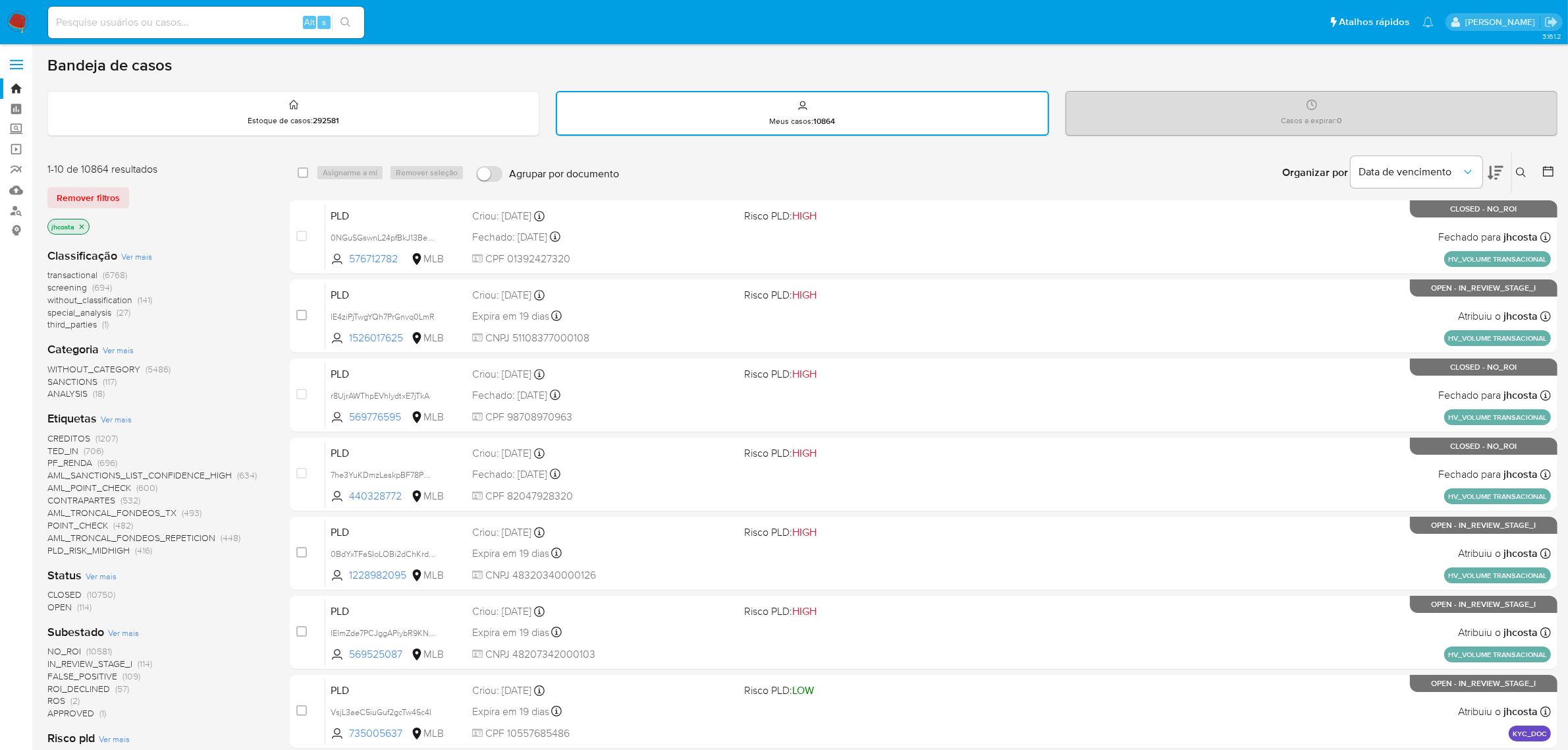
click at [110, 415] on span "Ver mais" at bounding box center [116, 419] width 31 height 12
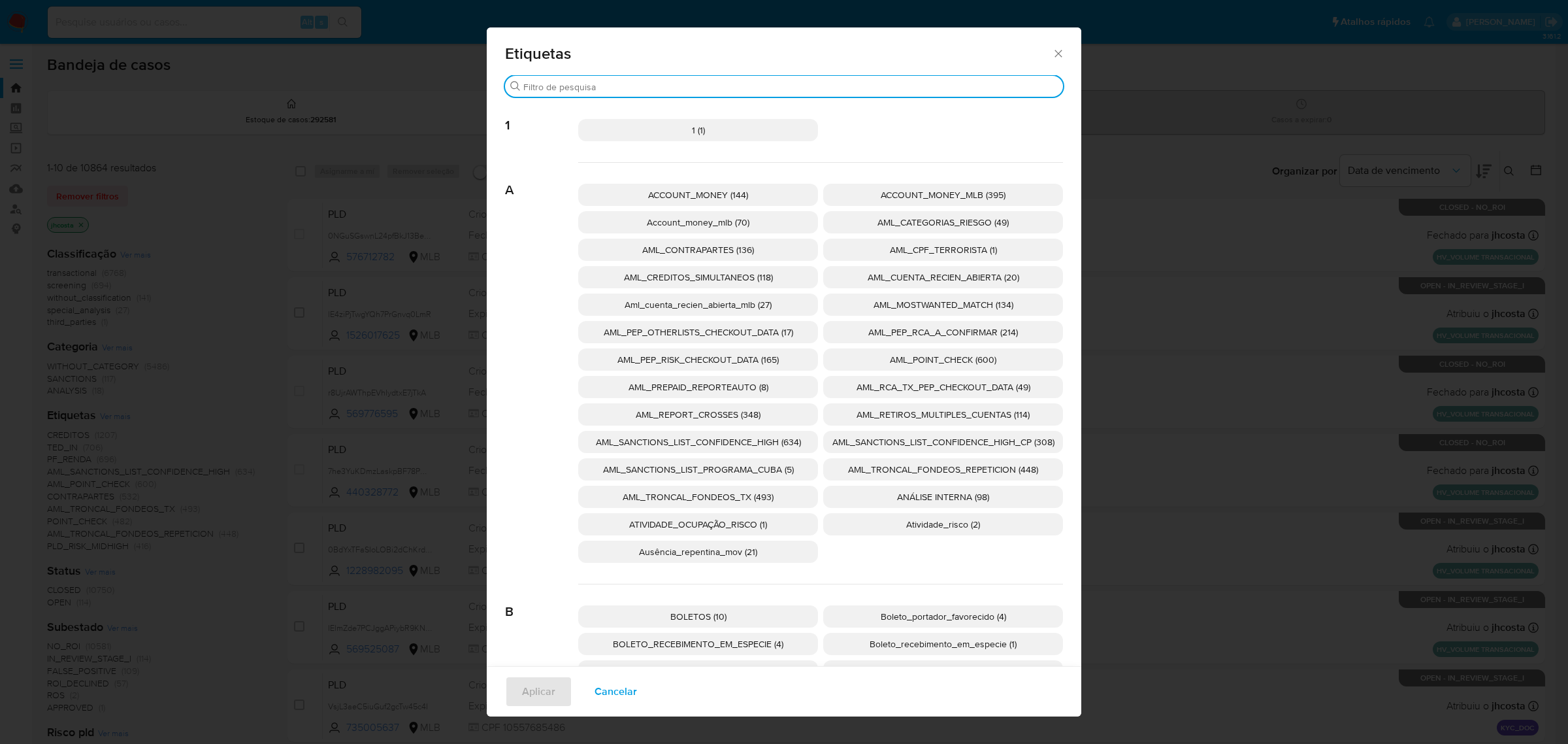
click at [739, 81] on input "Buscar" at bounding box center [790, 87] width 534 height 12
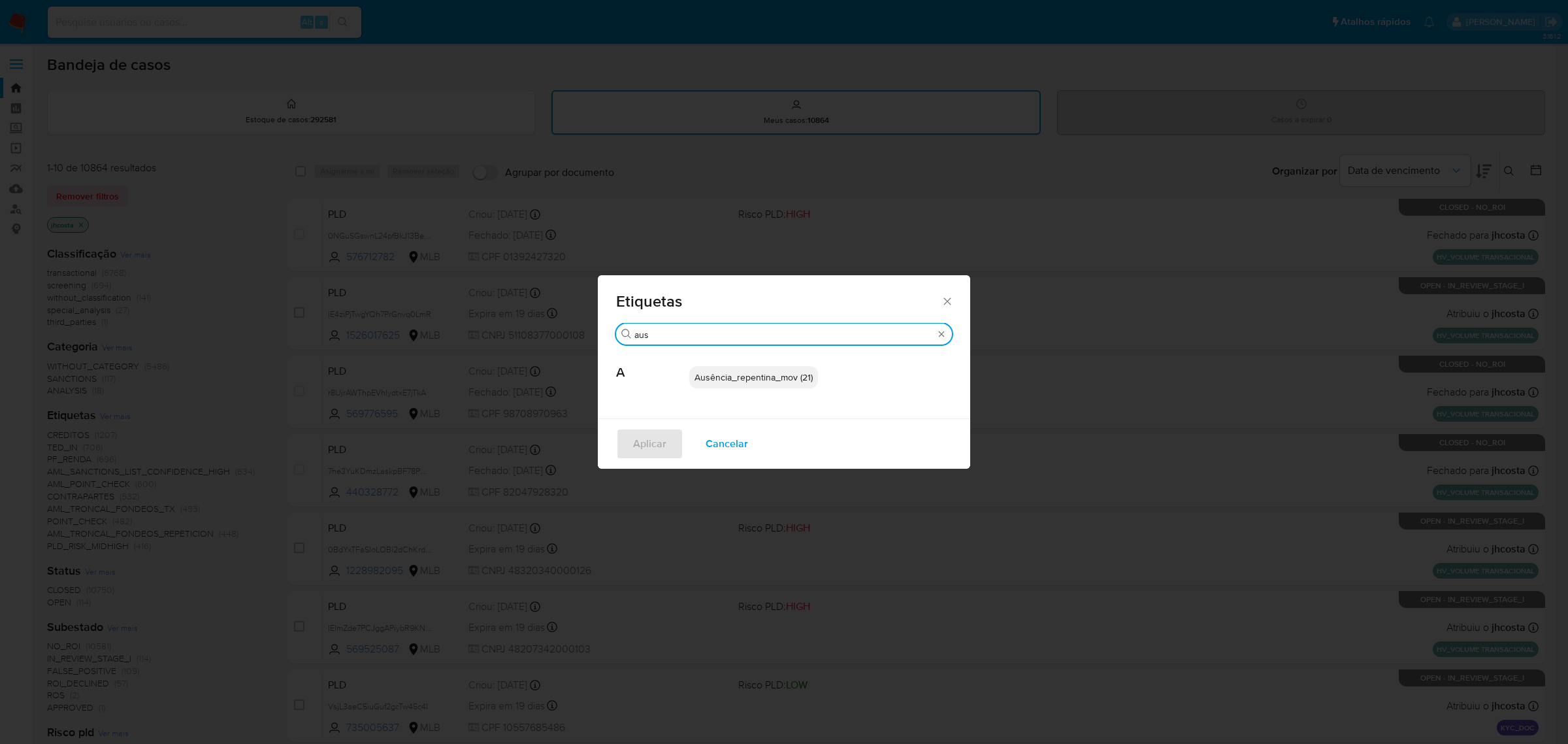
type input "aus"
click at [769, 375] on span "Ausência_repentina_mov (21)" at bounding box center [753, 377] width 119 height 13
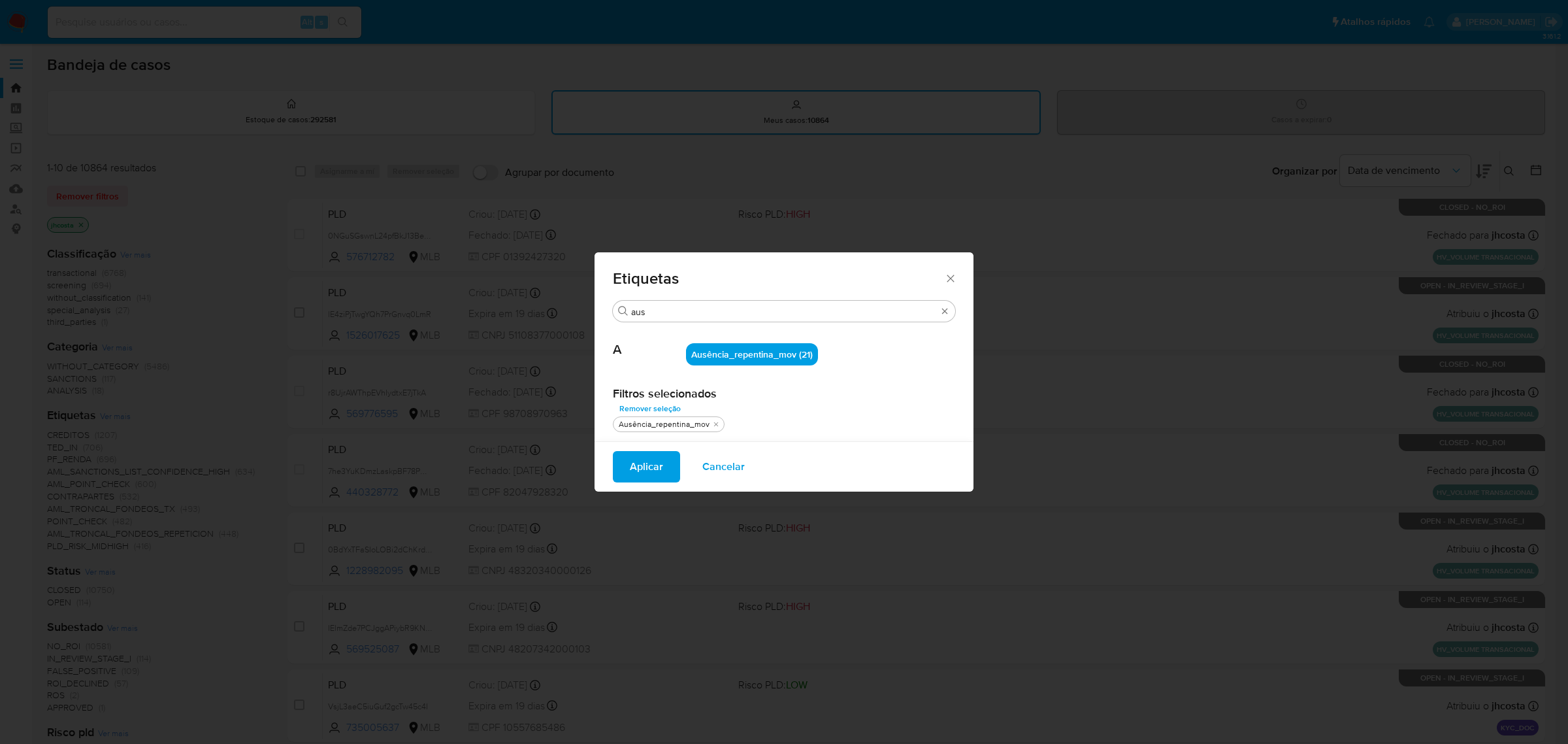
click at [663, 455] on button "Aplicar" at bounding box center [646, 466] width 67 height 31
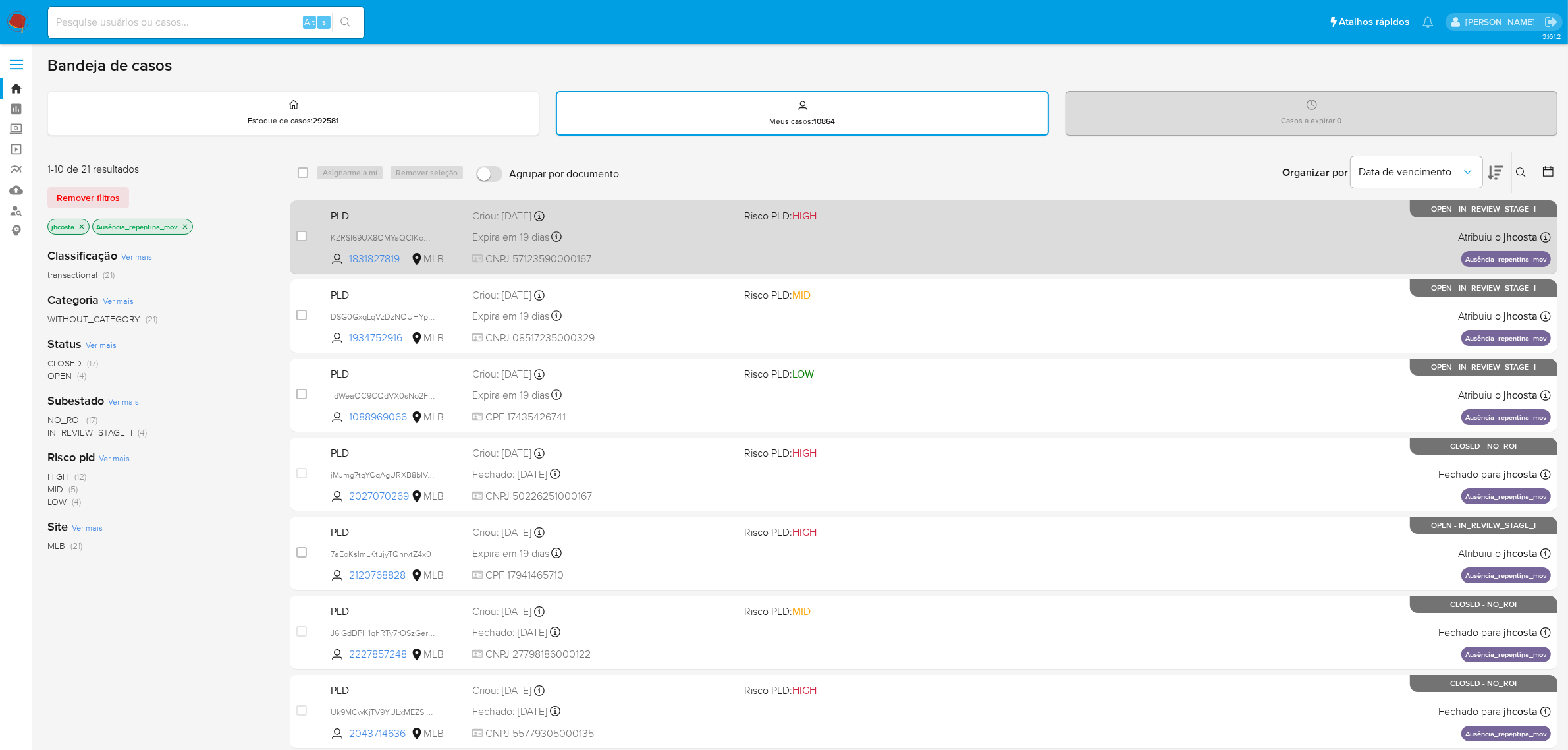
click at [607, 228] on div "Expira em 19 dias Expira em [DATE] 00:39:54" at bounding box center [604, 237] width 262 height 18
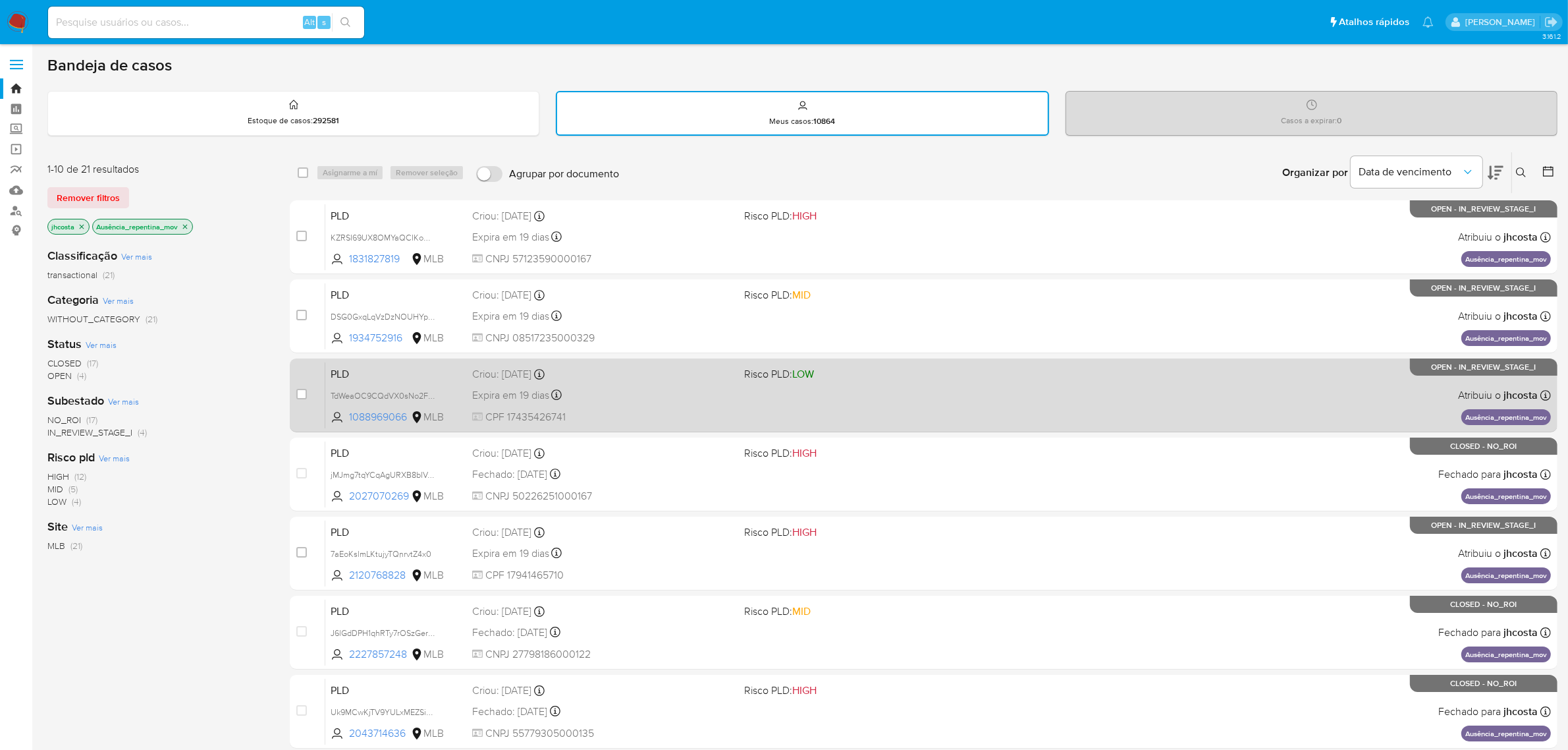
click at [656, 402] on div "Expira em 19 dias Expira em [DATE] 00:27:35" at bounding box center [604, 395] width 262 height 18
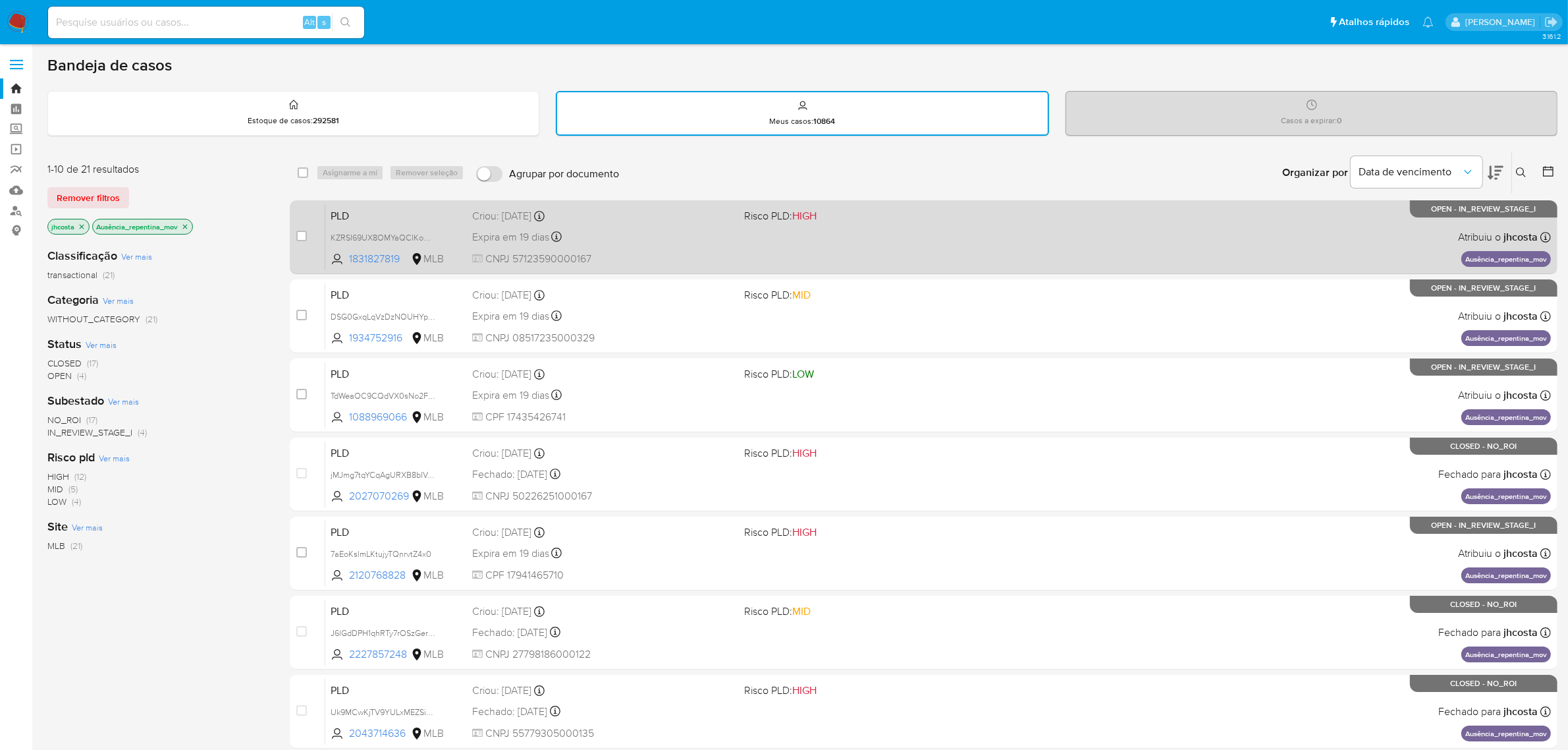
click at [591, 234] on div "Expira em 19 dias Expira em [DATE] 00:39:54" at bounding box center [604, 237] width 262 height 18
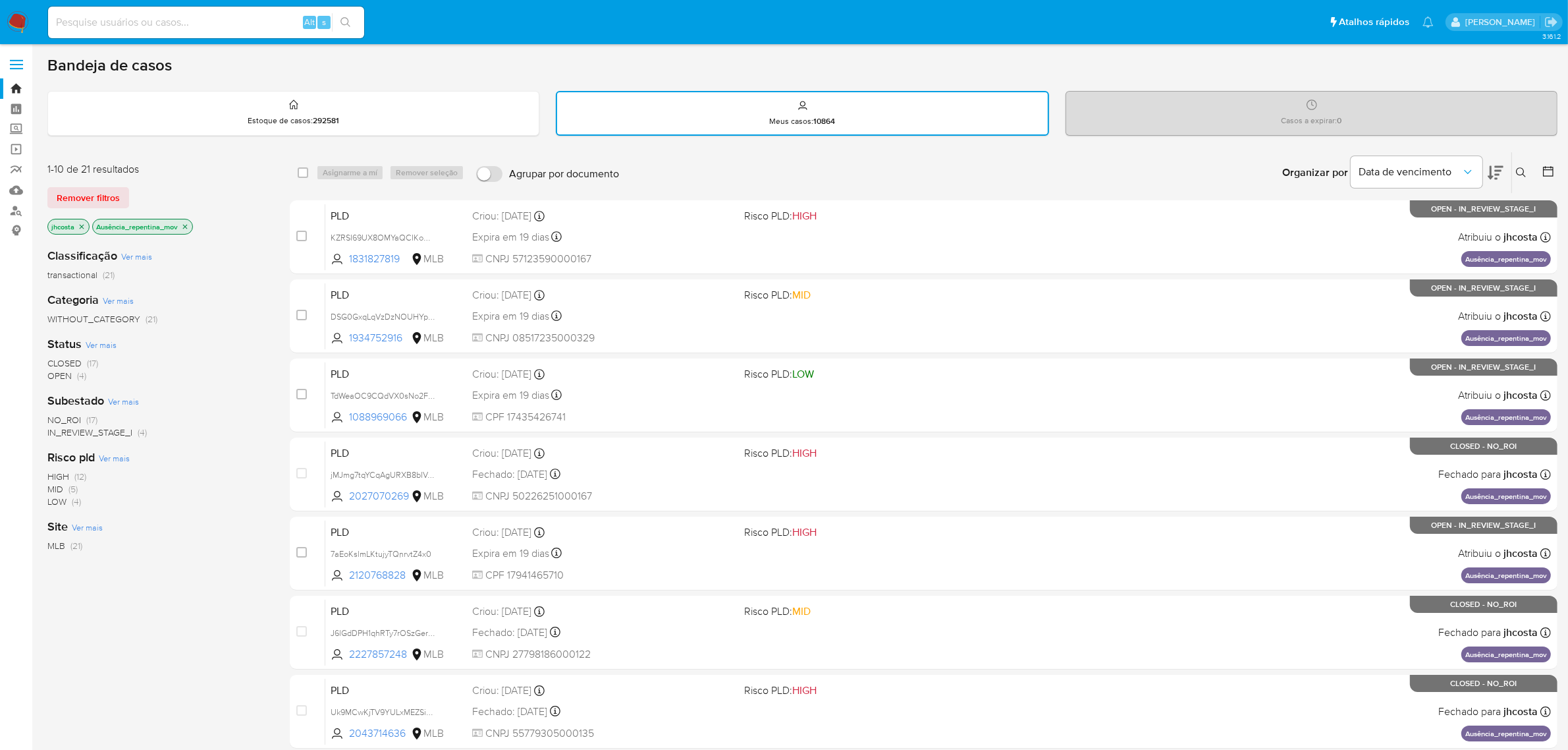
click at [81, 360] on span "CLOSED" at bounding box center [64, 363] width 34 height 13
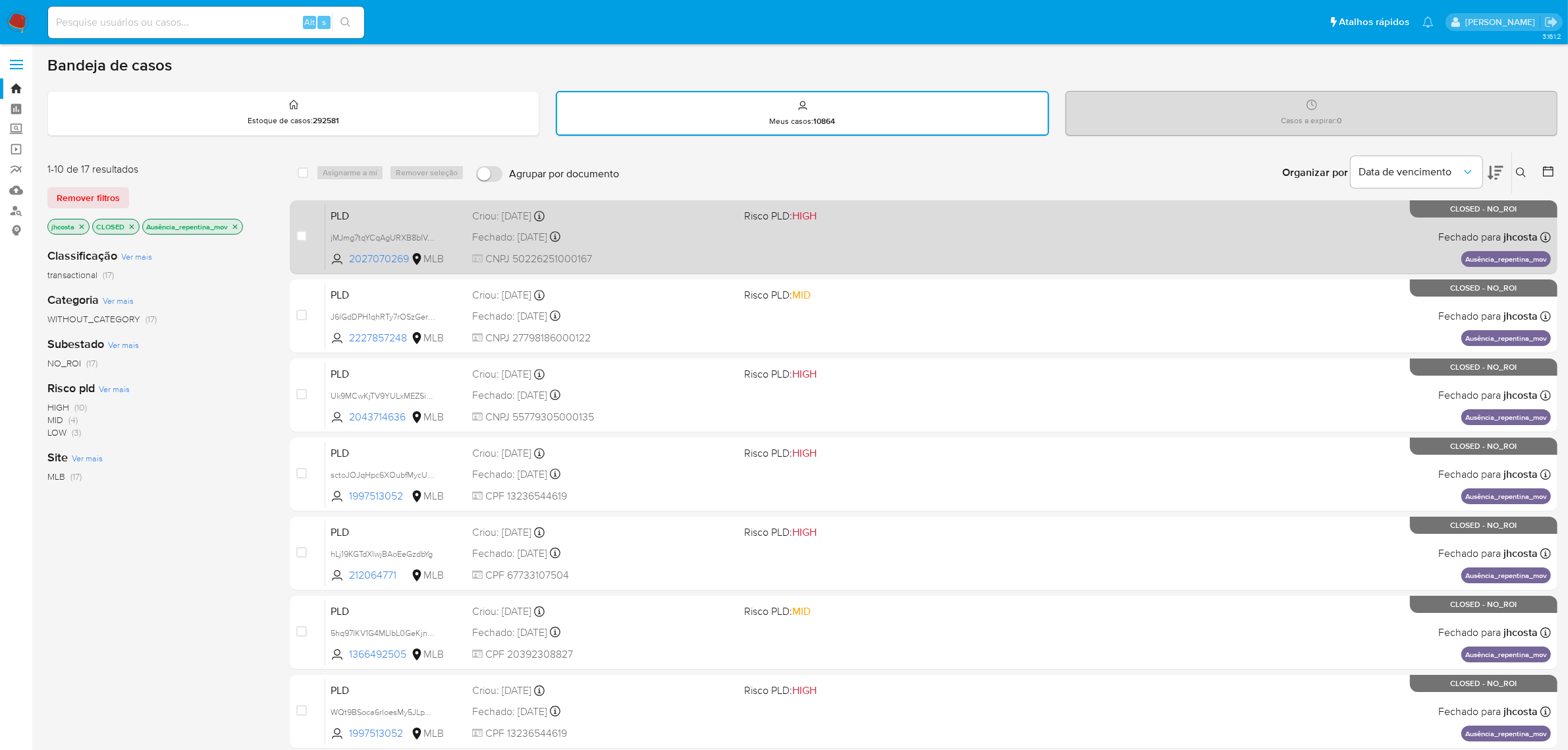
click at [789, 268] on div "case-item-checkbox Incapaz de atribuir o caso PLD jMJmg7tqYCqAgURXB8bIVg93 2027…" at bounding box center [923, 237] width 1268 height 74
click at [722, 247] on div "PLD jMJmg7tqYCqAgURXB8bIVg93 2027070269 MLB Risco PLD: HIGH Criou: [DATE] Criou…" at bounding box center [938, 236] width 1226 height 66
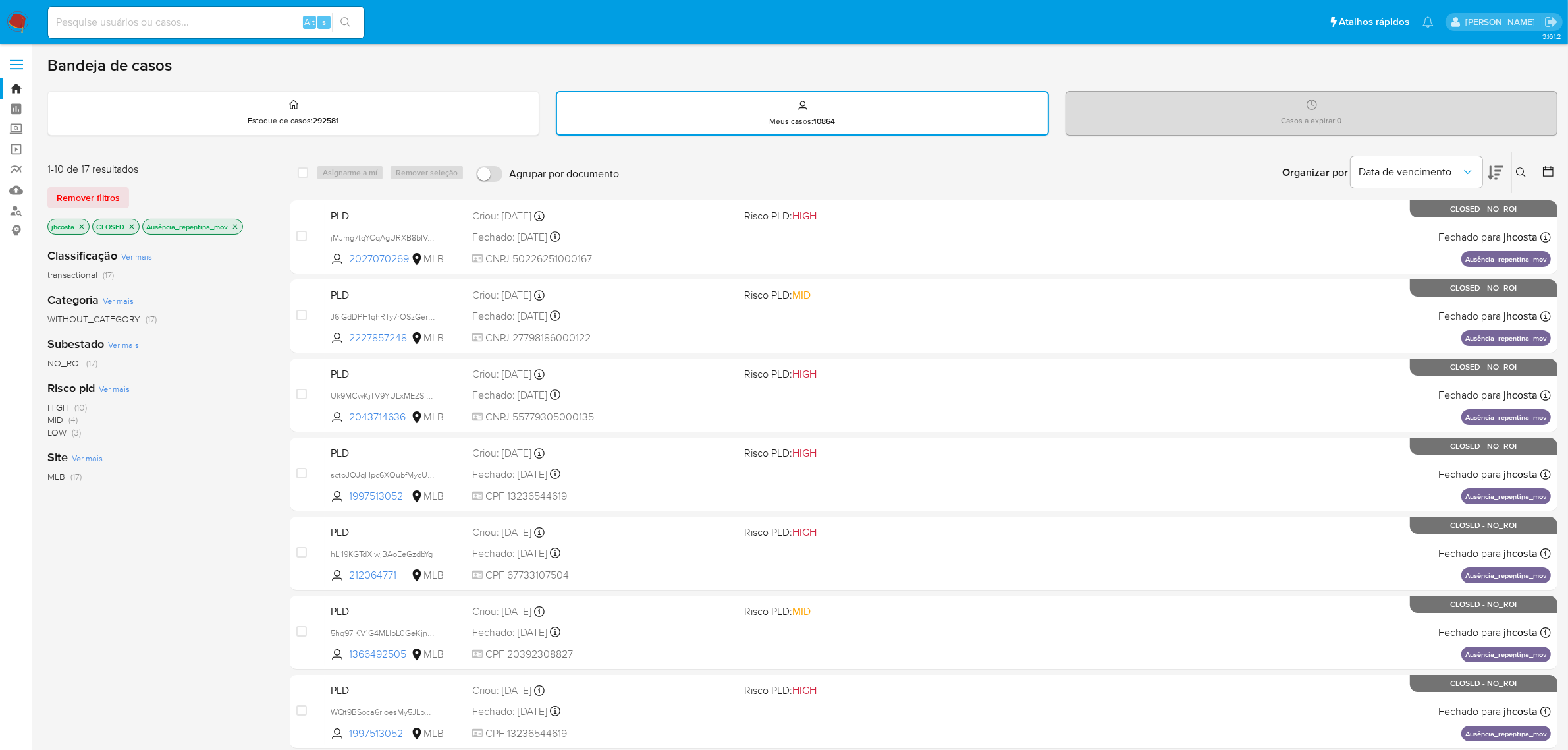
click at [238, 219] on p "Ausência_repentina_mov" at bounding box center [193, 226] width 100 height 14
click at [236, 223] on icon "close-filter" at bounding box center [236, 227] width 8 height 8
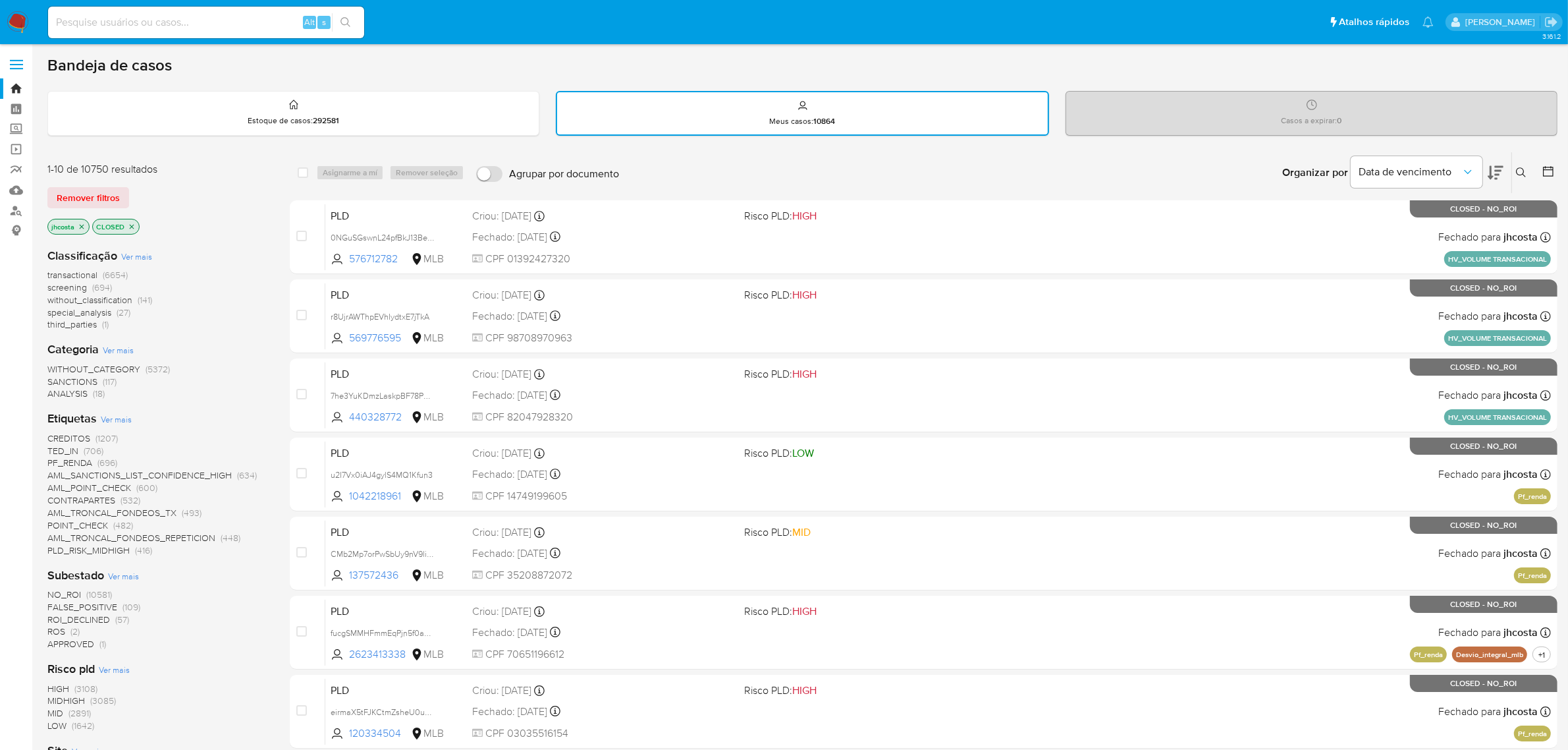
click at [130, 223] on icon "close-filter" at bounding box center [132, 227] width 8 height 8
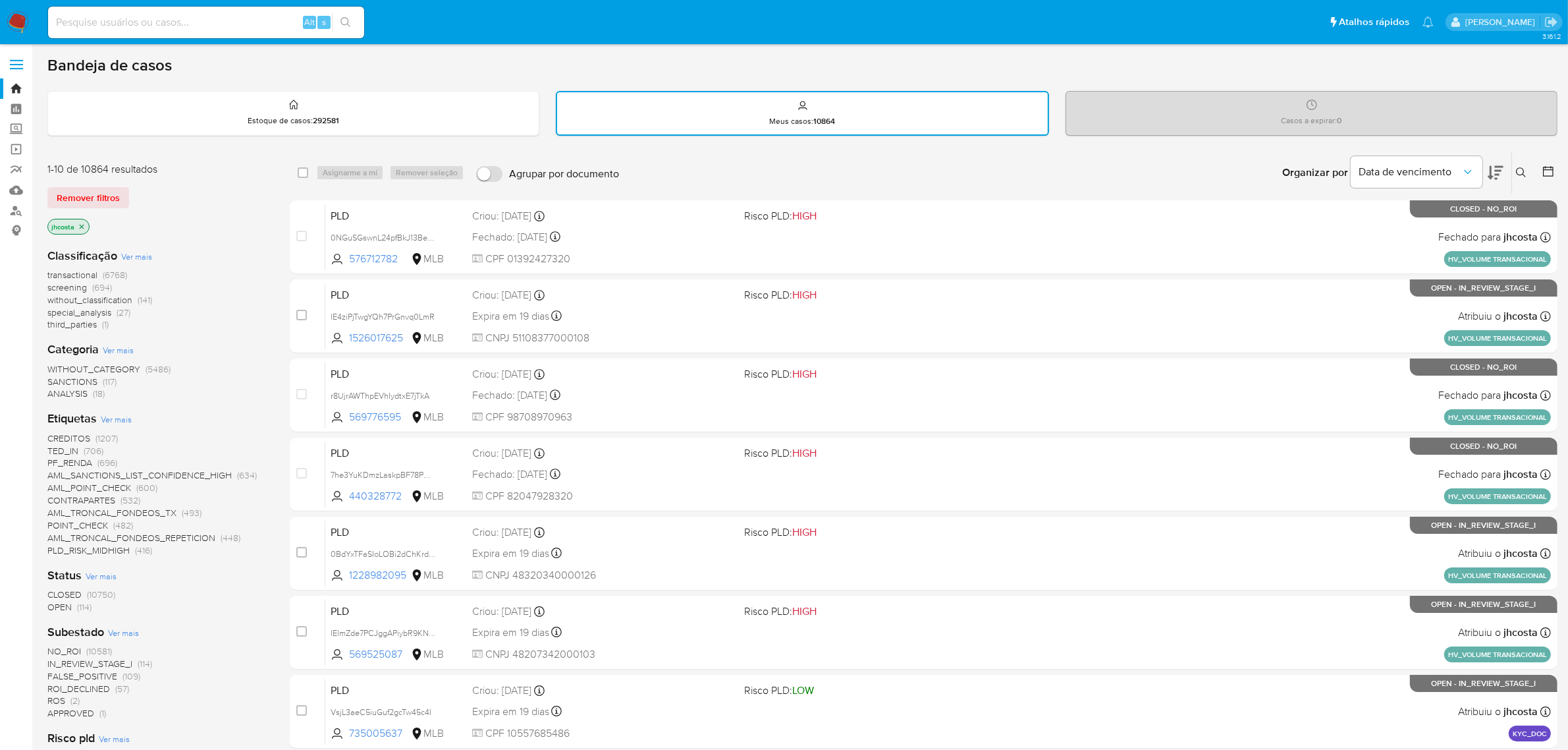
click at [114, 413] on span "Ver mais" at bounding box center [116, 419] width 31 height 12
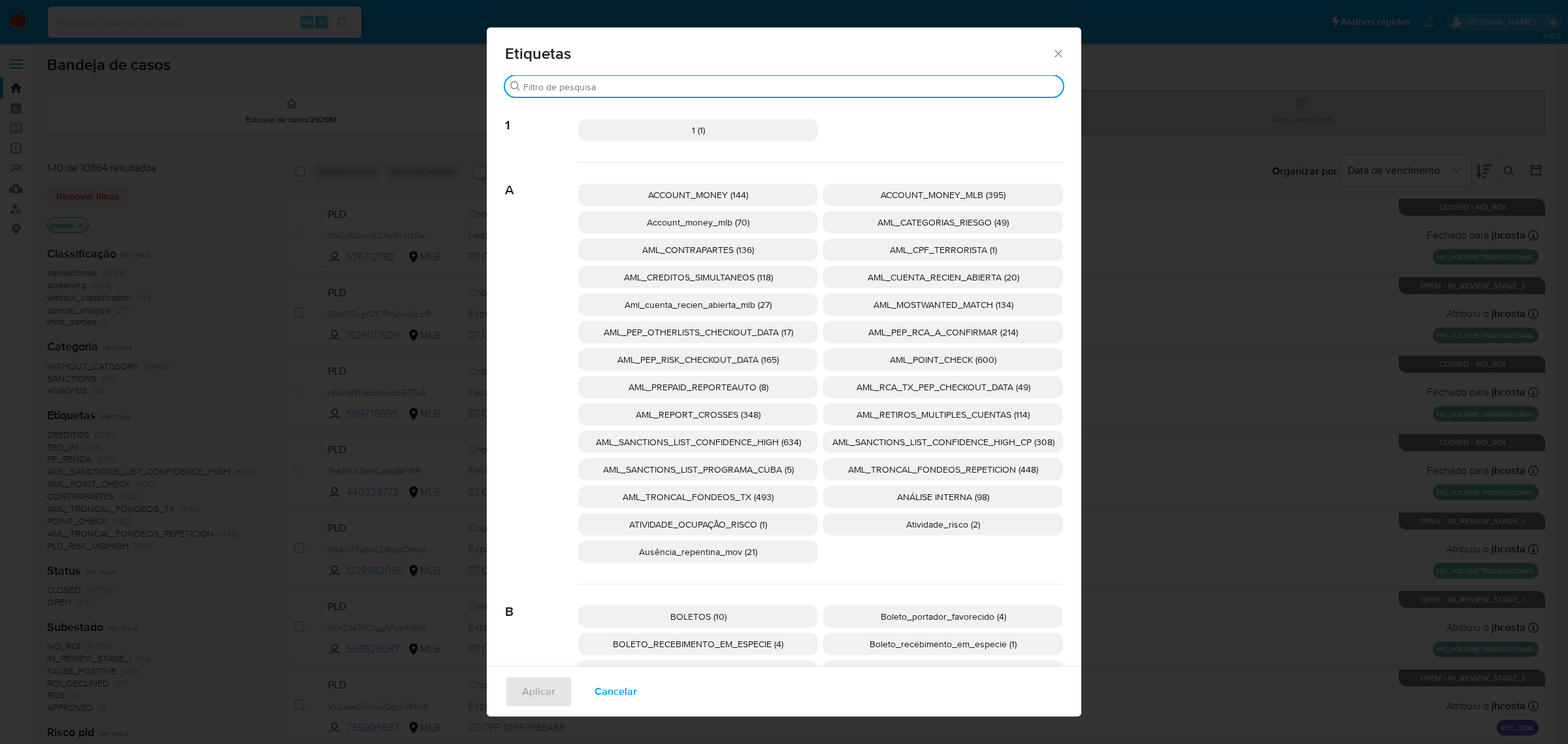
click at [601, 89] on input "Buscar" at bounding box center [790, 87] width 534 height 12
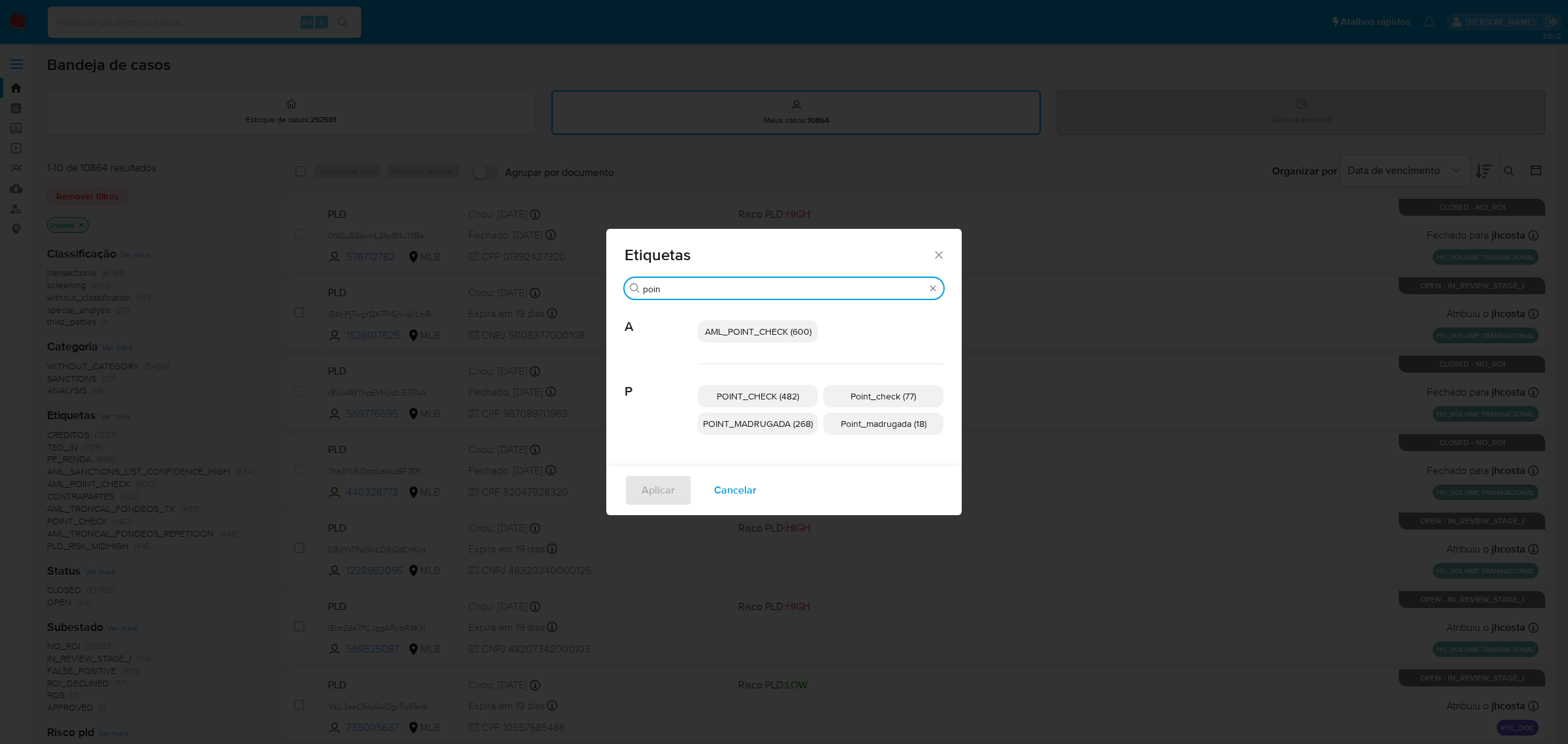
type input "poin"
click at [776, 419] on span "POINT_MADRUGADA (268)" at bounding box center [758, 423] width 110 height 13
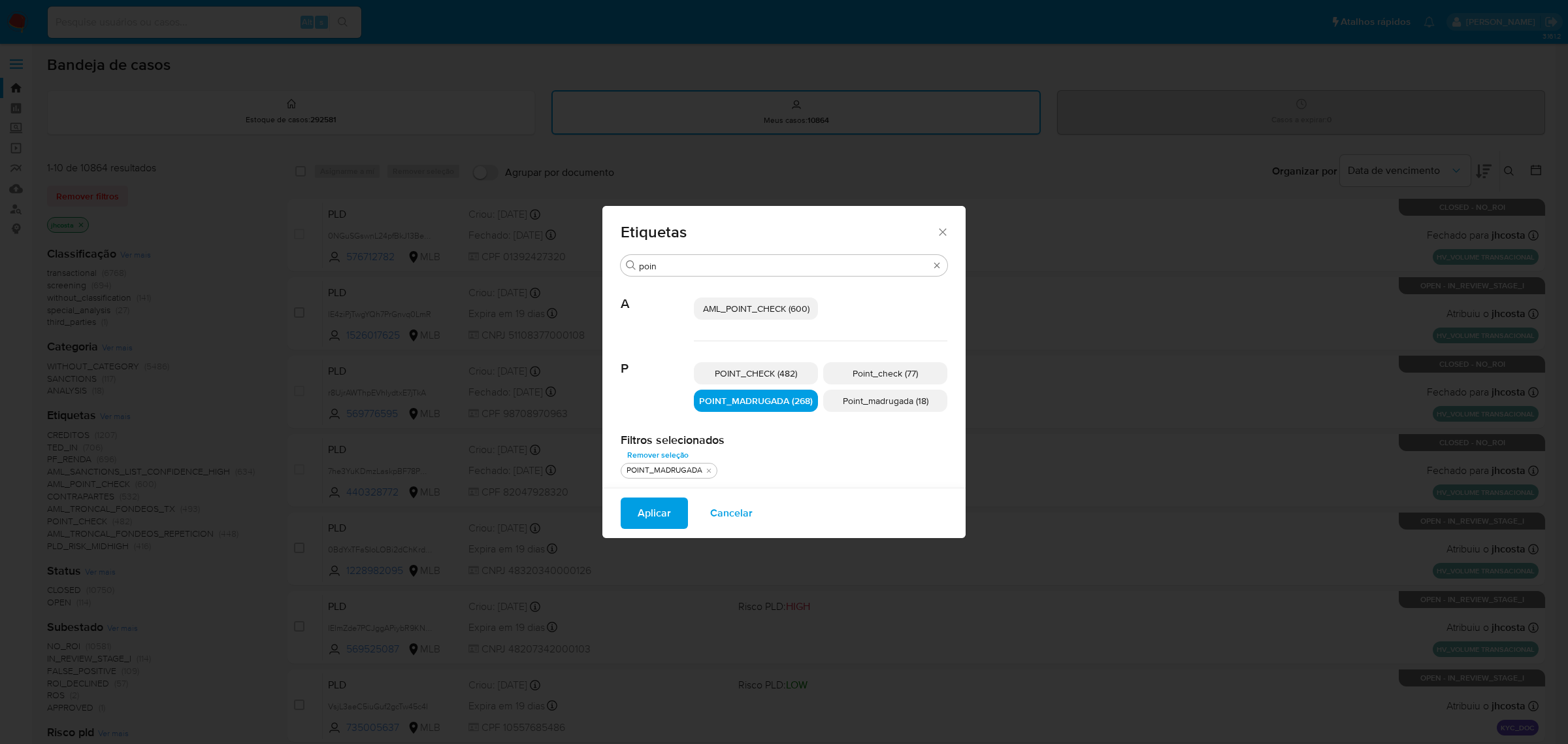
click at [658, 505] on span "Aplicar" at bounding box center [654, 513] width 33 height 28
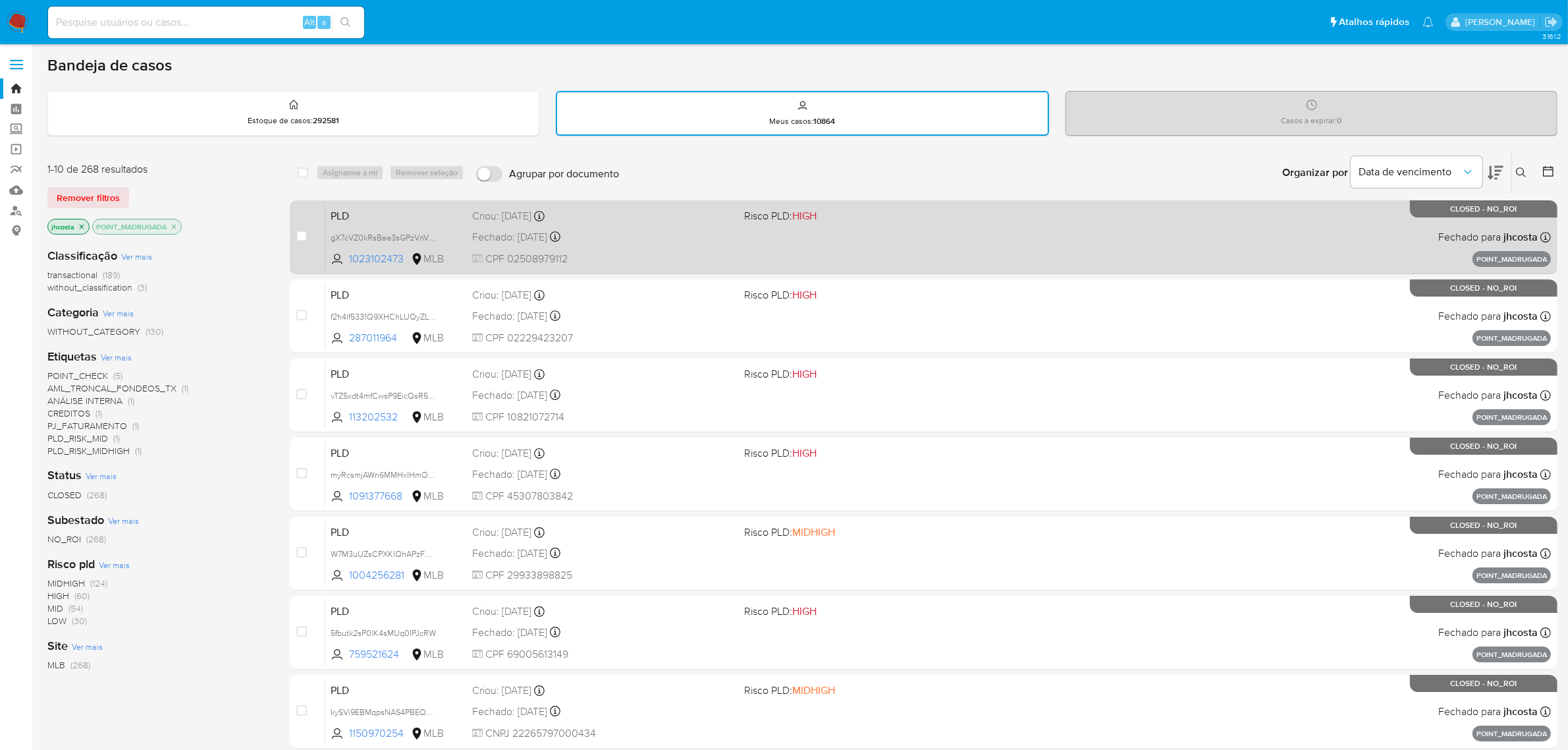
click at [580, 251] on span "CPF 02508979112" at bounding box center [604, 258] width 262 height 14
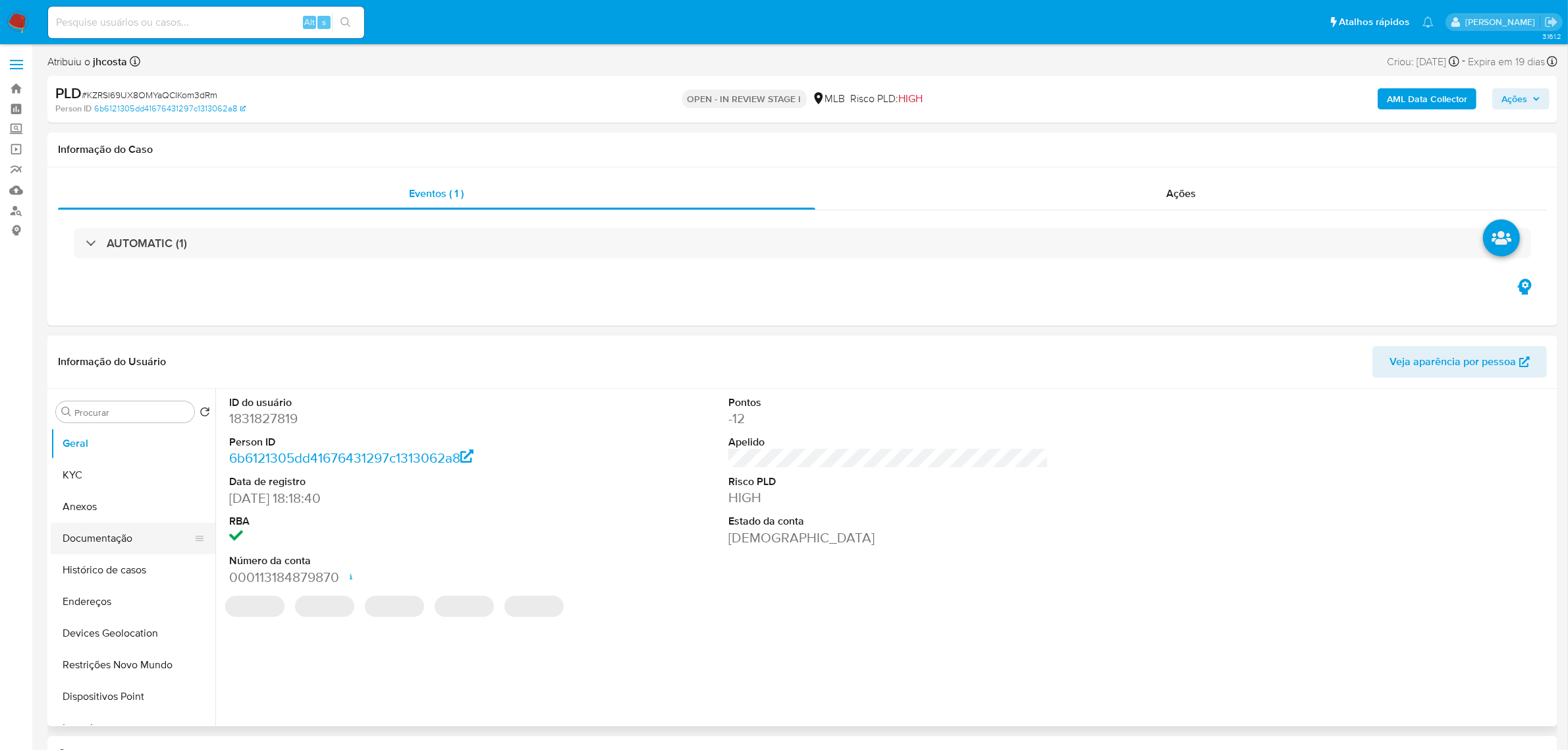
select select "10"
click at [122, 578] on button "Histórico de casos" at bounding box center [128, 570] width 154 height 31
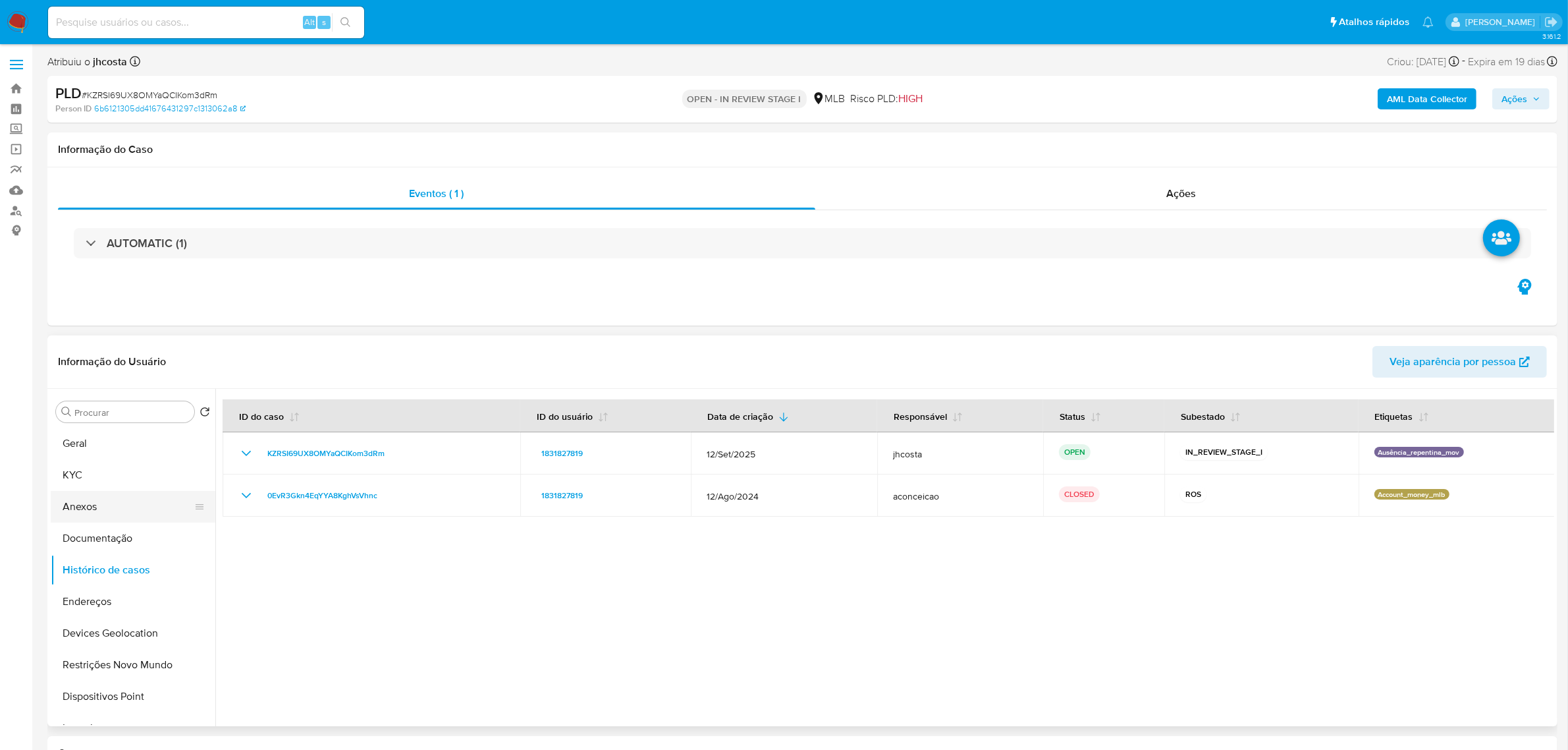
click at [103, 509] on button "Anexos" at bounding box center [128, 507] width 154 height 31
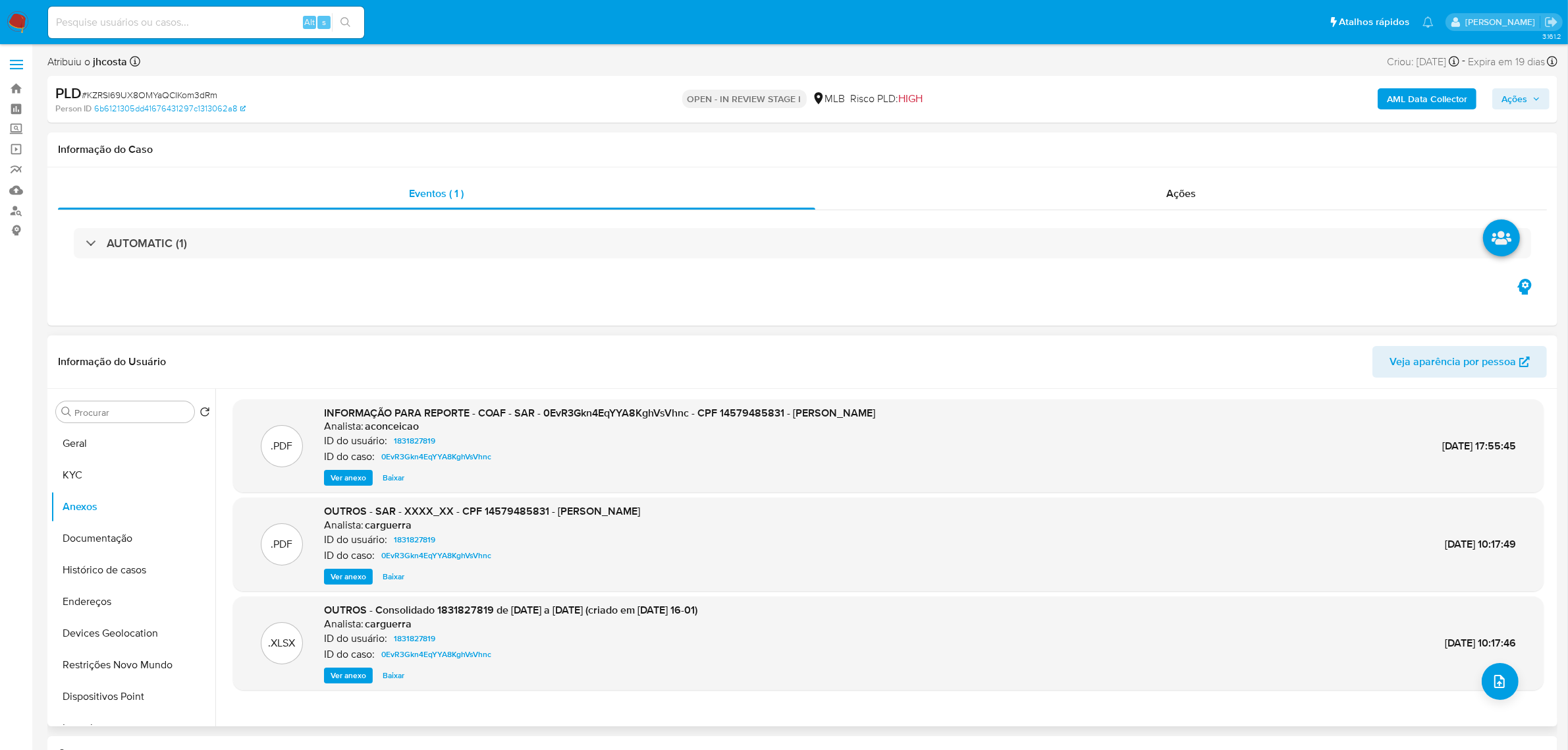
click at [348, 475] on span "Ver anexo" at bounding box center [348, 477] width 36 height 13
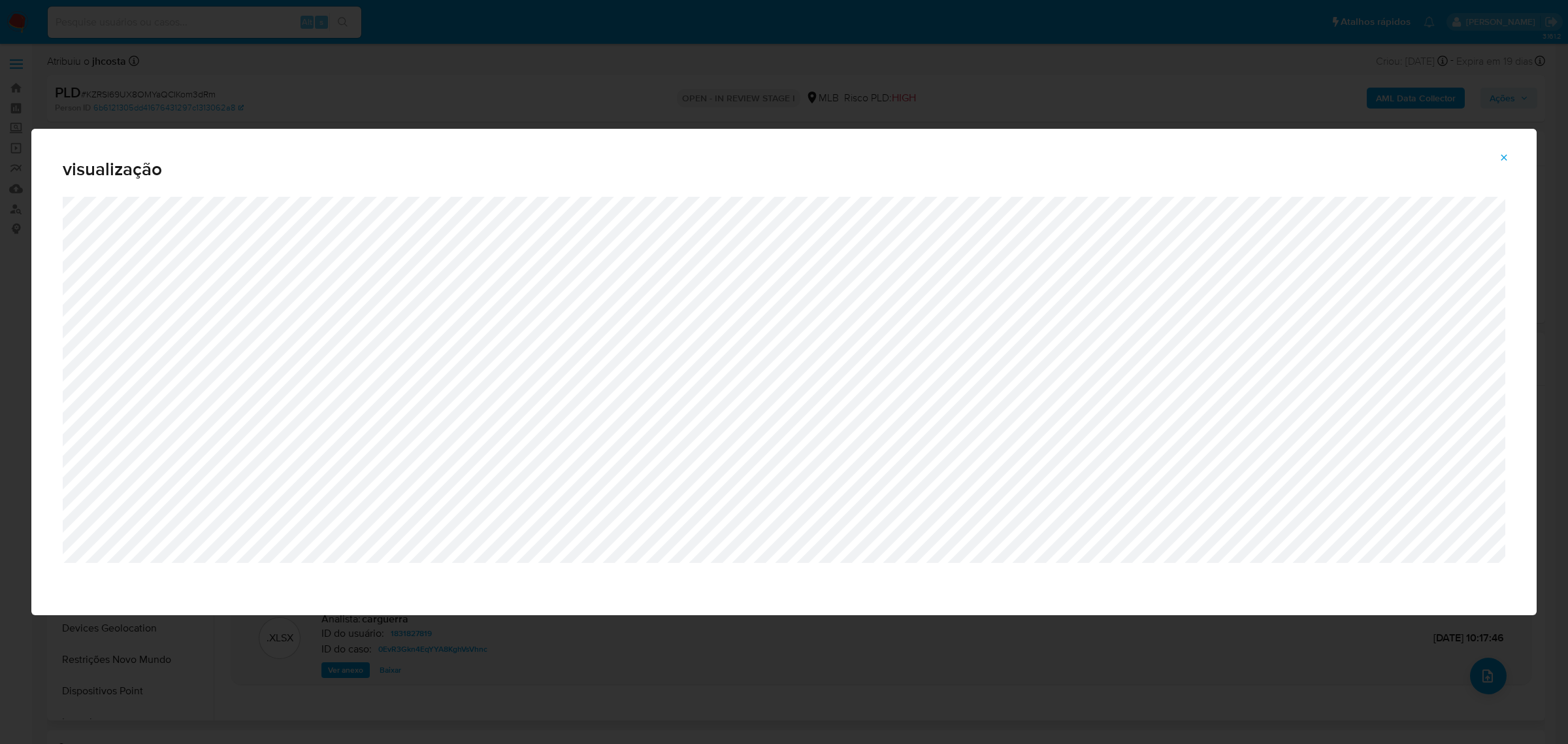
click at [1502, 162] on icon "Attachment preview" at bounding box center [1503, 157] width 10 height 10
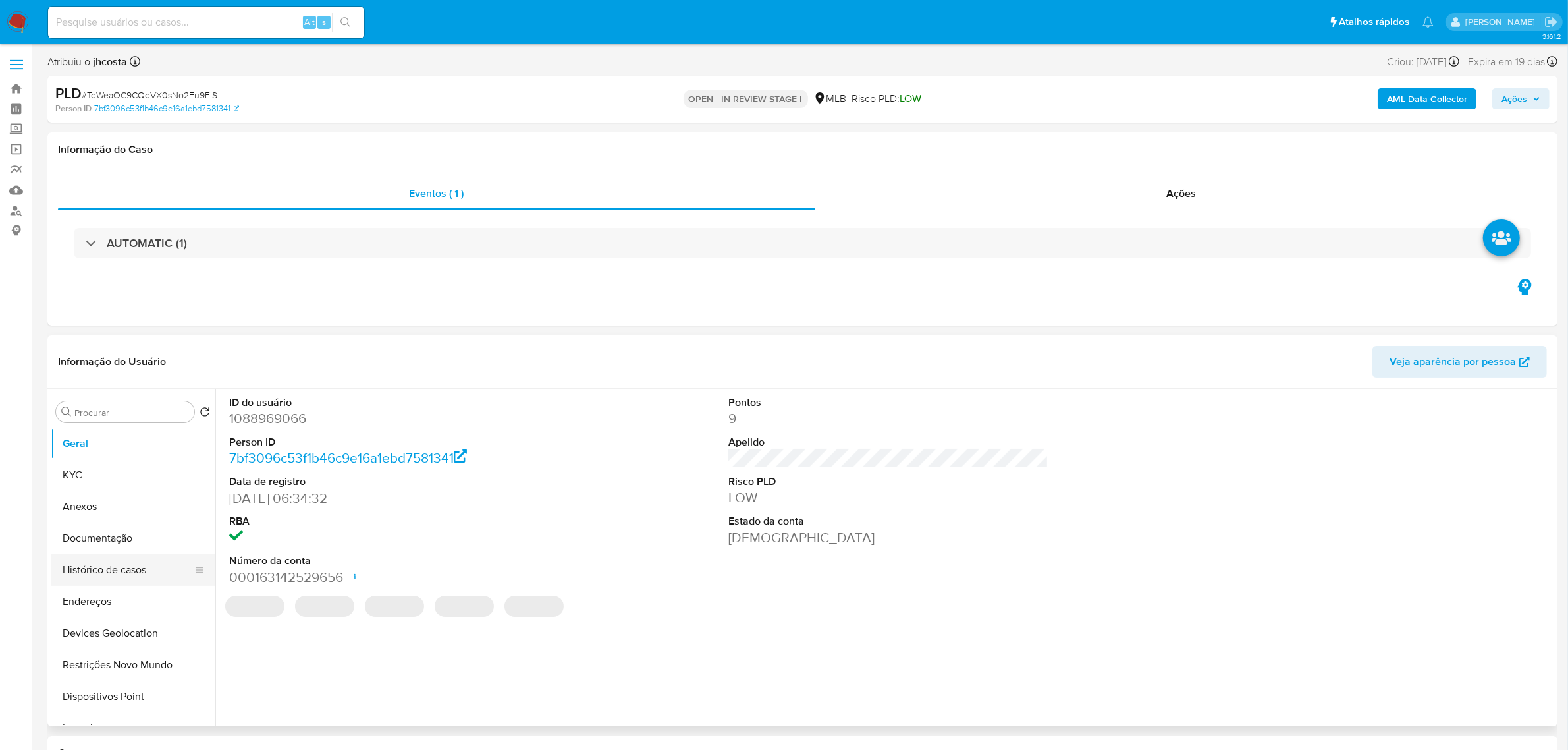
select select "10"
click at [97, 501] on button "Anexos" at bounding box center [128, 507] width 154 height 31
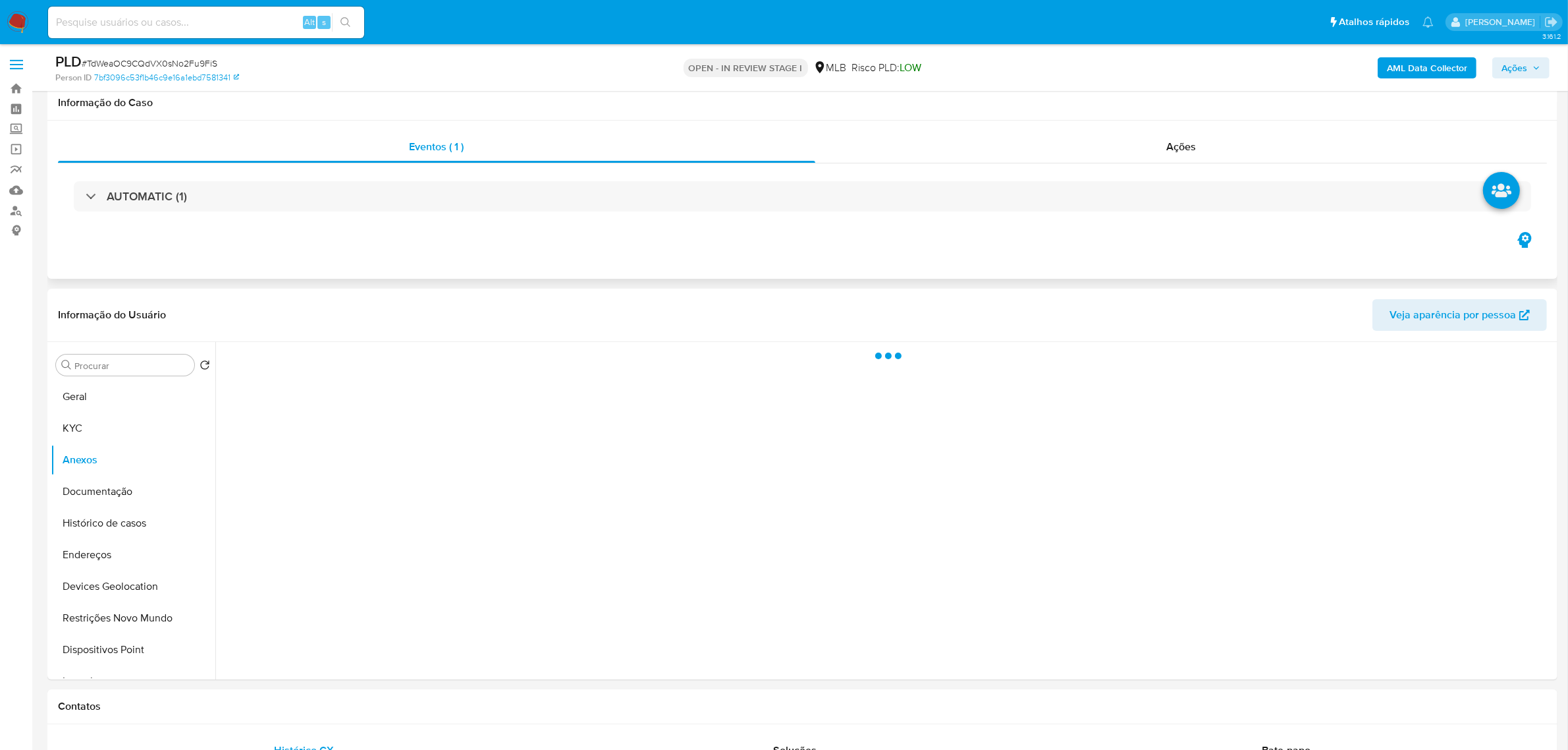
scroll to position [83, 0]
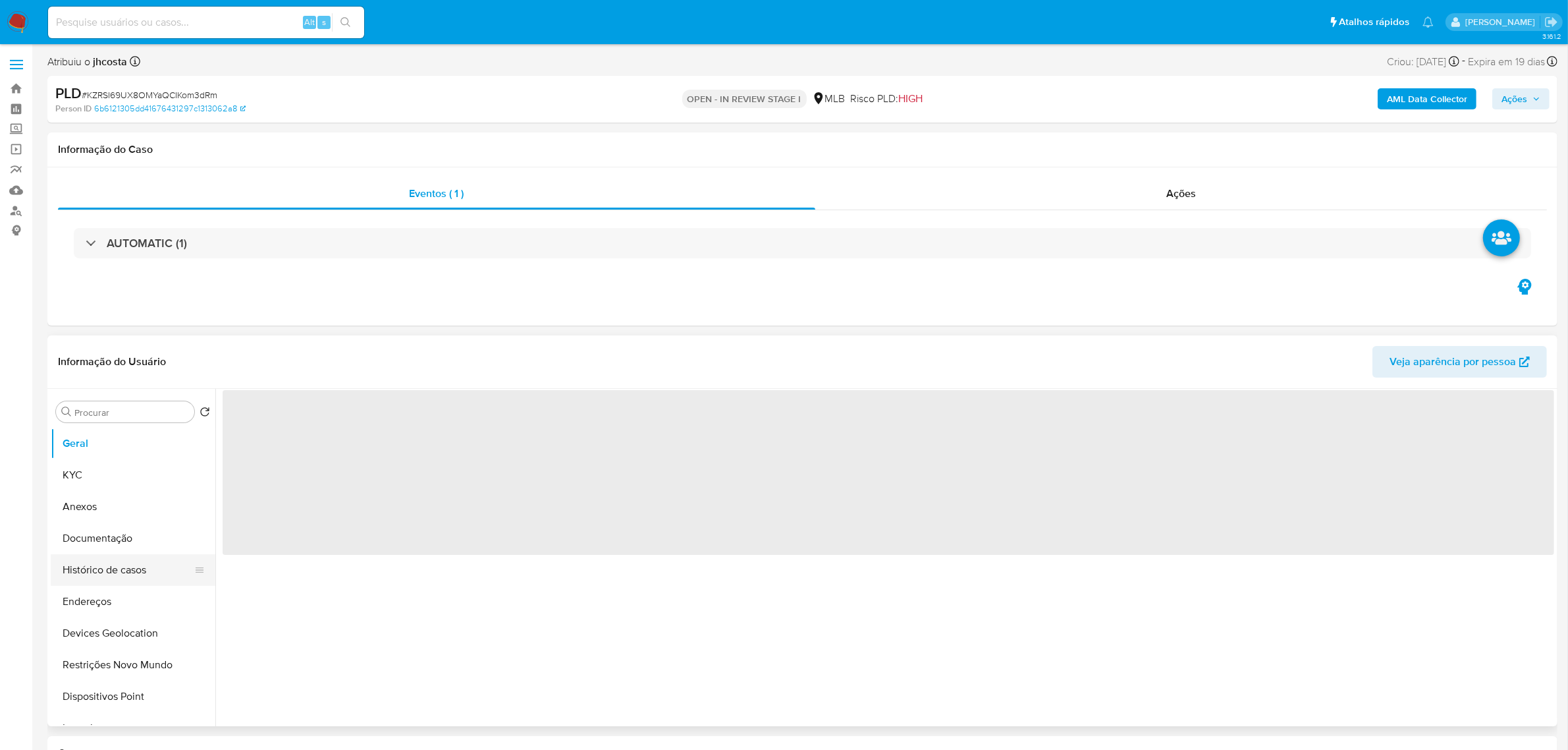
select select "10"
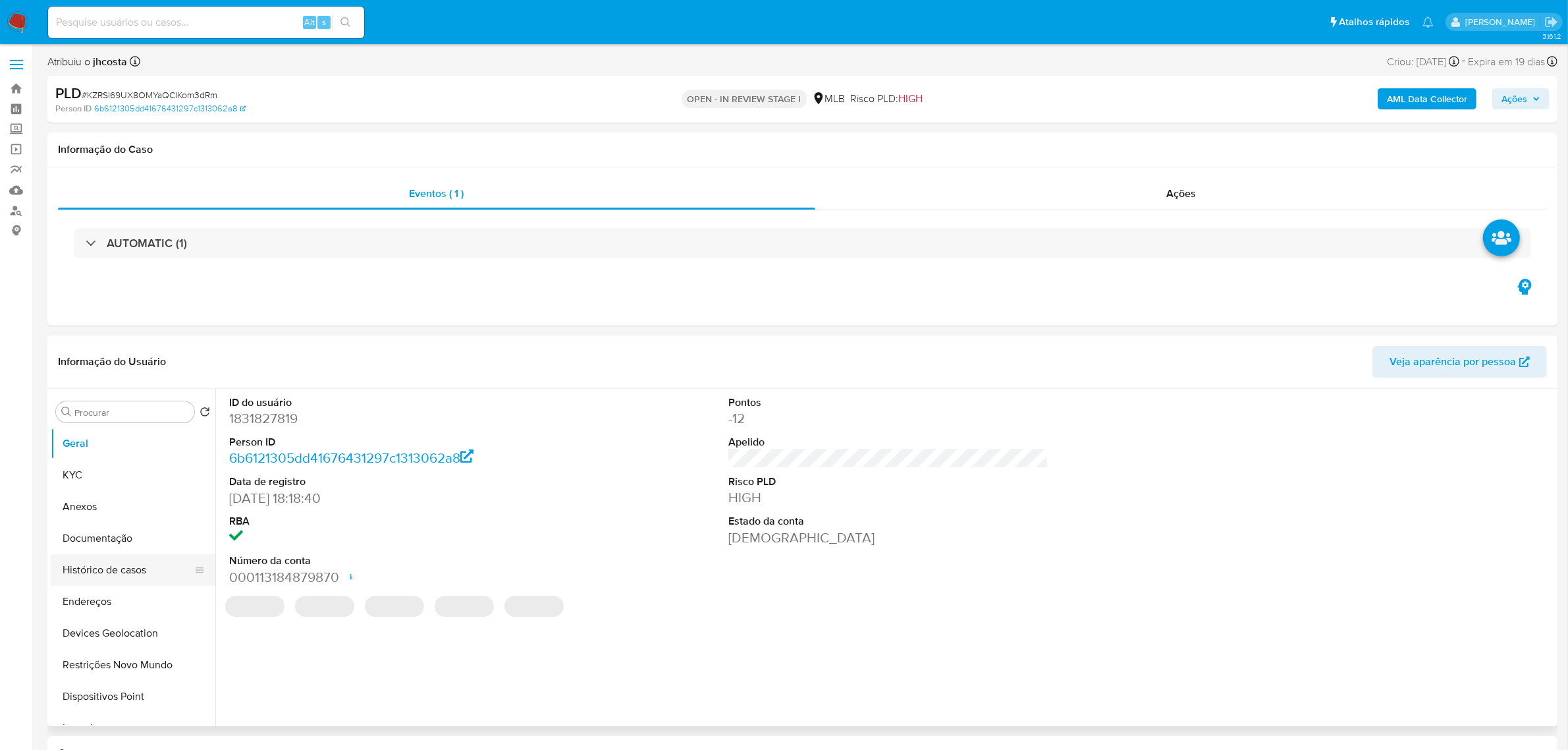
click at [132, 564] on button "Histórico de casos" at bounding box center [128, 570] width 154 height 31
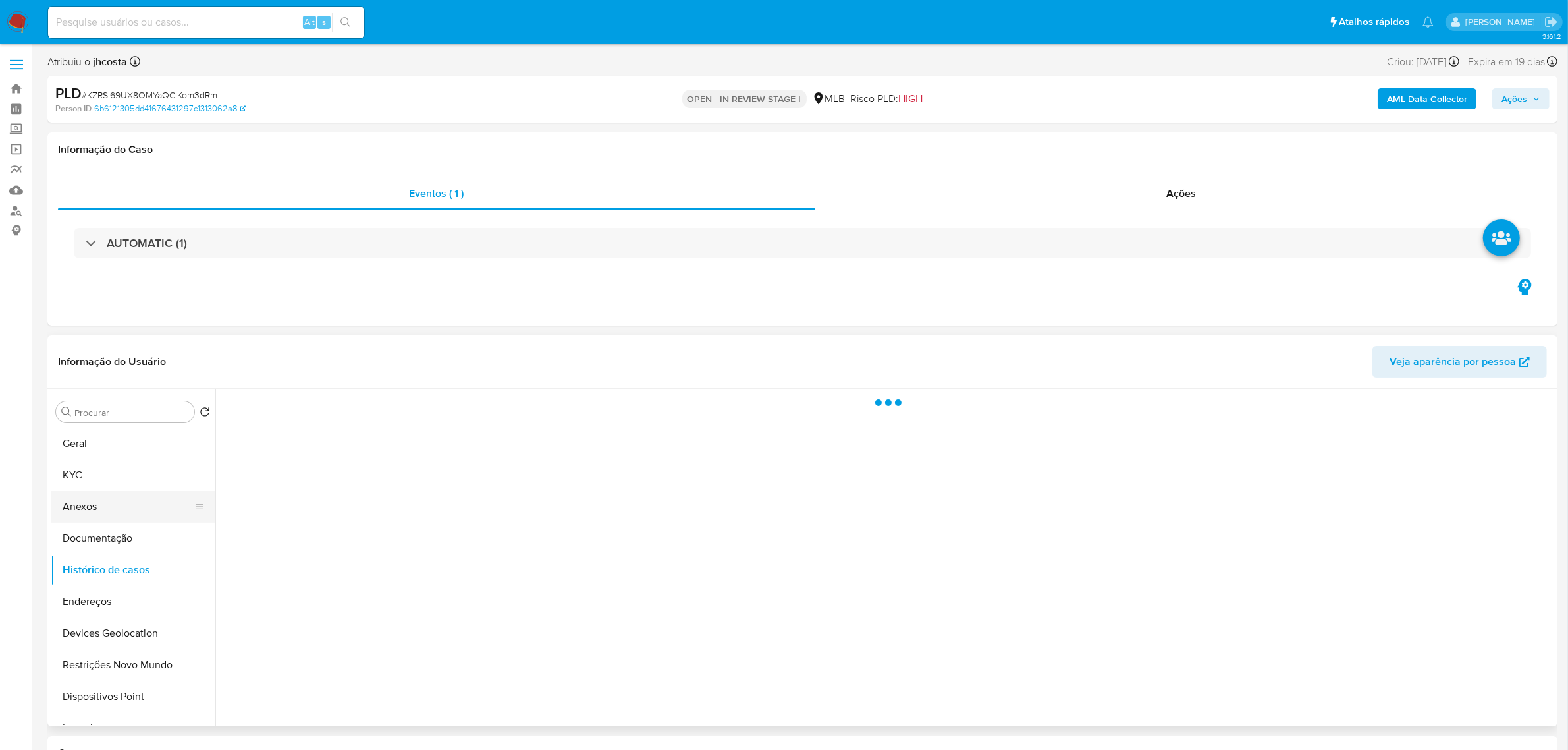
click at [87, 501] on button "Anexos" at bounding box center [128, 507] width 154 height 31
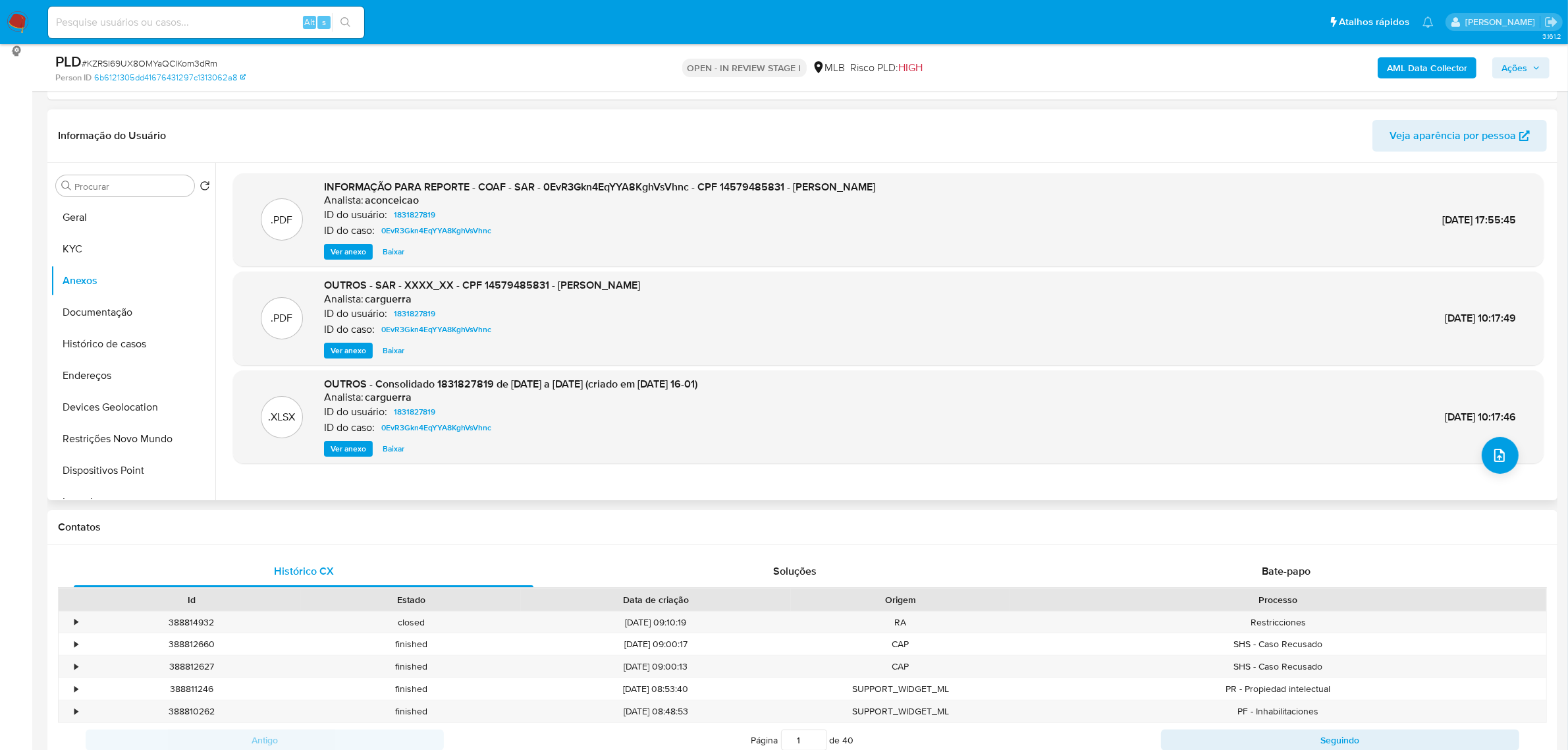
scroll to position [165, 0]
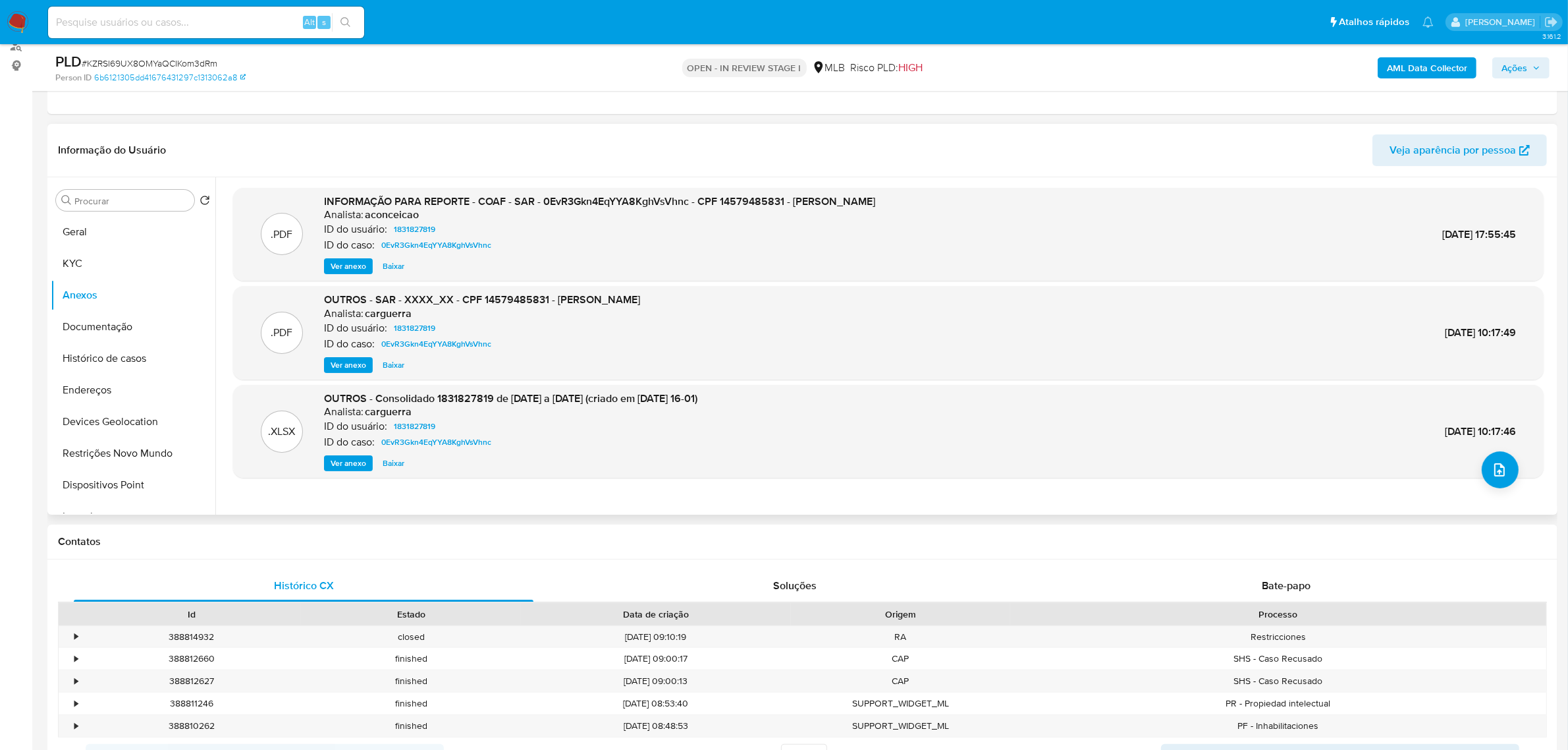
click at [350, 365] on span "Ver anexo" at bounding box center [348, 365] width 36 height 13
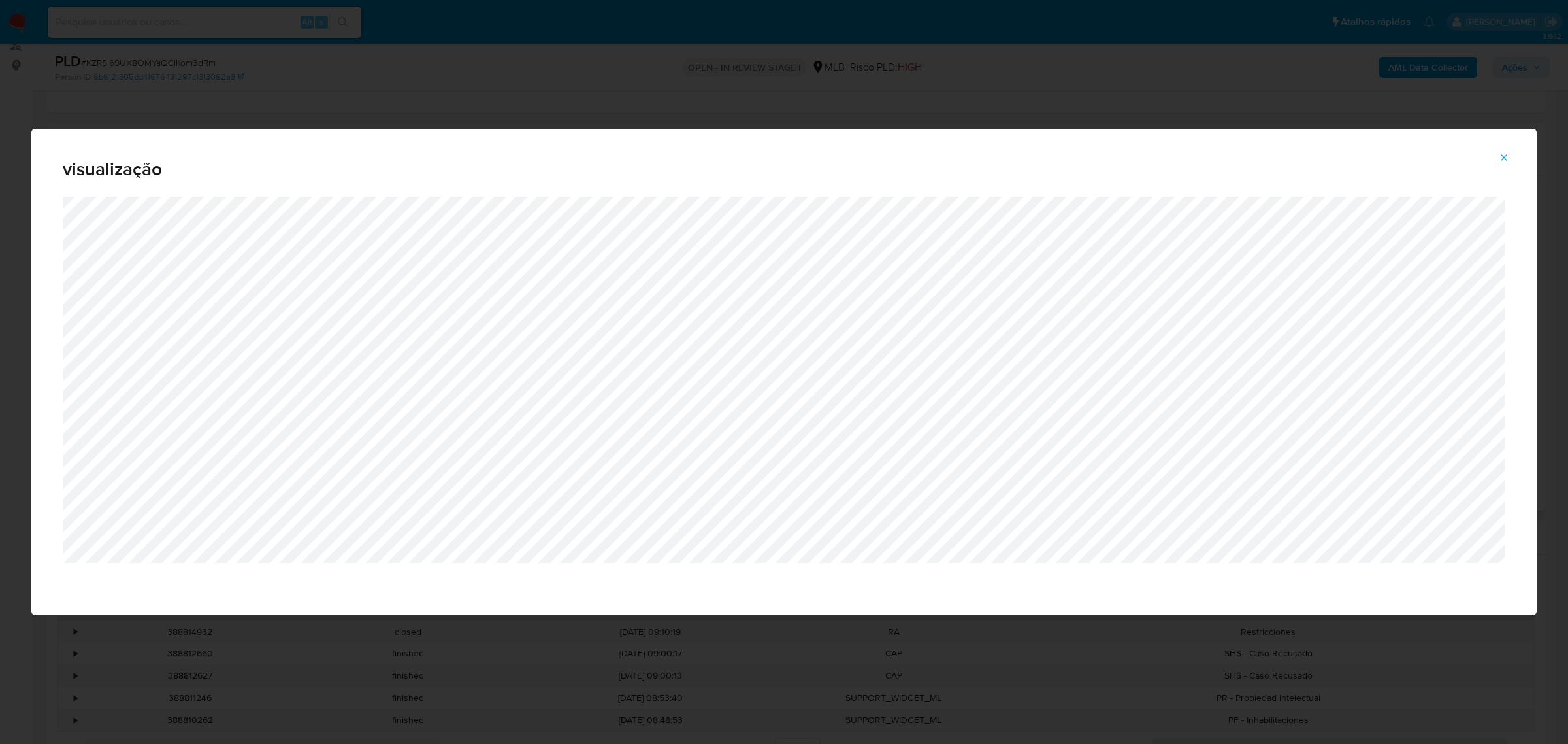
click at [877, 95] on div "visualização" at bounding box center [784, 372] width 1568 height 744
click at [1503, 157] on icon "Attachment preview" at bounding box center [1504, 157] width 6 height 6
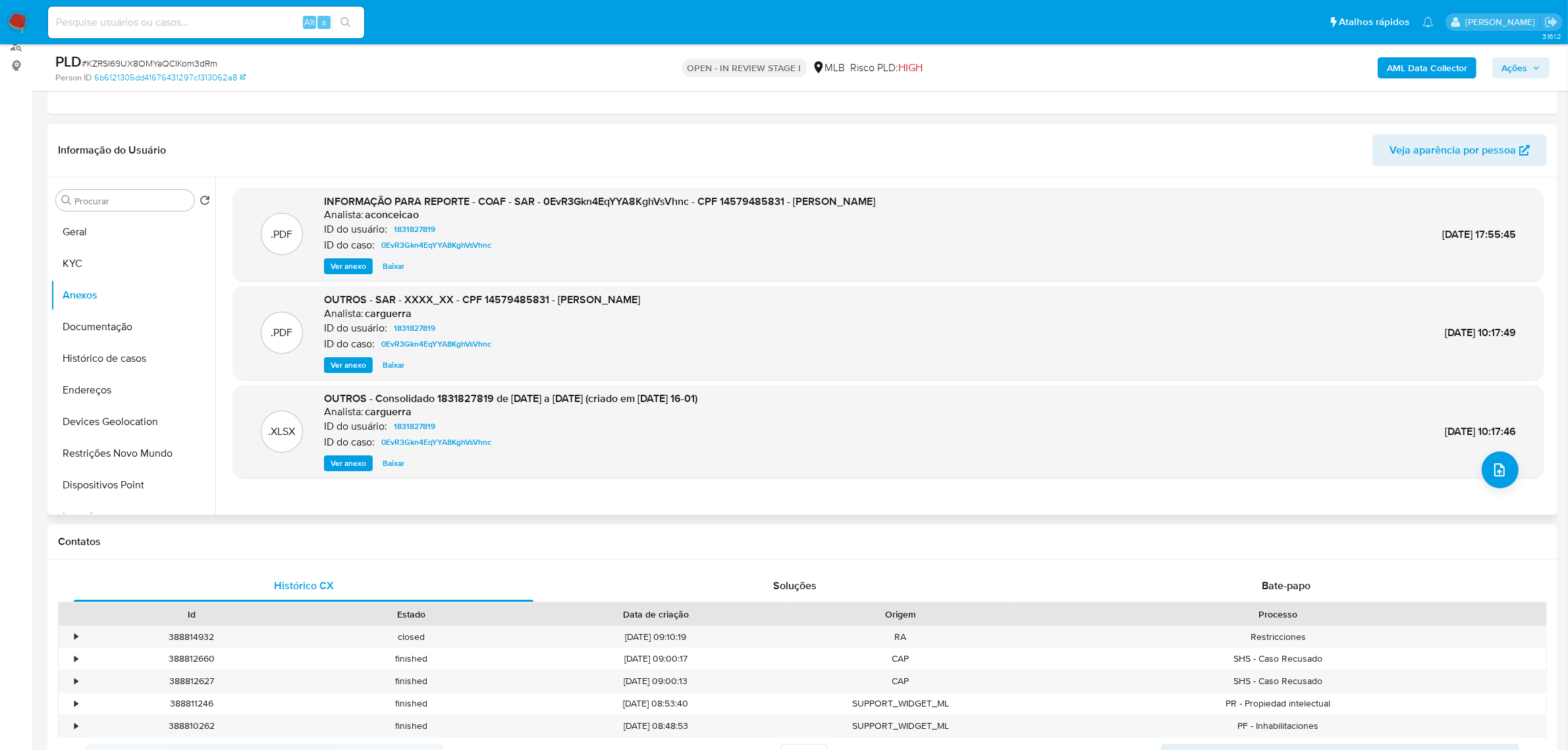
click at [354, 262] on span "Ver anexo" at bounding box center [348, 266] width 36 height 13
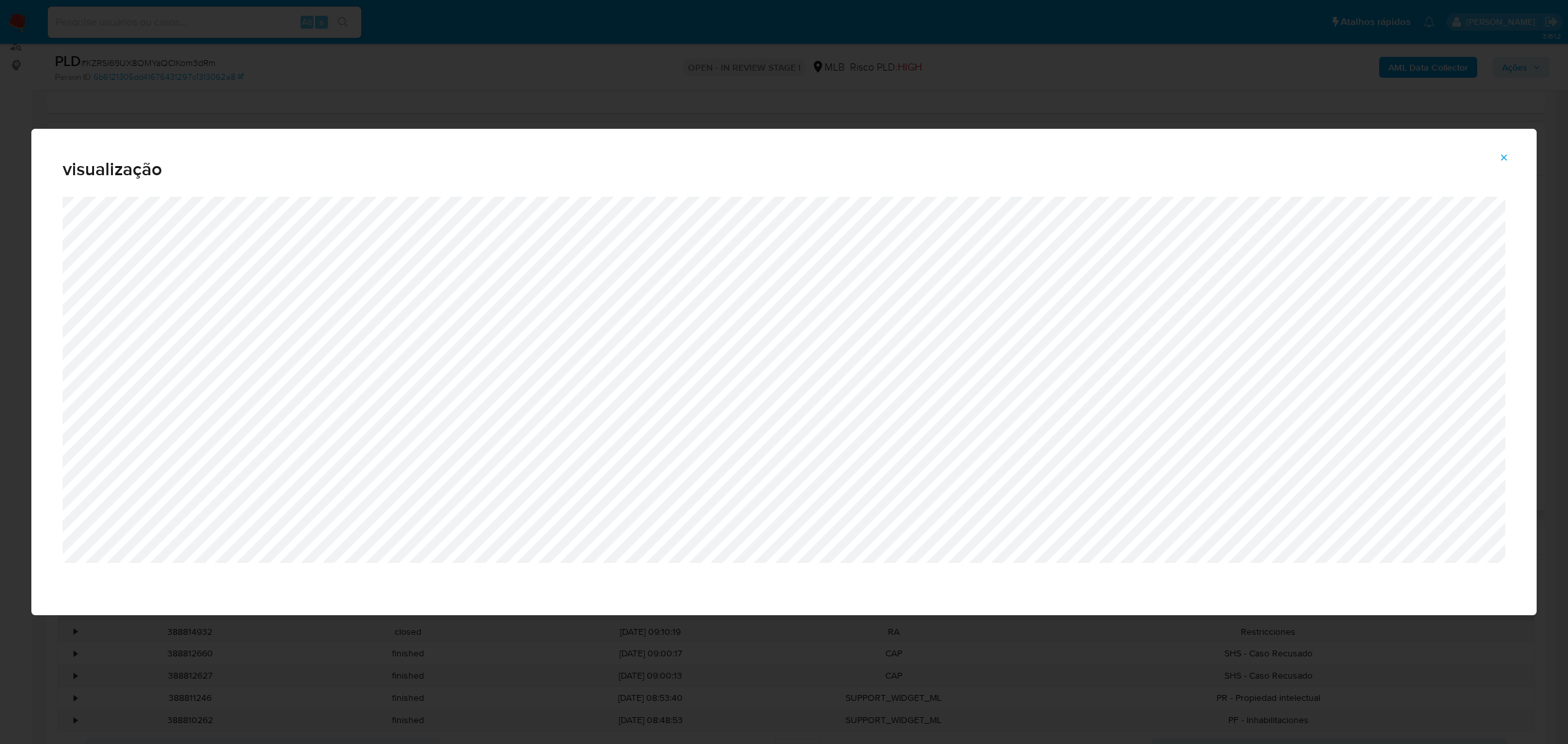
click at [1494, 157] on button "Attachment preview" at bounding box center [1504, 157] width 28 height 21
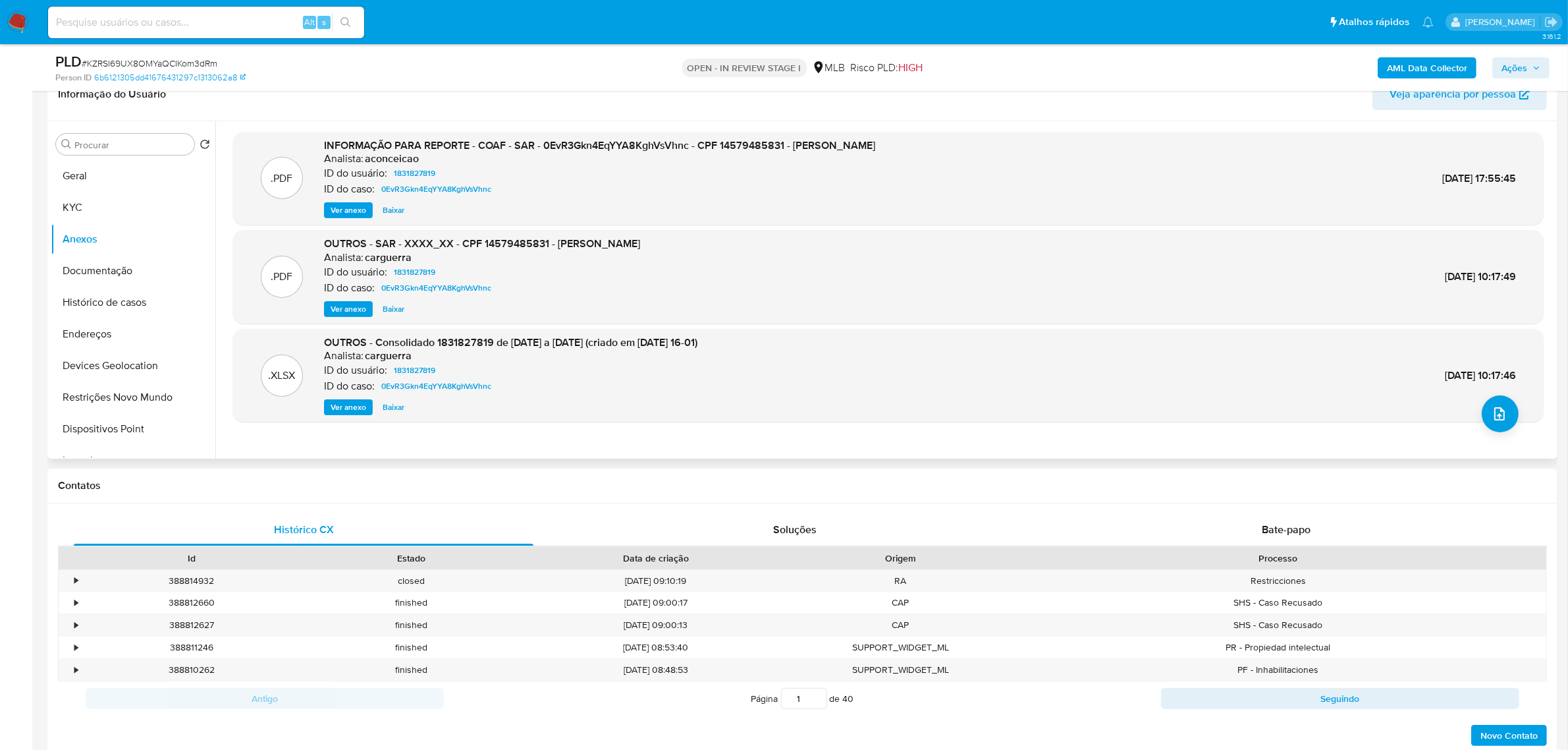
scroll to position [247, 0]
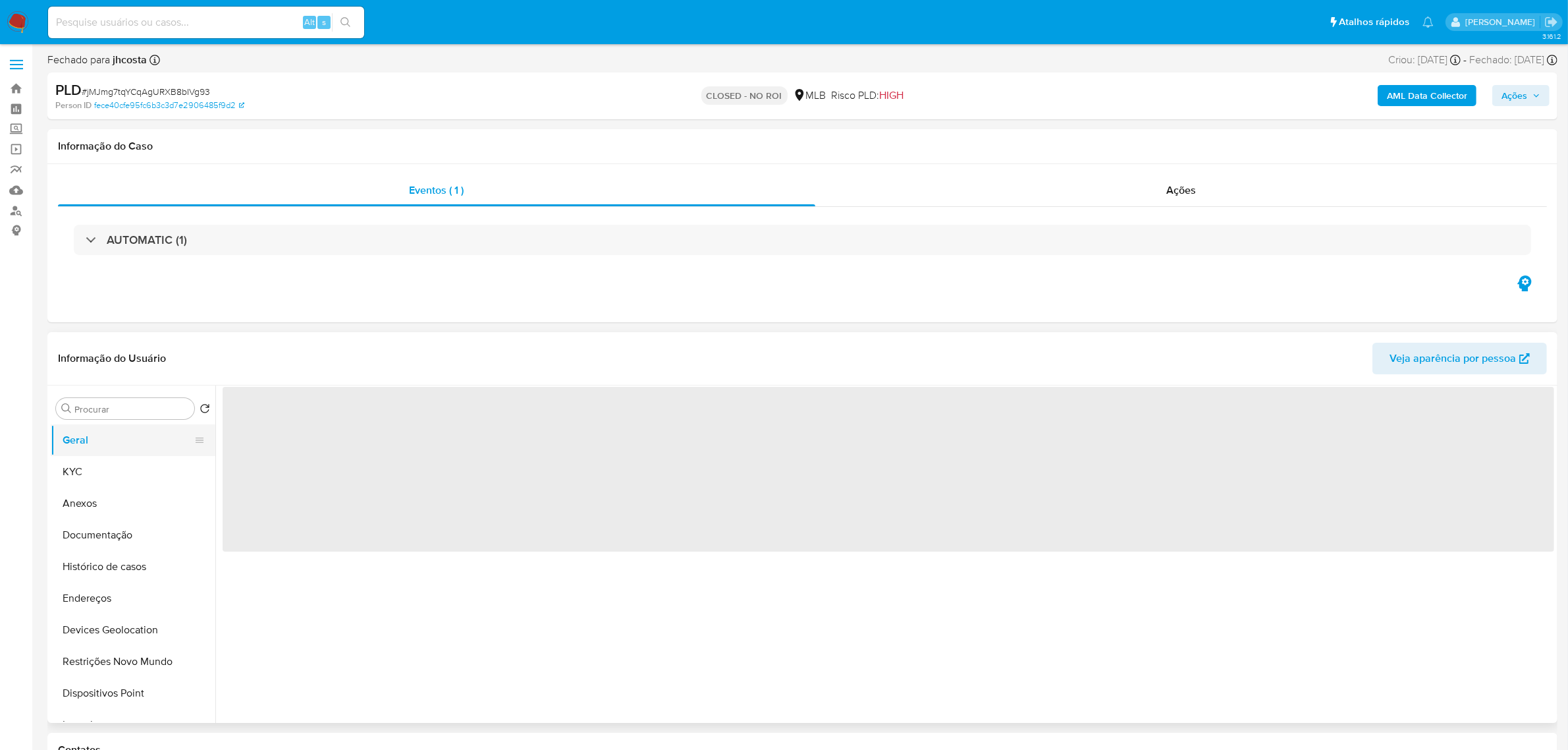
select select "10"
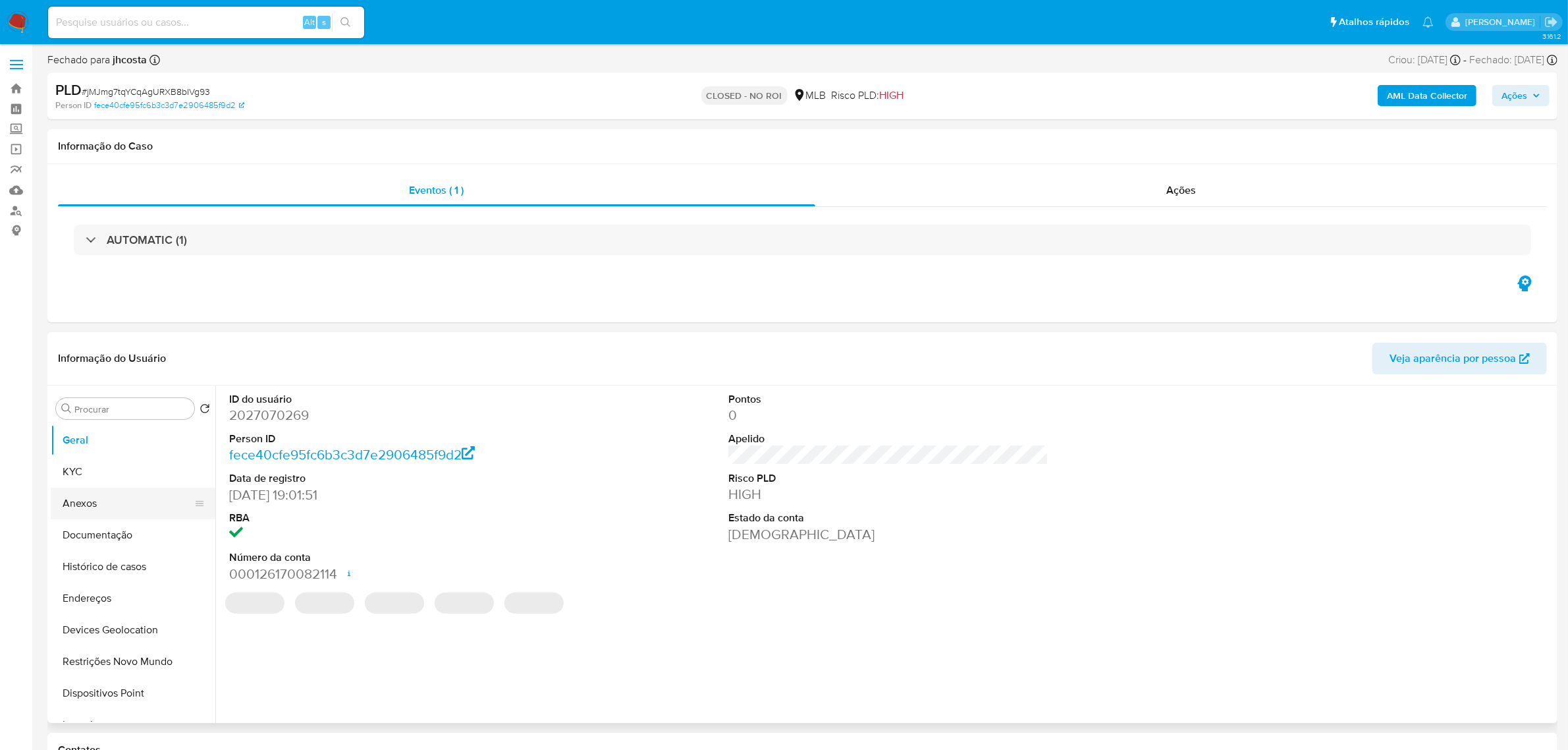
click at [107, 501] on button "Anexos" at bounding box center [128, 503] width 154 height 31
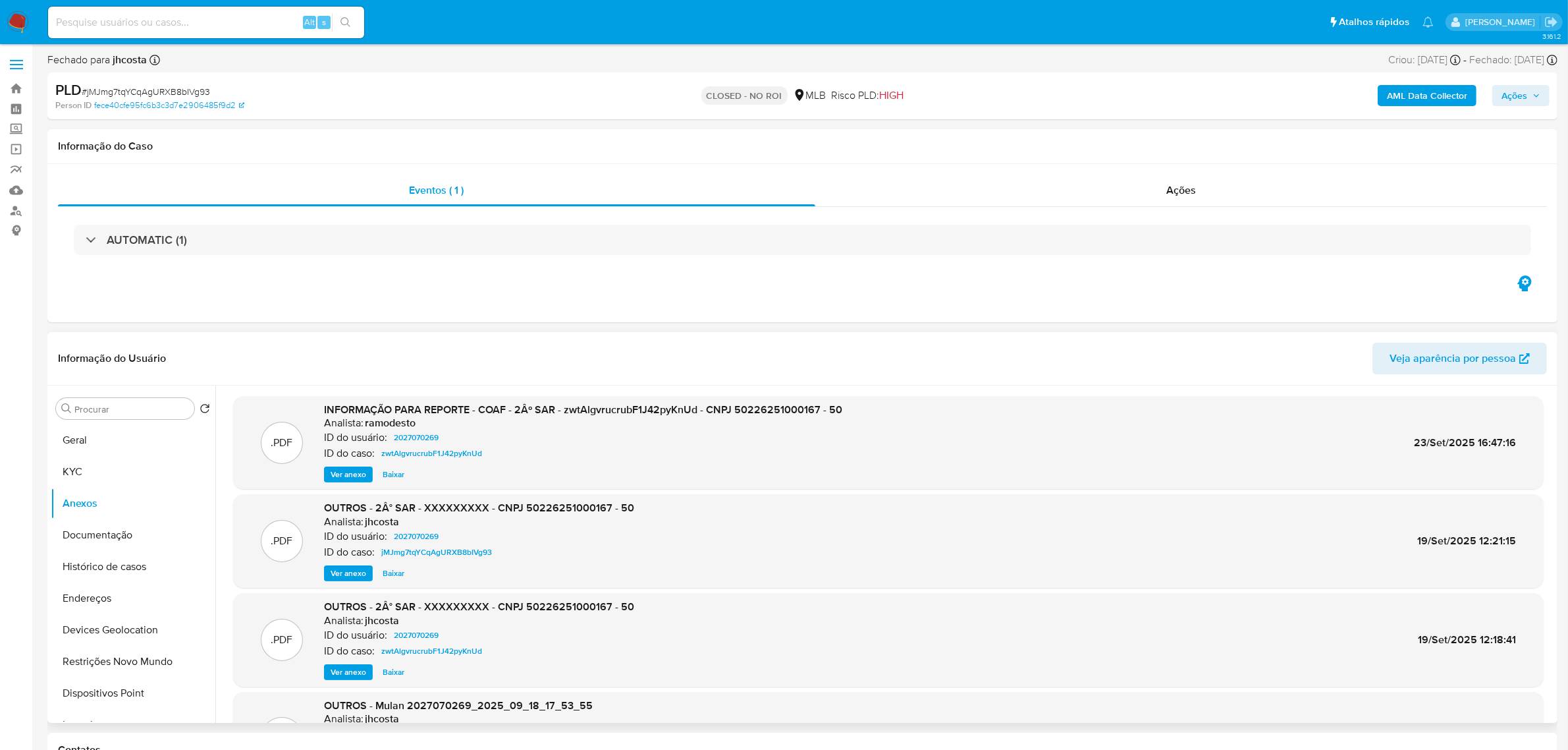
click at [348, 473] on span "Ver anexo" at bounding box center [348, 474] width 36 height 13
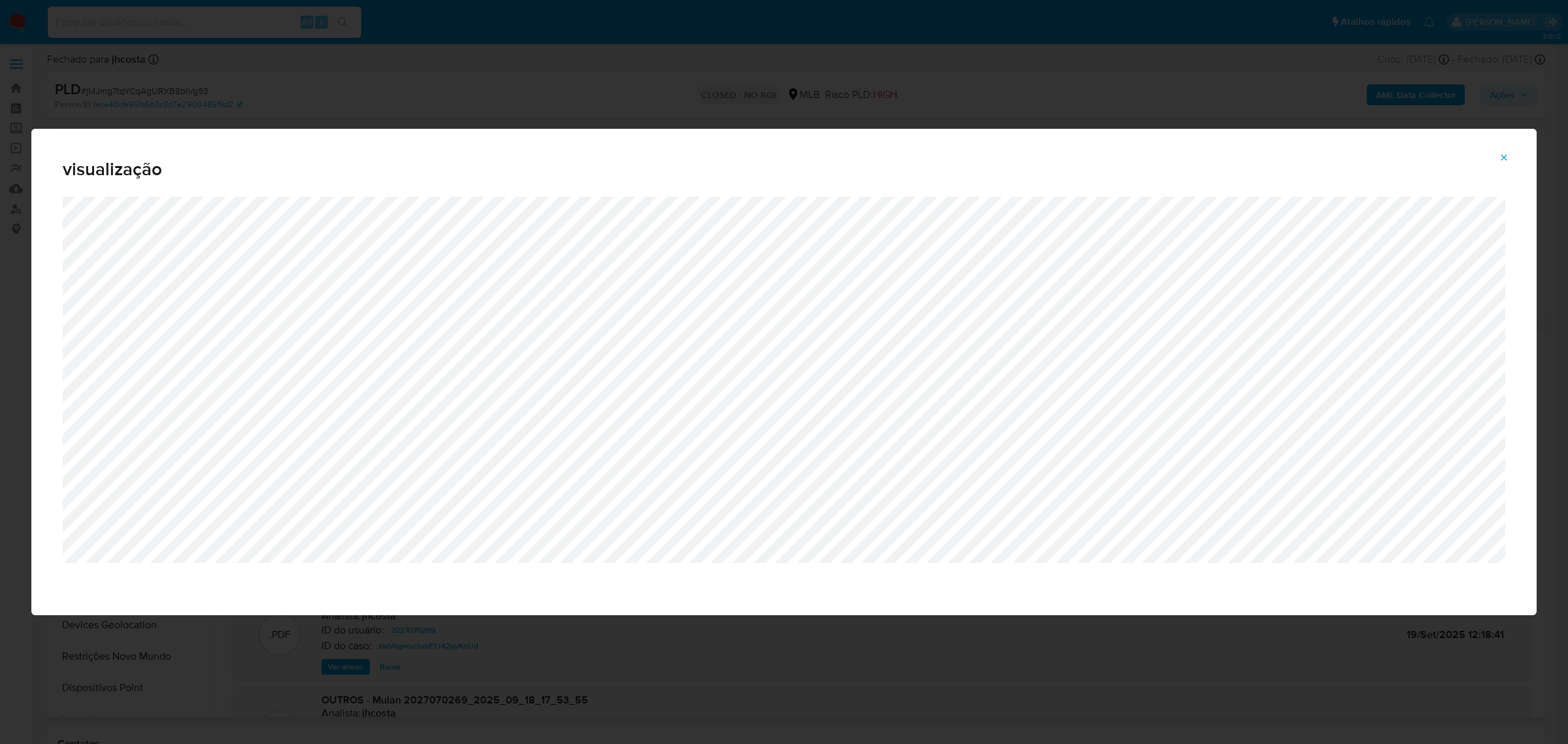
click at [1504, 157] on icon "Attachment preview" at bounding box center [1504, 157] width 6 height 6
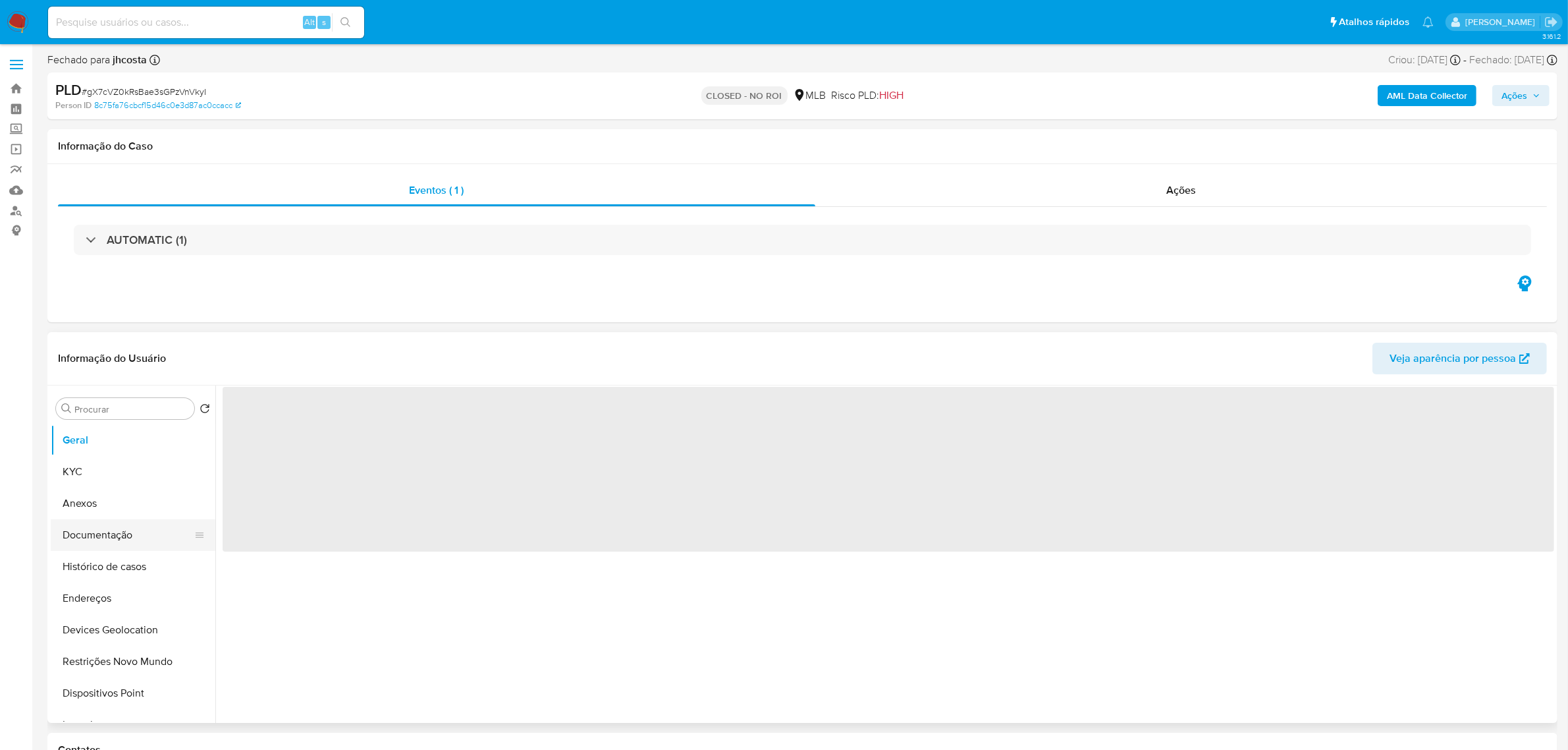
click at [104, 539] on button "Documentação" at bounding box center [128, 535] width 154 height 31
select select "10"
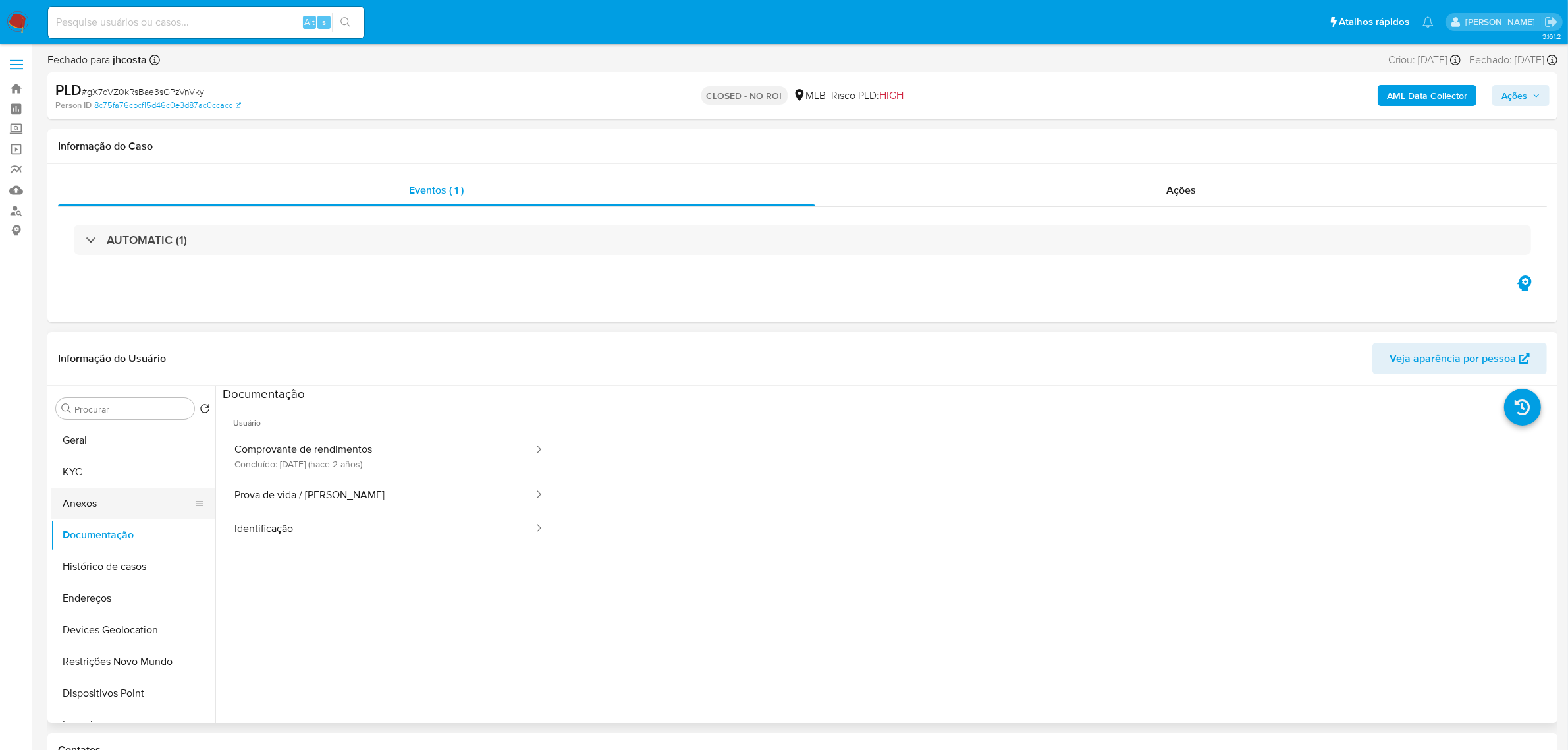
click at [117, 496] on button "Anexos" at bounding box center [128, 503] width 154 height 31
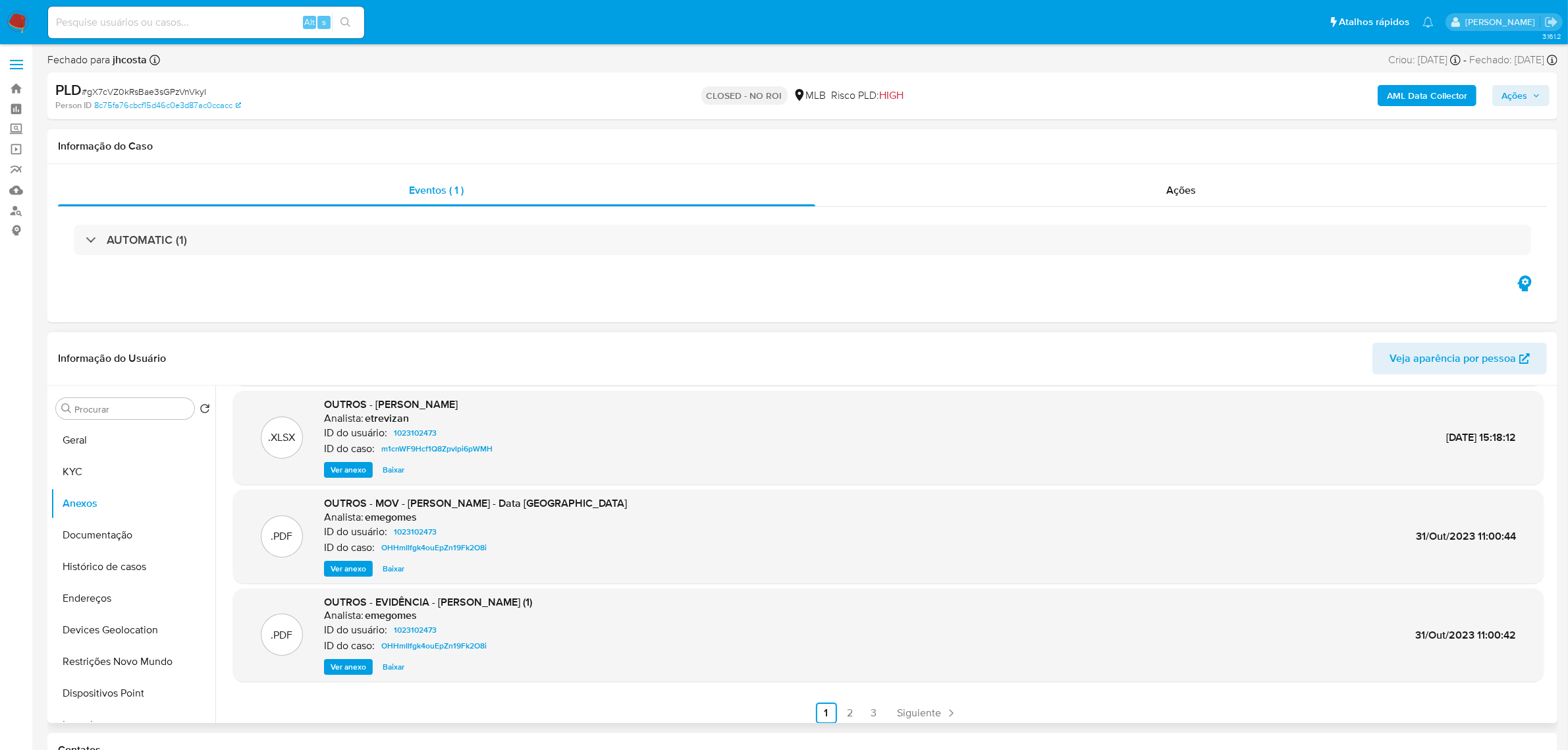
scroll to position [110, 0]
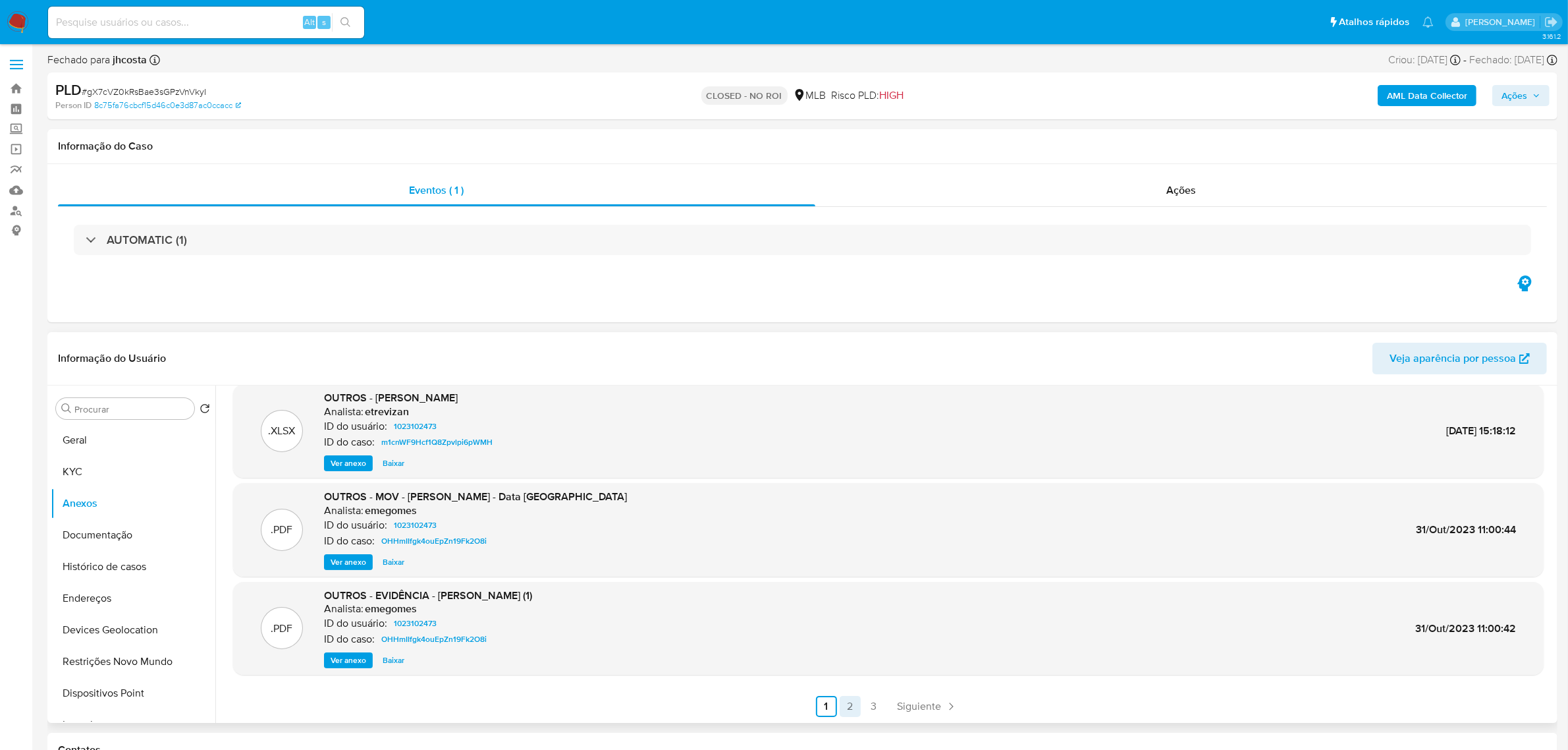
click at [846, 707] on link "2" at bounding box center [850, 706] width 21 height 21
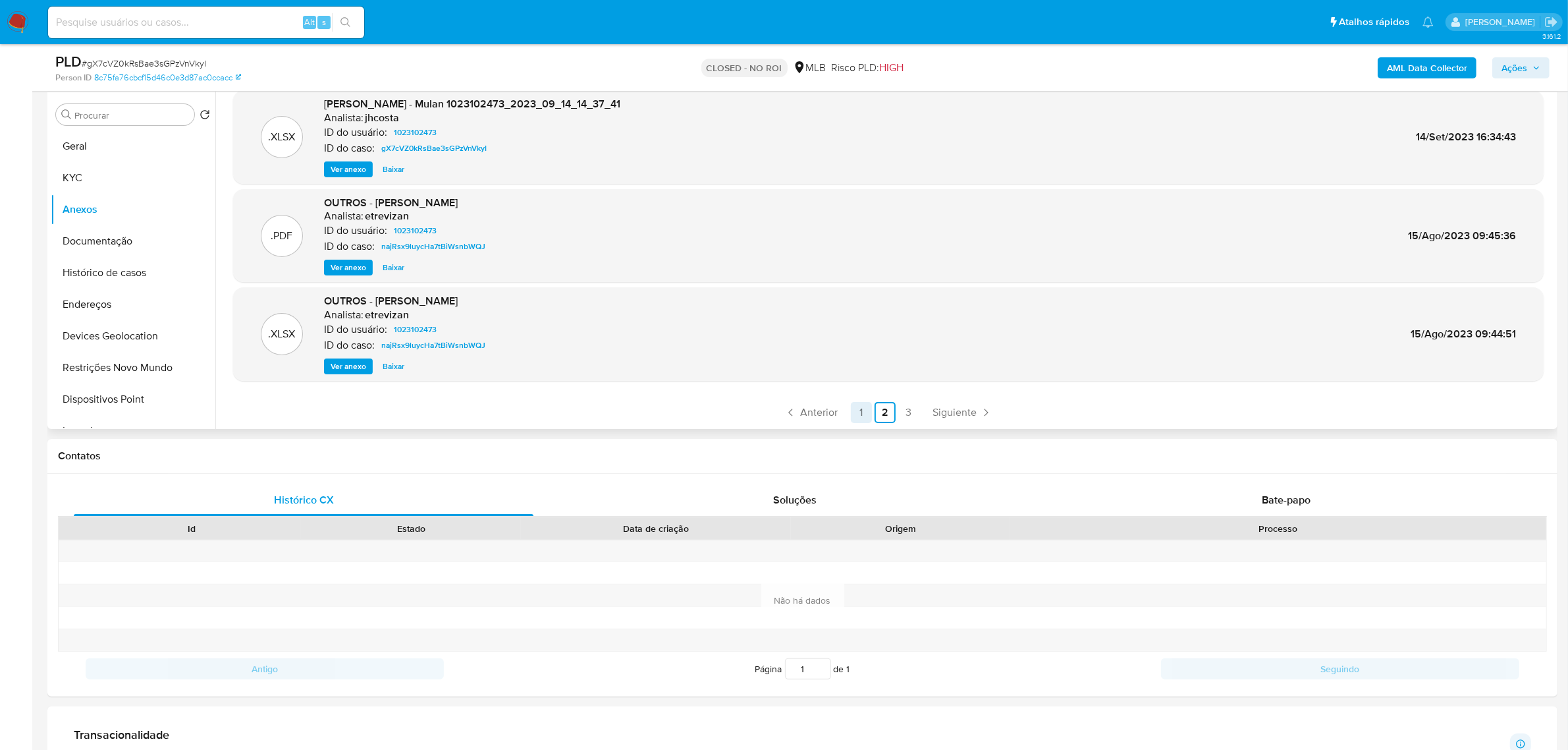
click at [857, 408] on link "1" at bounding box center [861, 412] width 21 height 21
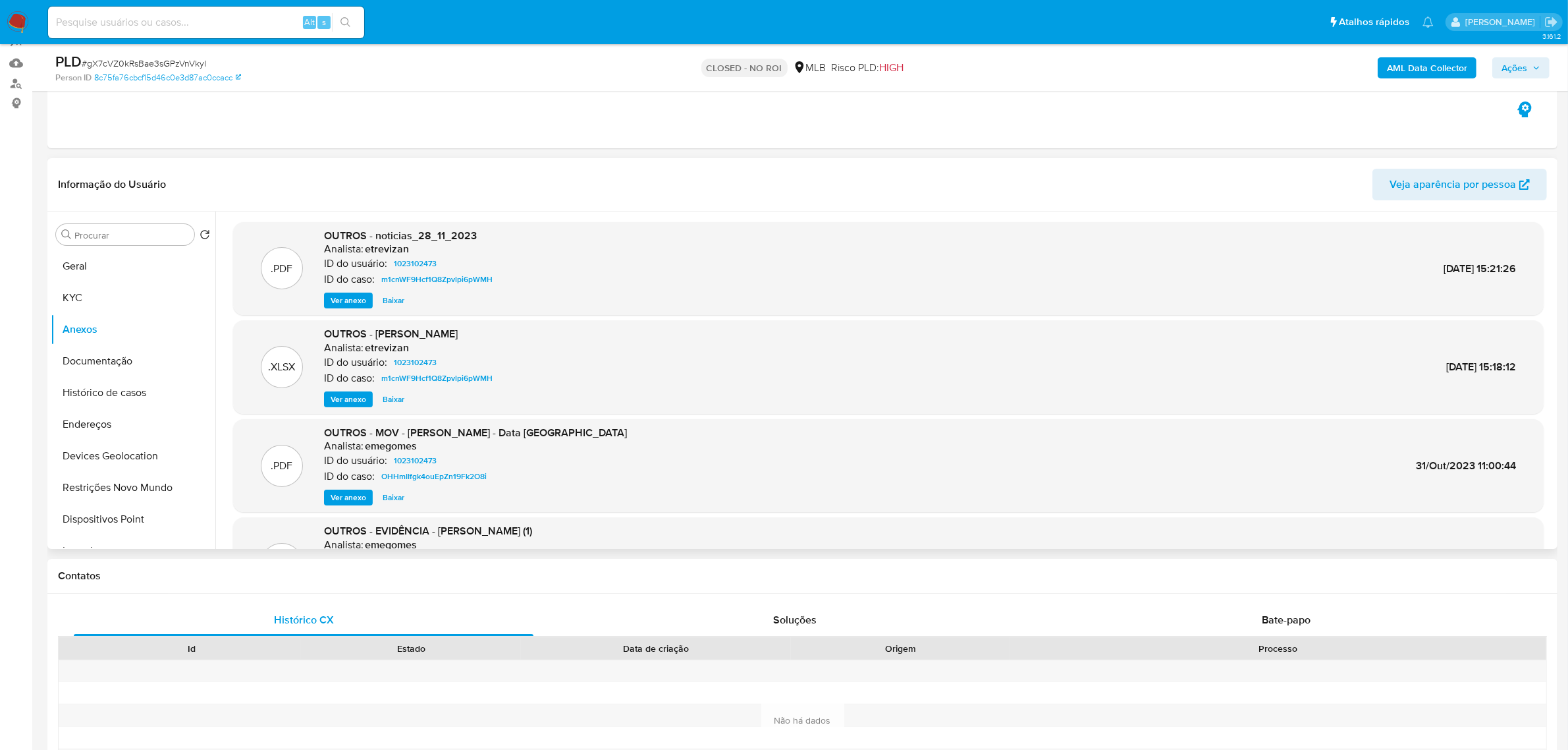
scroll to position [0, 0]
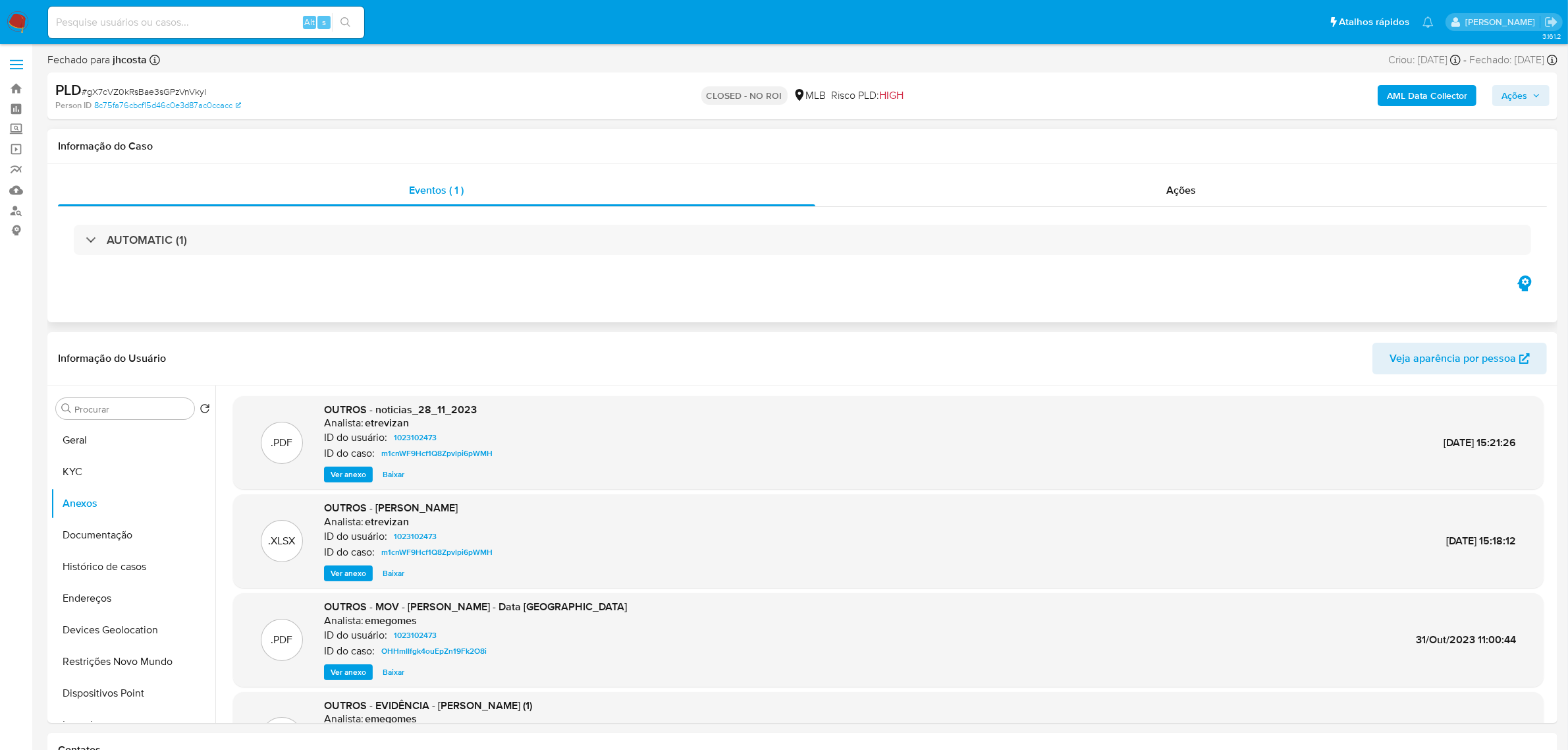
click at [363, 224] on div "AUTOMATIC (1)" at bounding box center [802, 240] width 1489 height 66
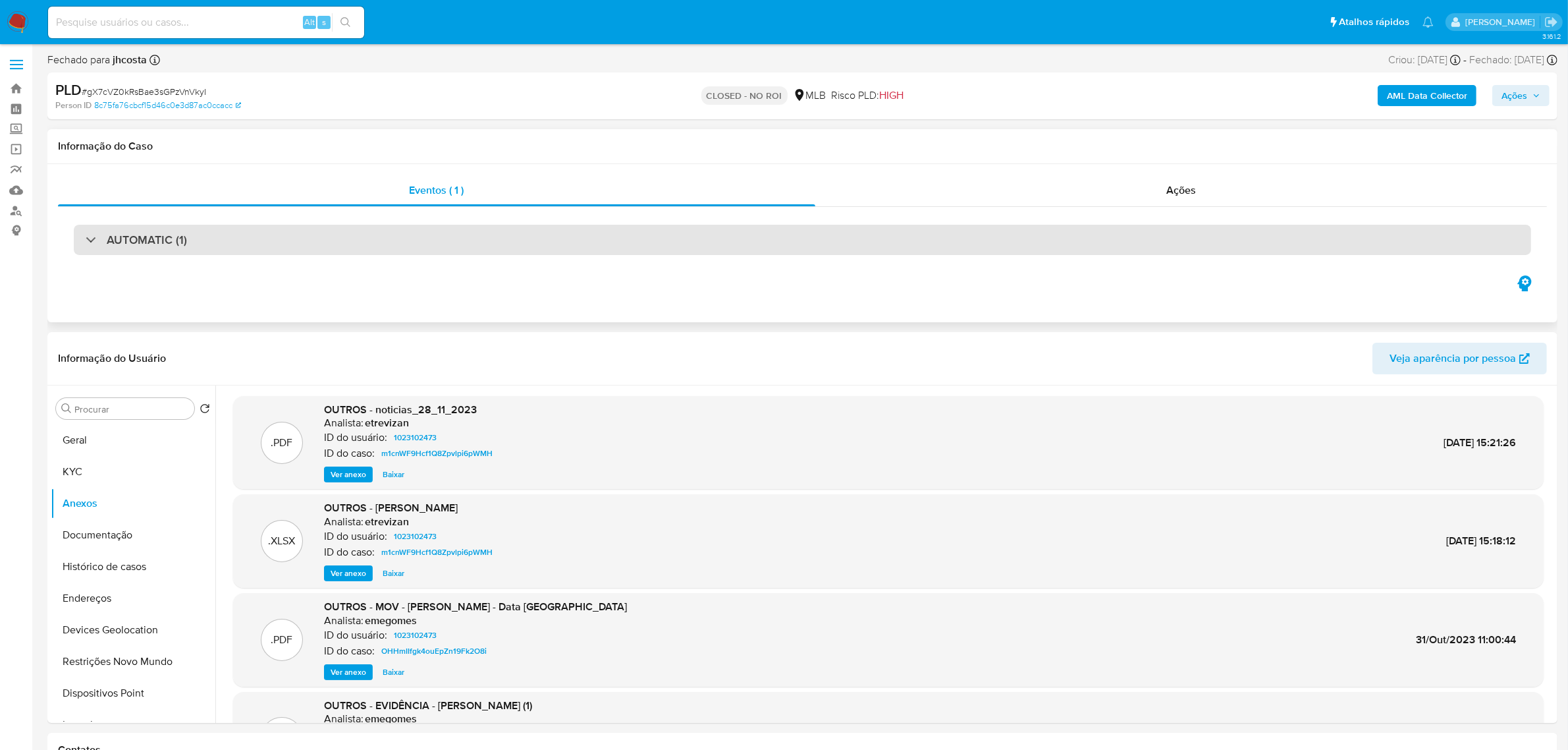
click at [318, 237] on div "AUTOMATIC (1)" at bounding box center [802, 240] width 1457 height 30
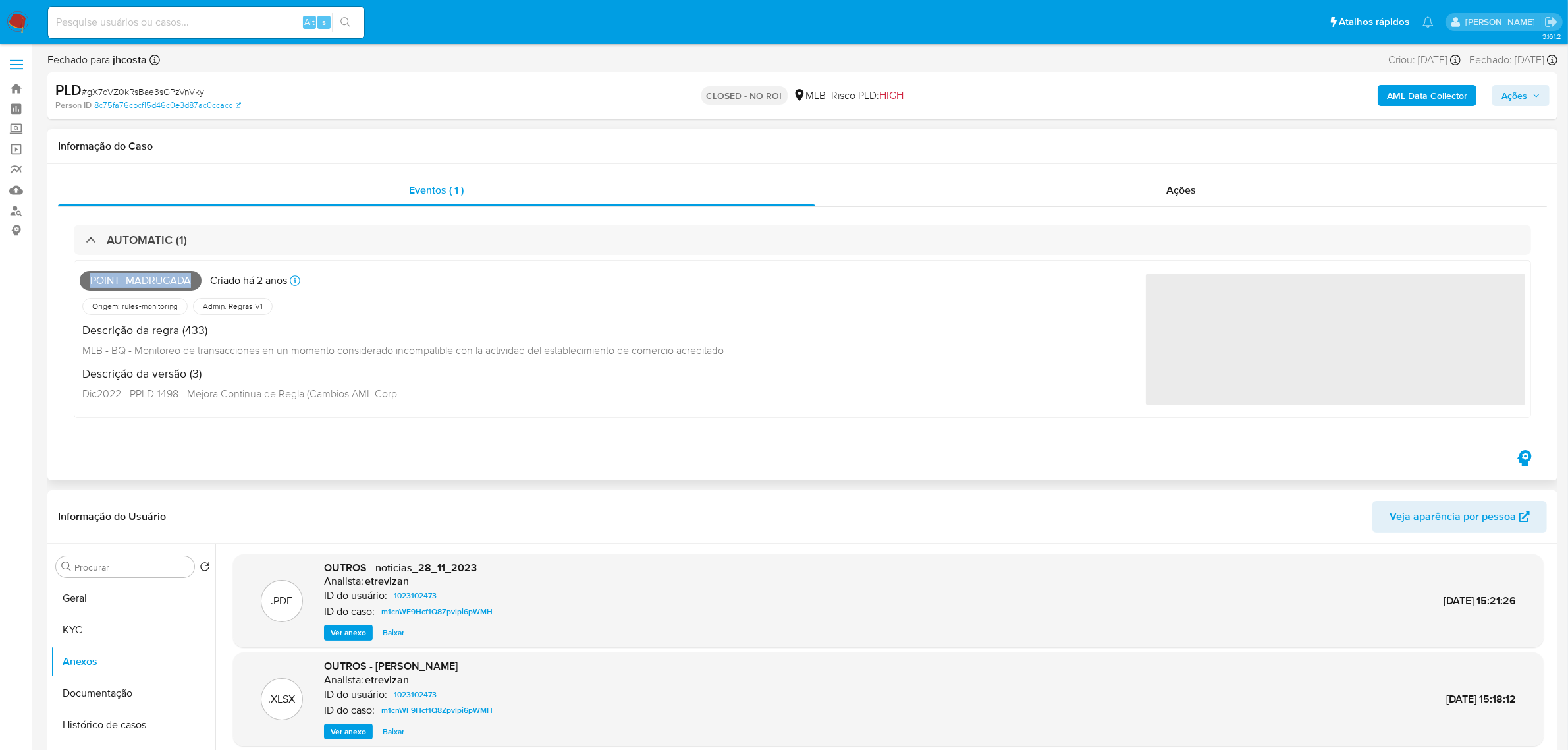
drag, startPoint x: 112, startPoint y: 278, endPoint x: 195, endPoint y: 278, distance: 83.0
click at [195, 278] on span "POINT_MADRUGADA" at bounding box center [141, 280] width 122 height 20
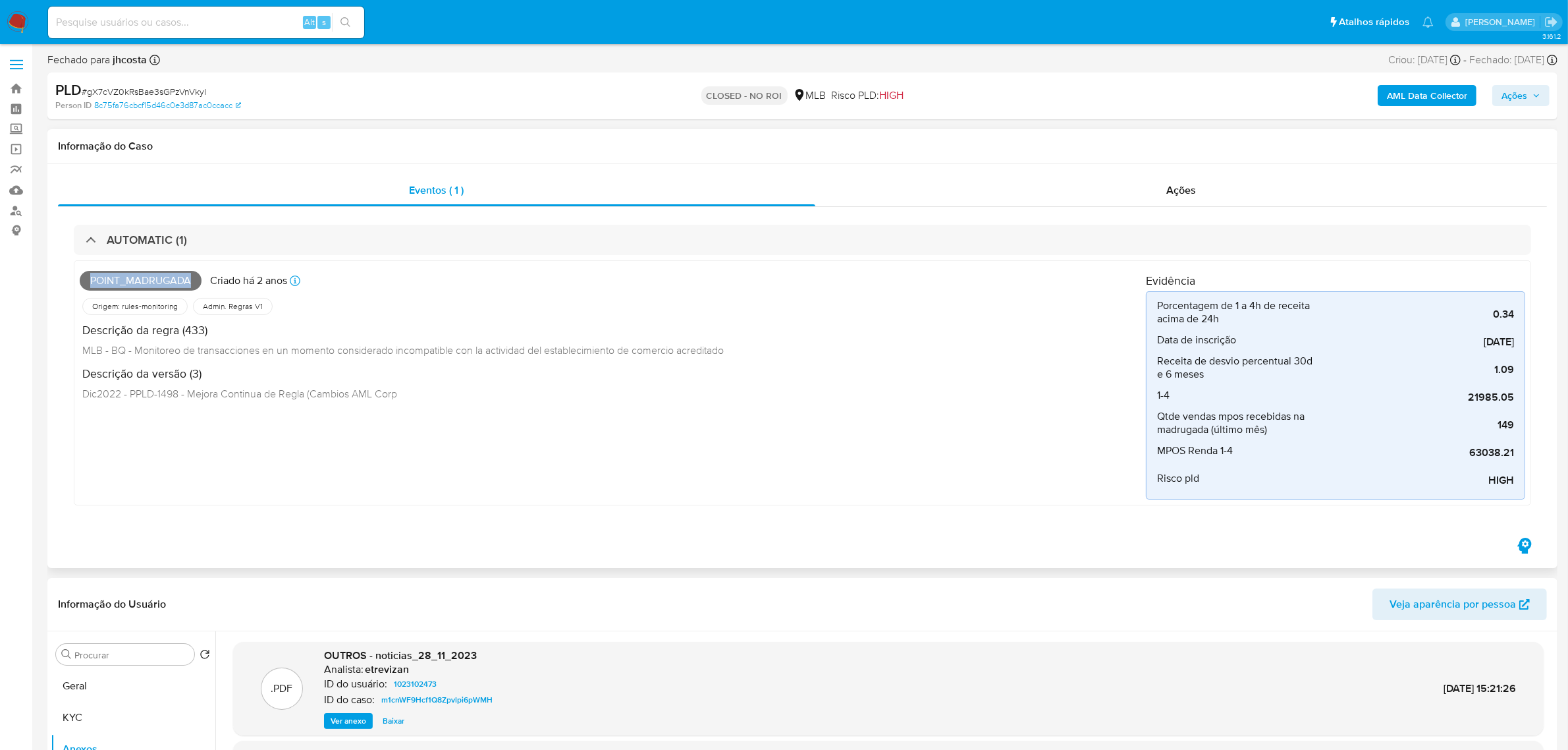
copy span "POINT_MADRUGADA"
